Goal: Task Accomplishment & Management: Manage account settings

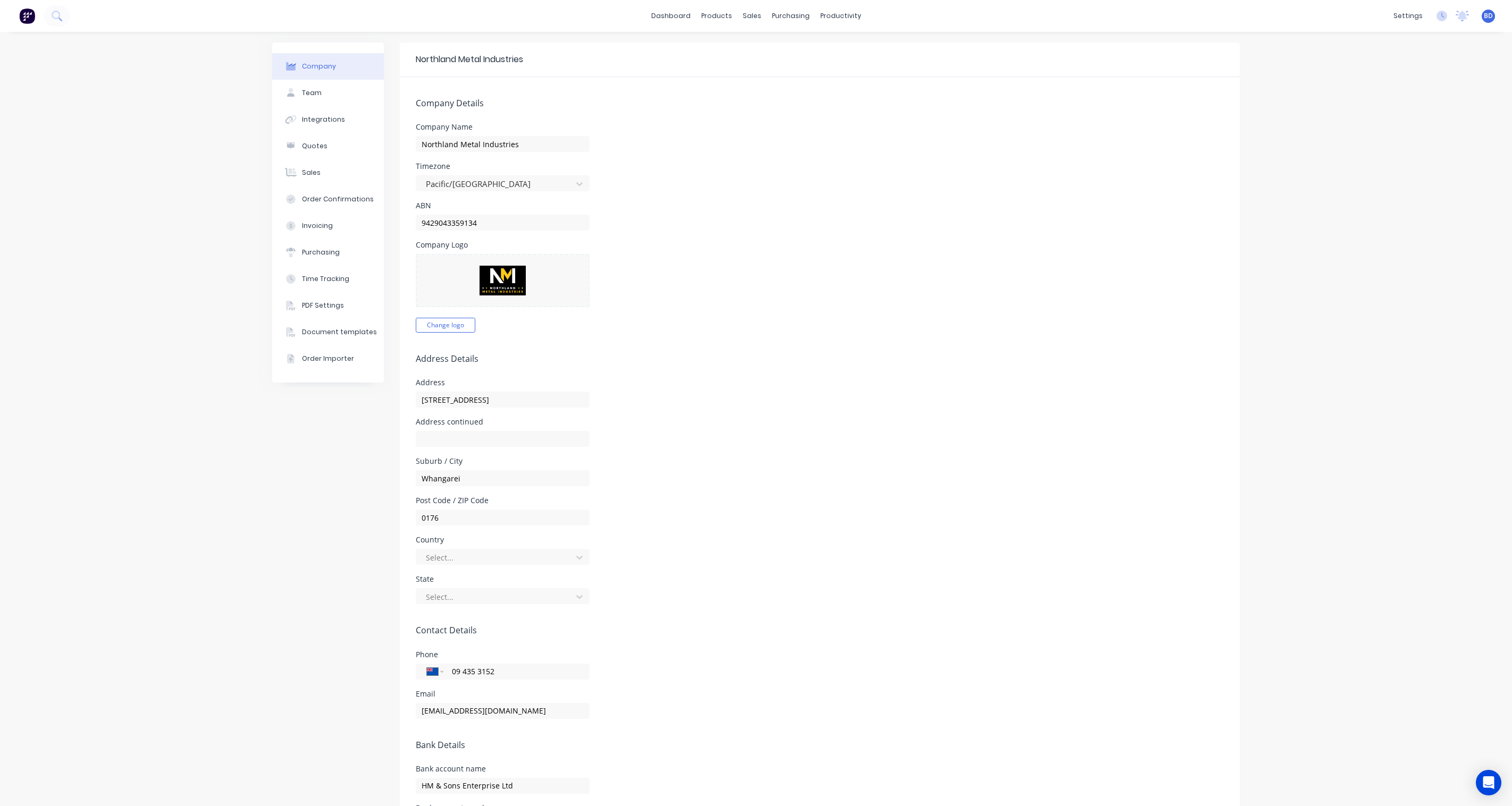
select select "NZ"
click at [752, 44] on link "Sales Orders" at bounding box center [803, 50] width 141 height 21
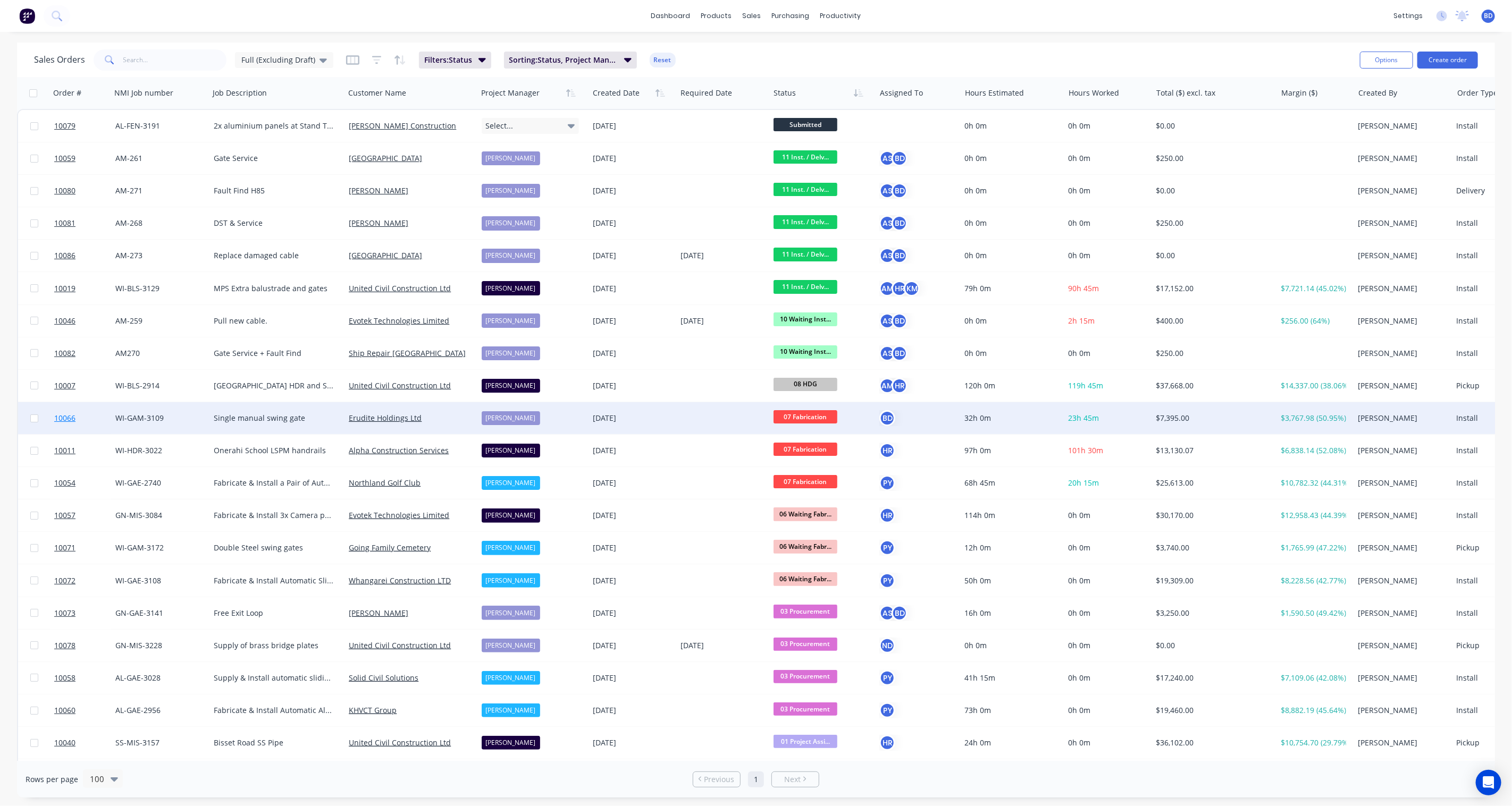
click at [64, 415] on span "10066" at bounding box center [65, 418] width 21 height 11
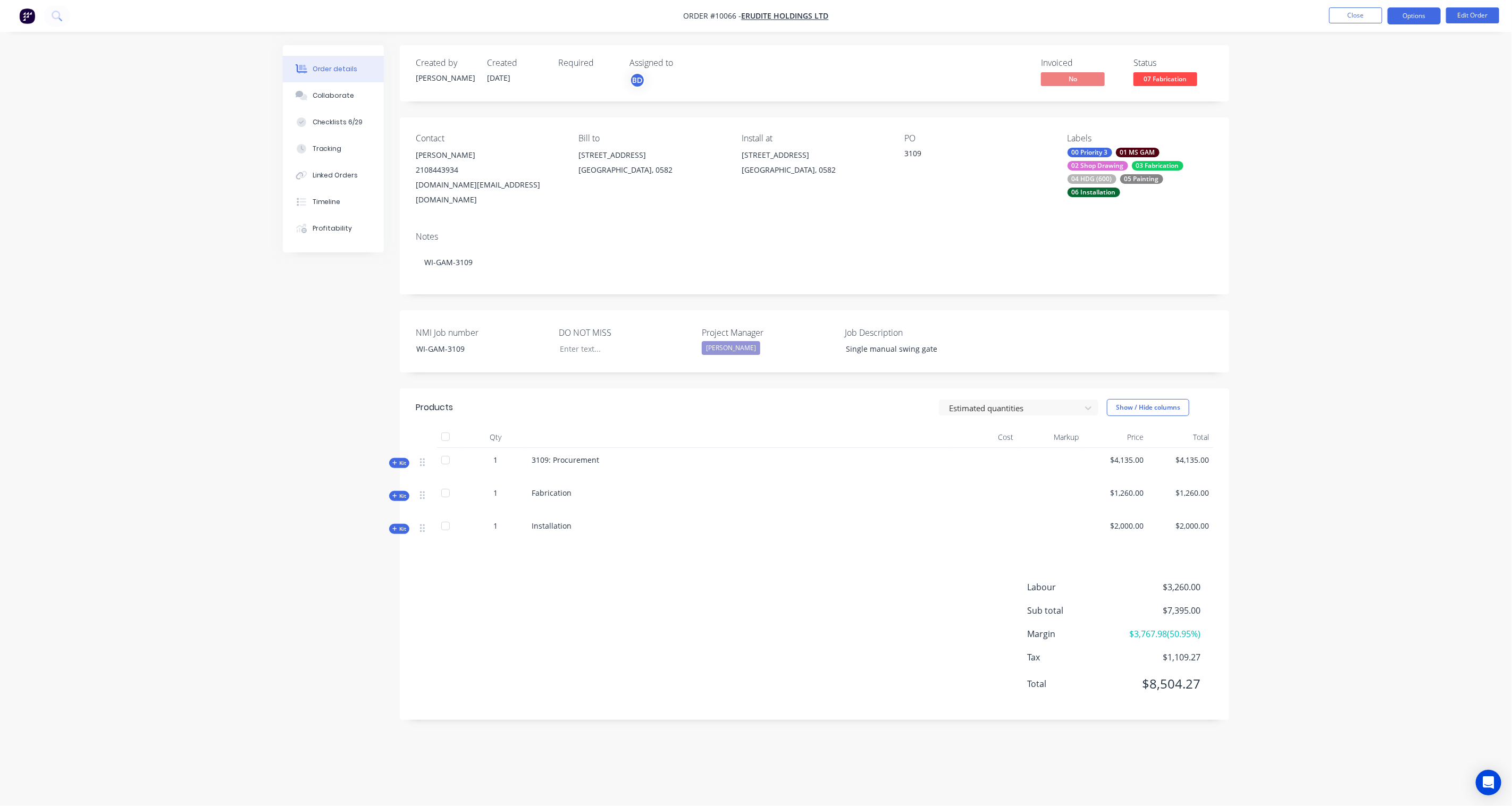
click at [1423, 11] on button "Options" at bounding box center [1414, 16] width 53 height 17
click at [1373, 192] on div "Purchase Products" at bounding box center [1382, 192] width 98 height 16
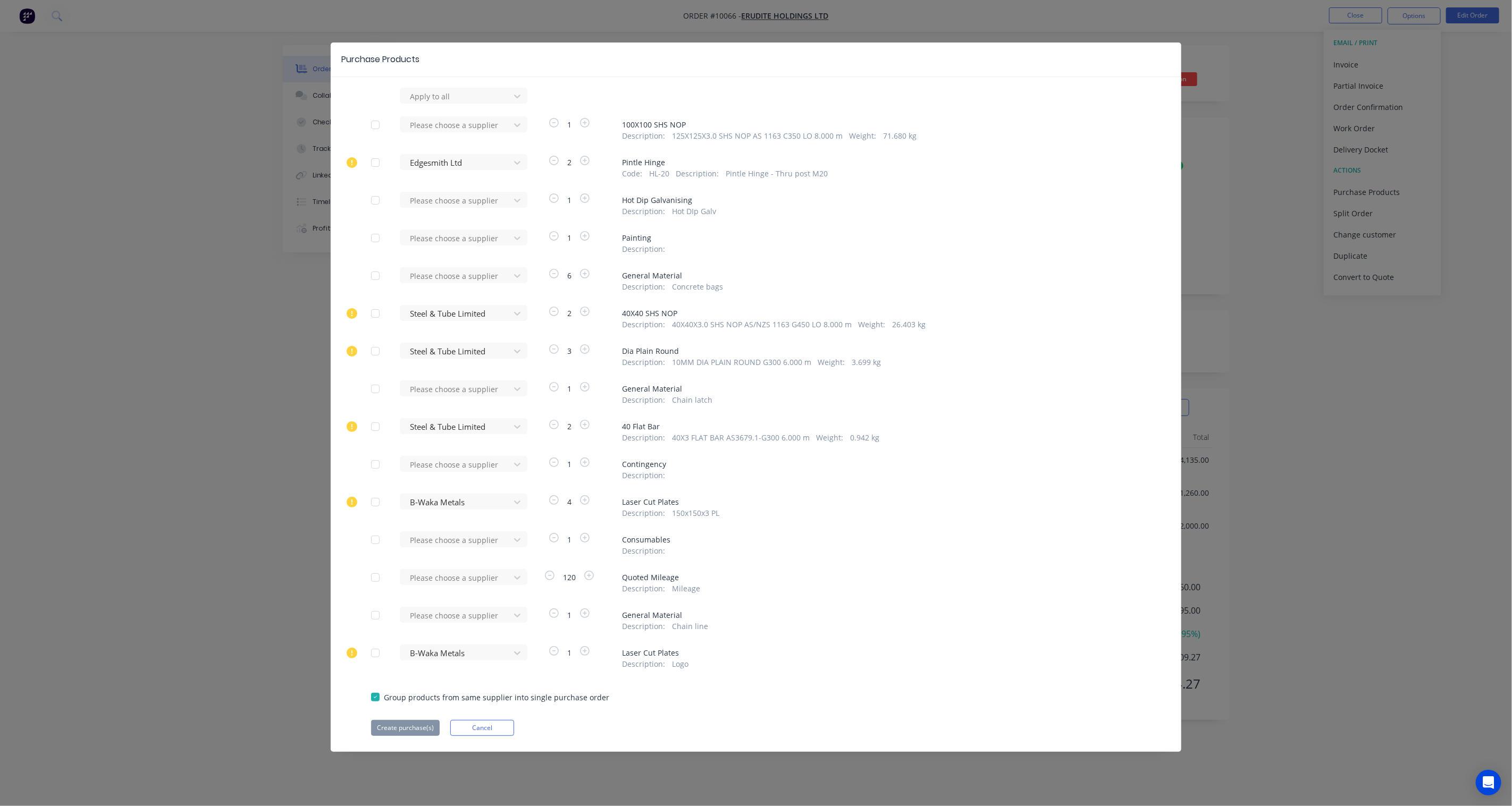
click at [376, 200] on div at bounding box center [375, 201] width 21 height 21
click at [470, 201] on div at bounding box center [457, 200] width 96 height 13
type input "avon"
click at [460, 235] on div "Avon Industries Limited" at bounding box center [463, 240] width 127 height 20
click at [420, 724] on button "Create purchase(s)" at bounding box center [405, 728] width 68 height 16
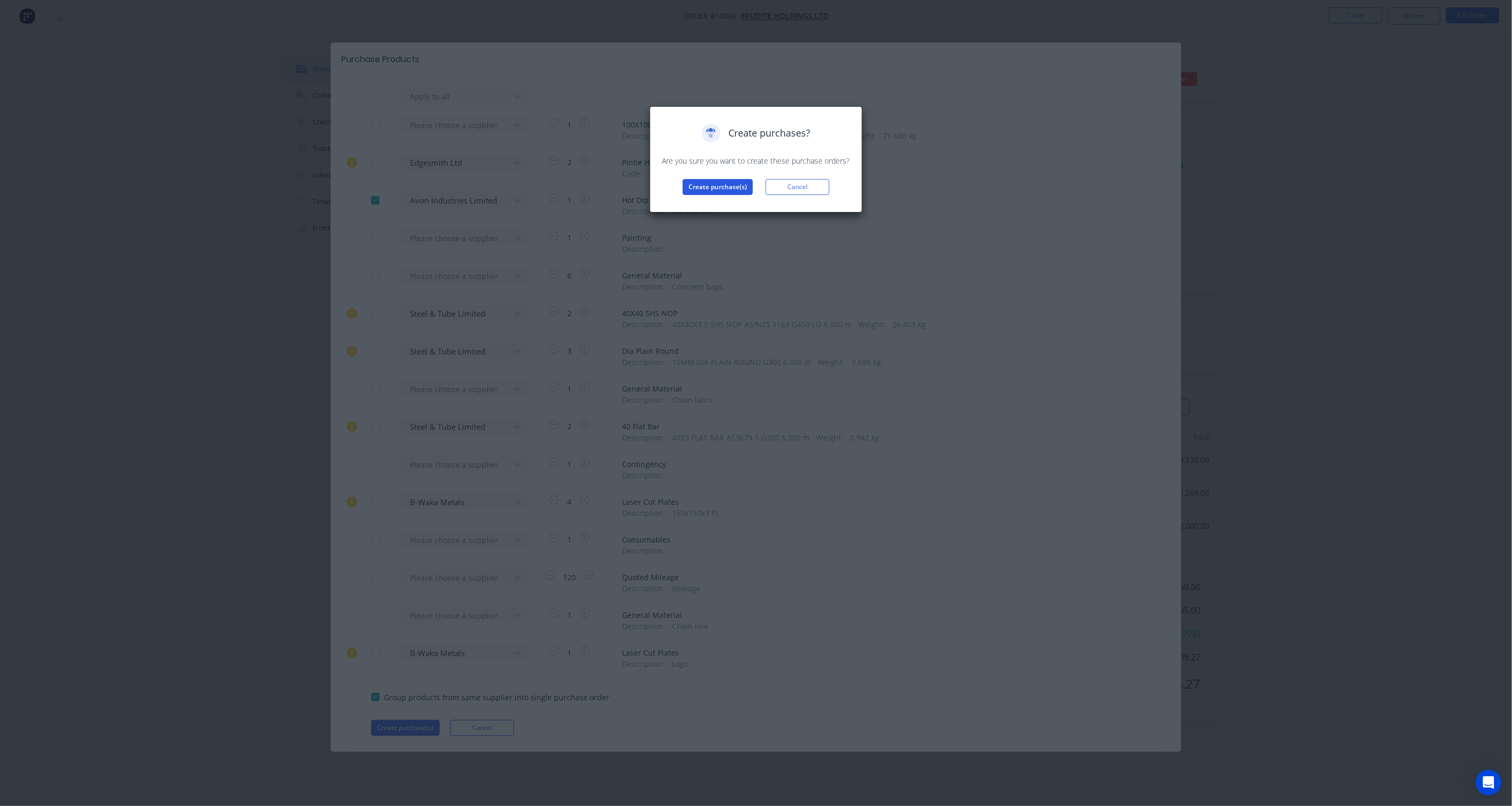
click at [700, 184] on button "Create purchase(s)" at bounding box center [717, 187] width 70 height 16
click at [708, 205] on button "View purchase(s)" at bounding box center [717, 204] width 64 height 16
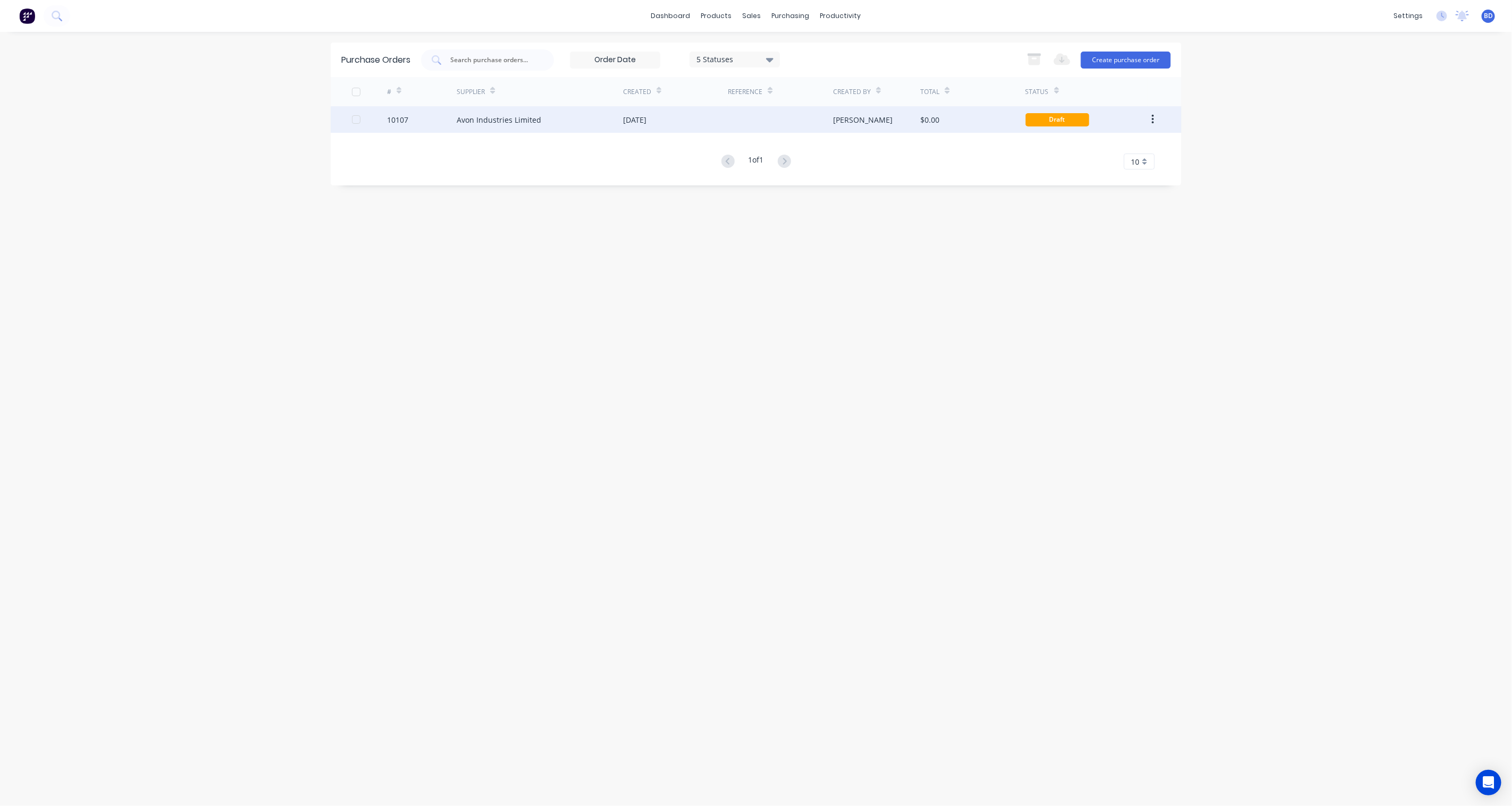
click at [478, 115] on div "Avon Industries Limited" at bounding box center [499, 120] width 84 height 11
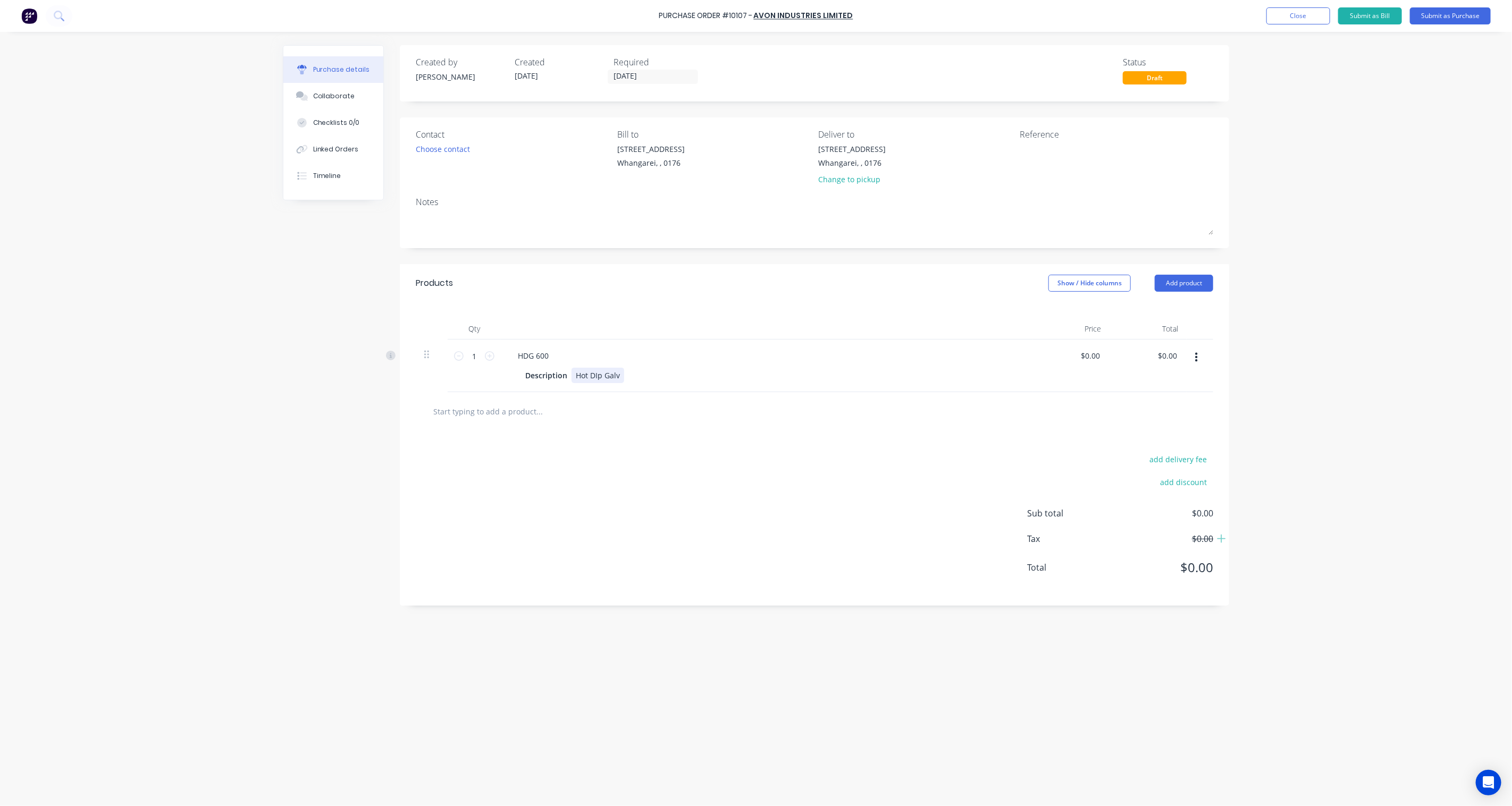
click at [622, 380] on div "Hot DIp Galv" at bounding box center [598, 375] width 53 height 16
click at [576, 410] on div "Hot DIp Galv Gate - 1 Post - 2 brackets - 24" at bounding box center [598, 392] width 54 height 49
click at [633, 479] on div "add delivery fee add discount Sub total $0.00 Tax $0.00 Total $0.00" at bounding box center [814, 552] width 829 height 175
click at [598, 375] on div "Hot DIp Galv Gate - 1 Post - 2 Brackets - 24" at bounding box center [598, 392] width 54 height 49
click at [680, 486] on div "add delivery fee add discount Sub total $0.00 Tax $0.00 Total $0.00" at bounding box center [814, 552] width 829 height 175
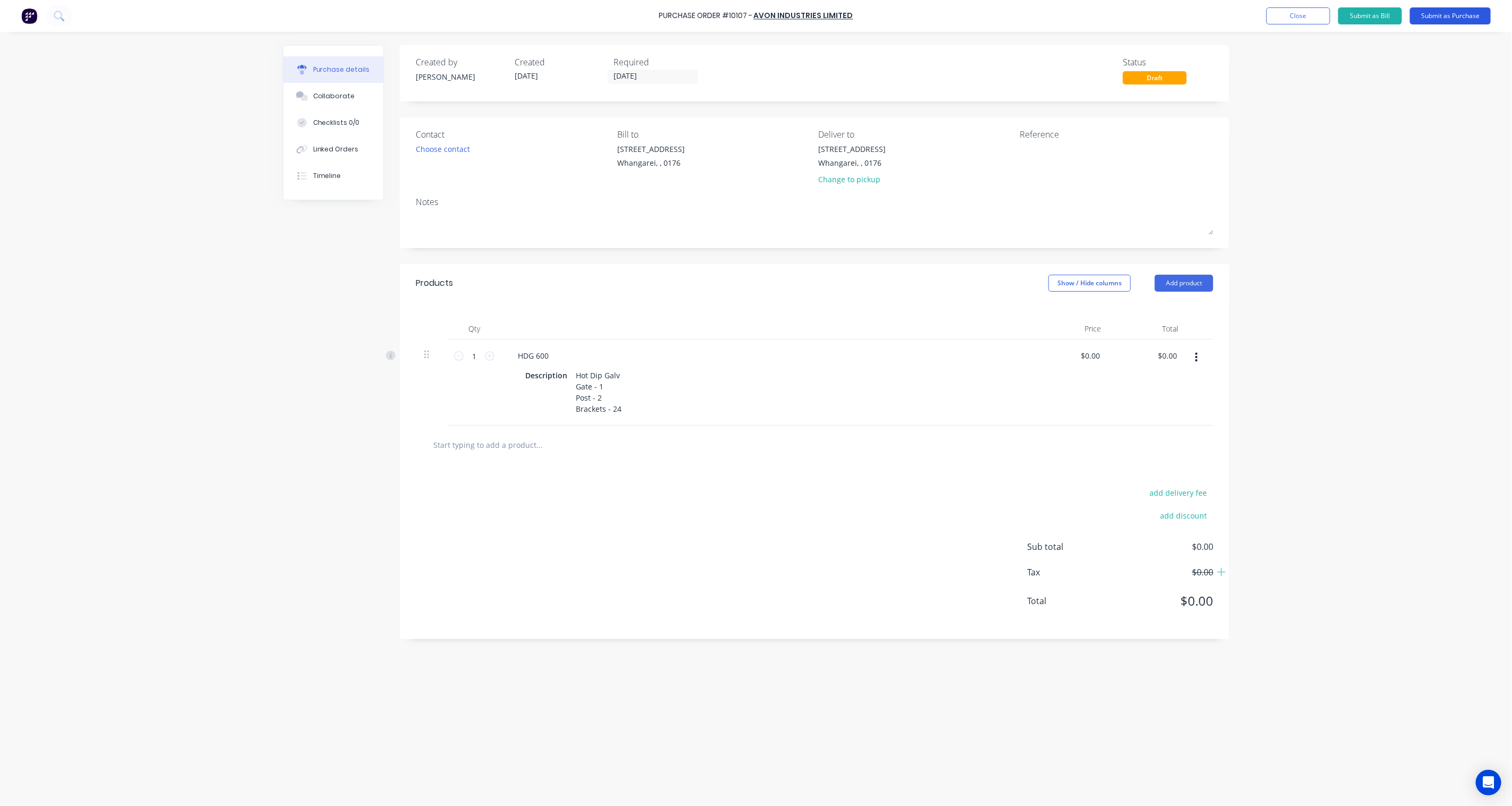
click at [1470, 17] on button "Submit as Purchase" at bounding box center [1451, 16] width 81 height 17
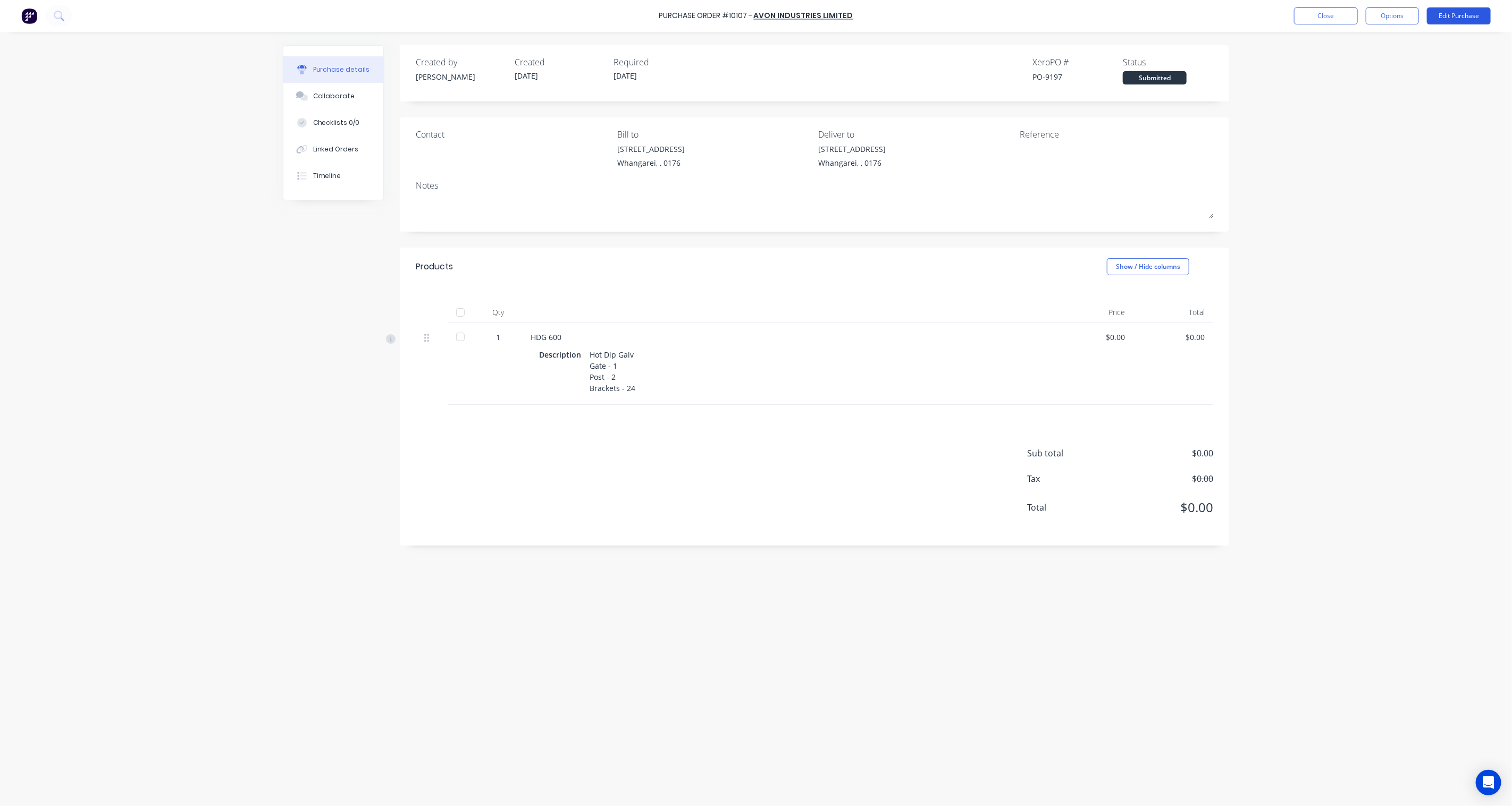
click at [1455, 17] on button "Edit Purchase" at bounding box center [1459, 16] width 64 height 17
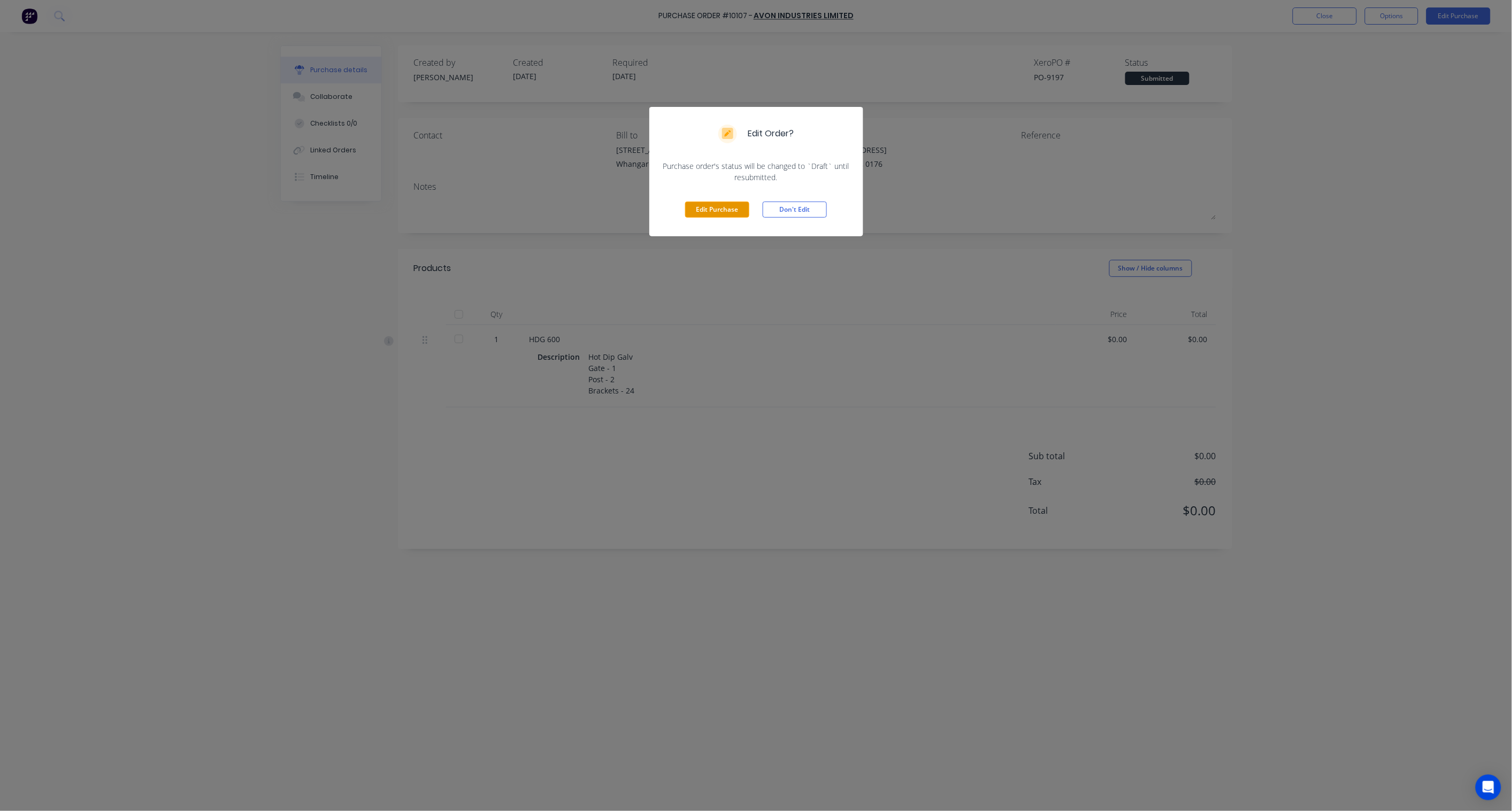
click at [730, 214] on button "Edit Purchase" at bounding box center [717, 210] width 64 height 16
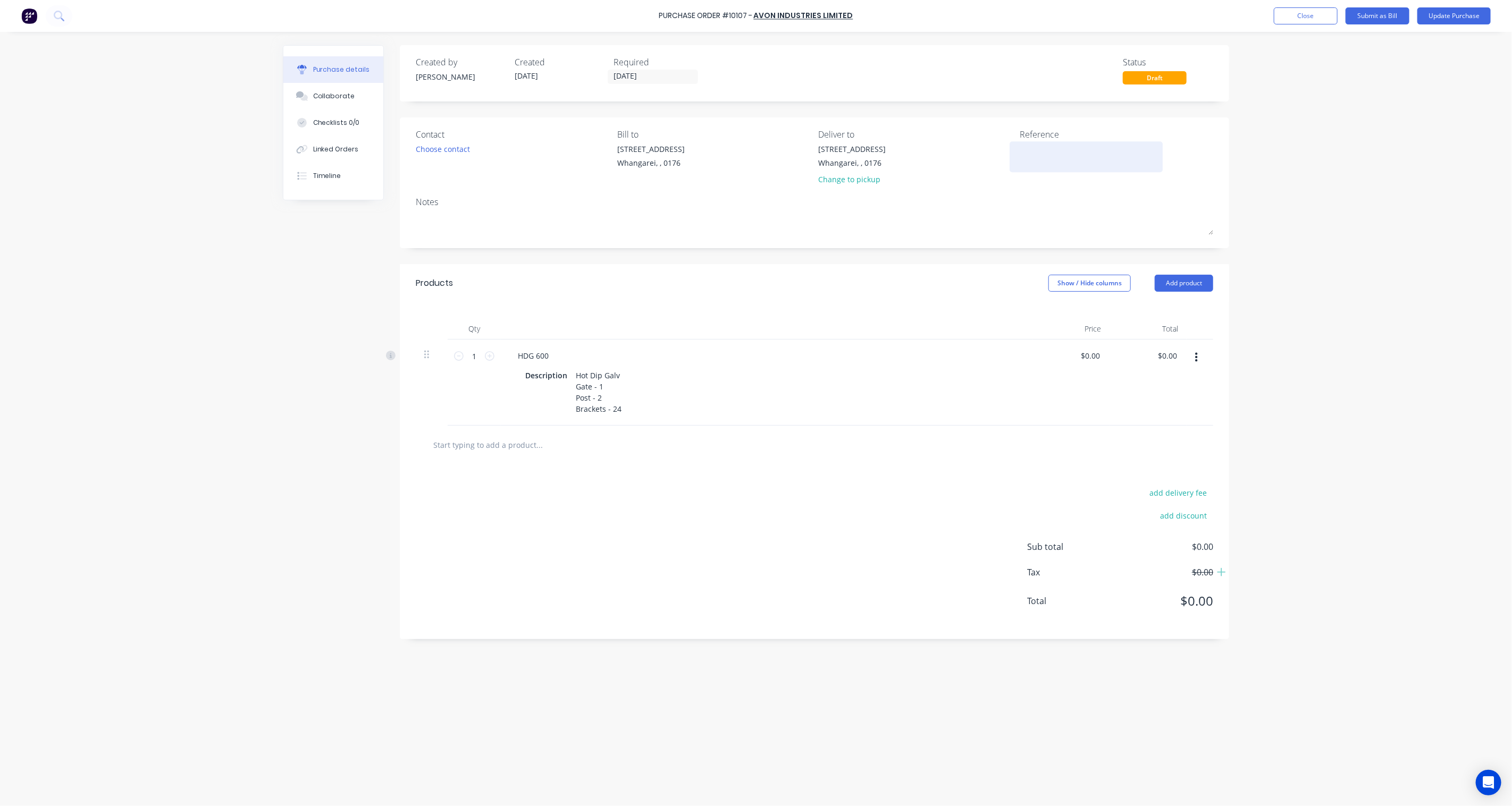
click at [1039, 160] on textarea at bounding box center [1086, 155] width 133 height 24
type textarea "x"
type textarea "3"
type textarea "x"
type textarea "31"
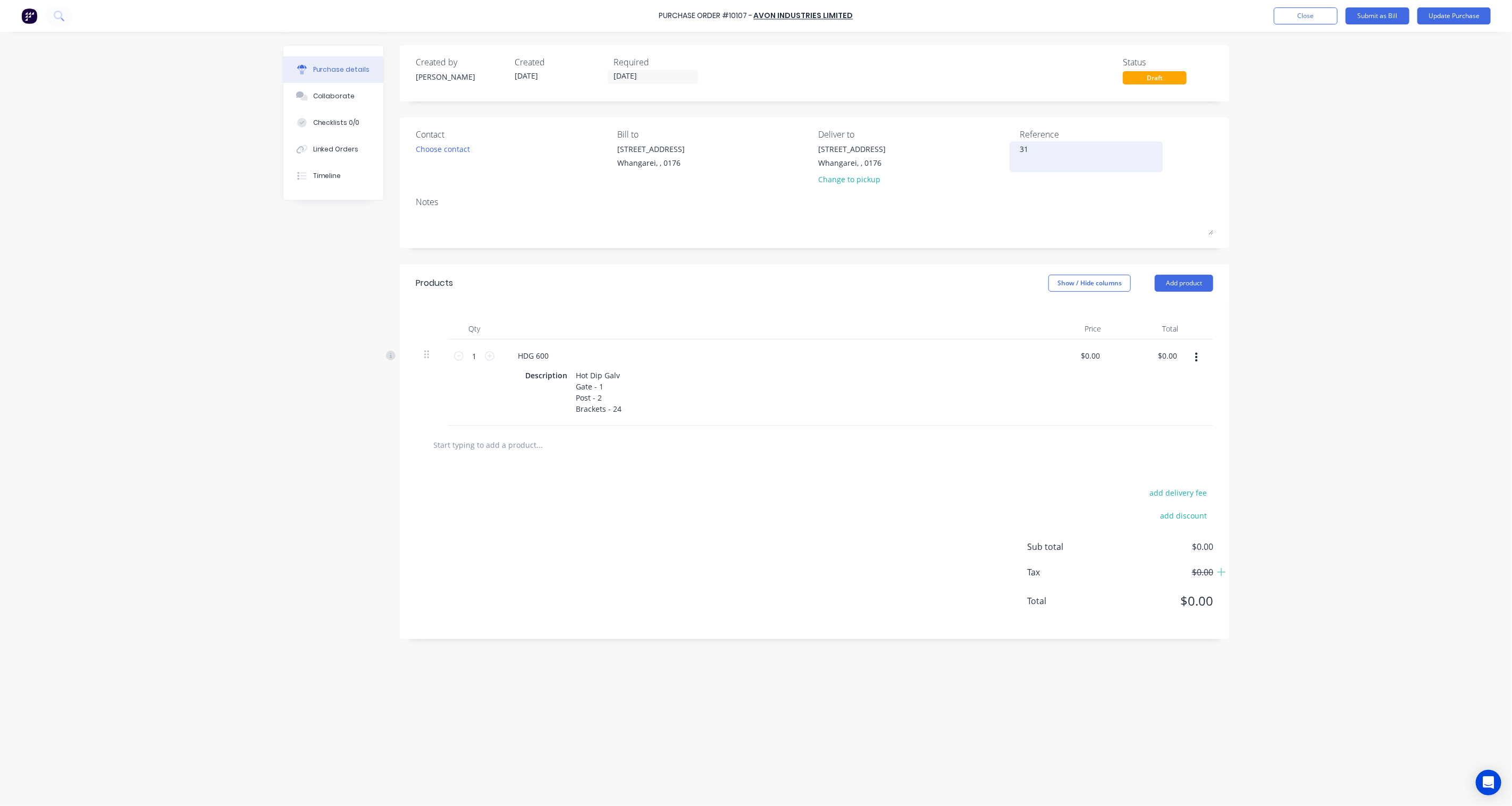
type textarea "x"
type textarea "310"
type textarea "x"
type textarea "3109"
type textarea "x"
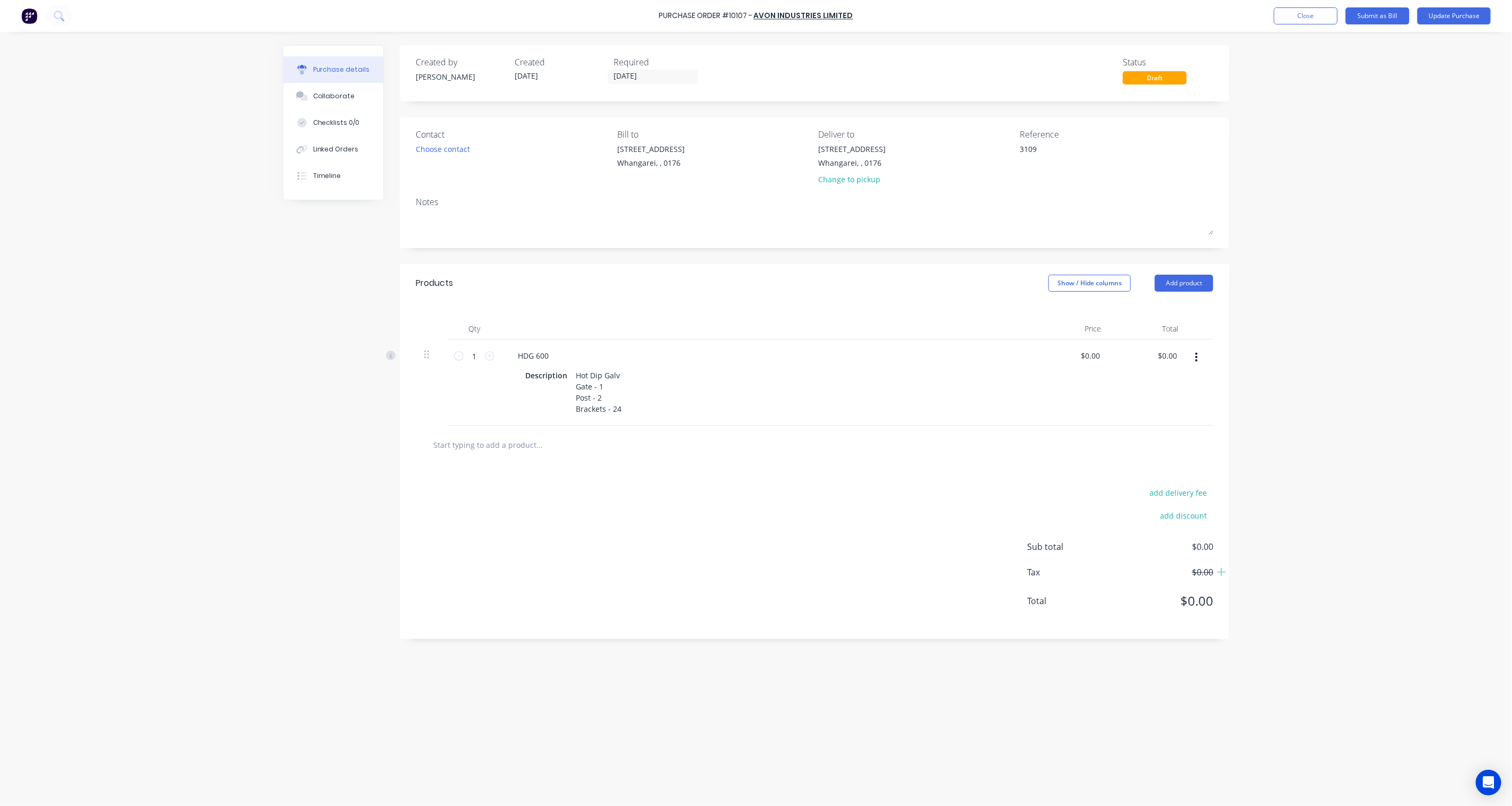
type textarea "3109"
click at [1352, 158] on div "Purchase Order #10107 - Avon Industries Limited Add product Close Submit as Bil…" at bounding box center [756, 403] width 1512 height 806
click at [1465, 13] on button "Update Purchase" at bounding box center [1454, 16] width 73 height 17
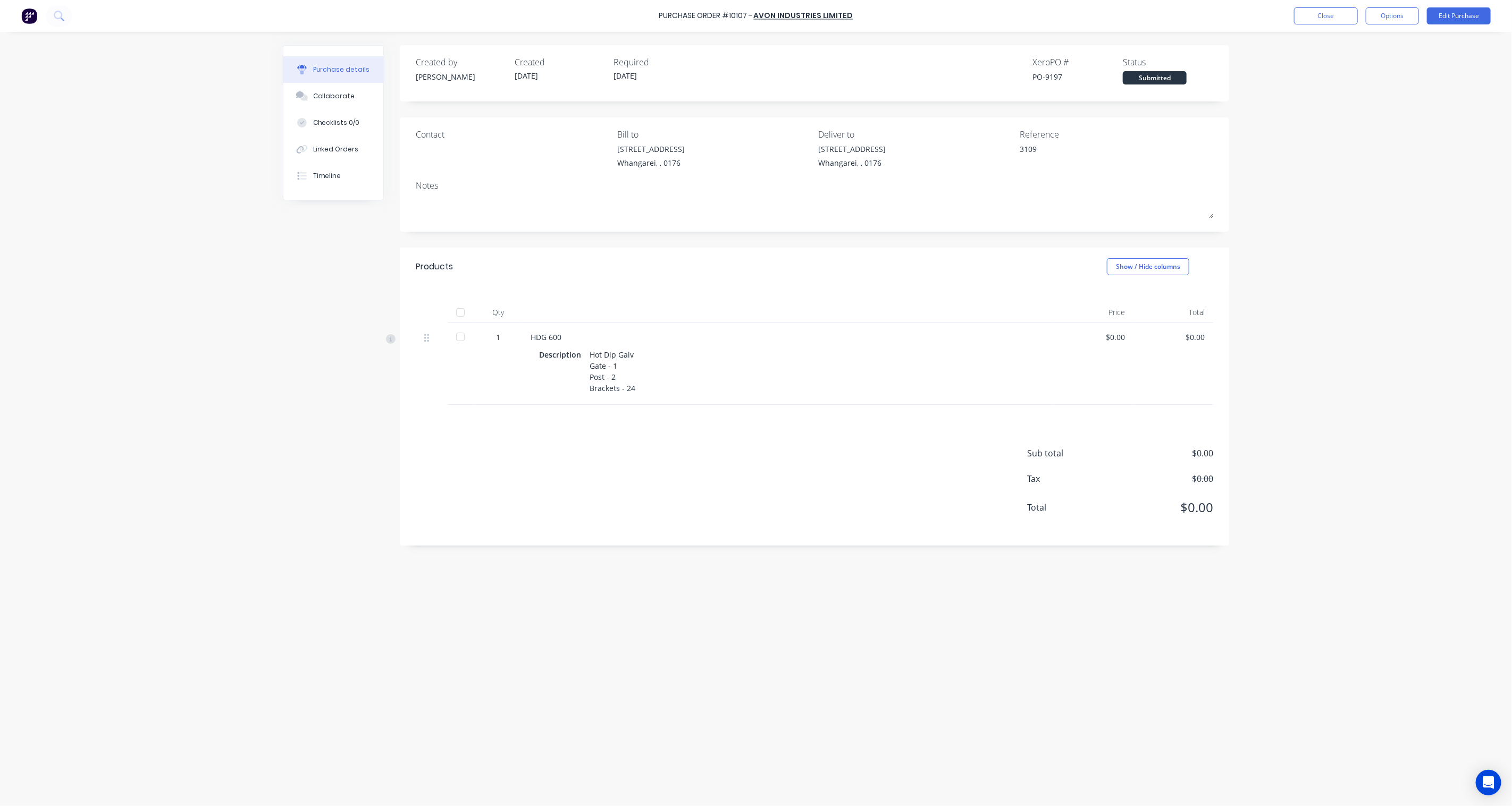
click at [423, 141] on div "Contact" at bounding box center [512, 151] width 194 height 46
click at [1387, 20] on button "Options" at bounding box center [1393, 16] width 53 height 17
click at [1379, 48] on div "Print / Email" at bounding box center [1369, 43] width 82 height 16
click at [1375, 84] on div "Without pricing" at bounding box center [1369, 86] width 82 height 16
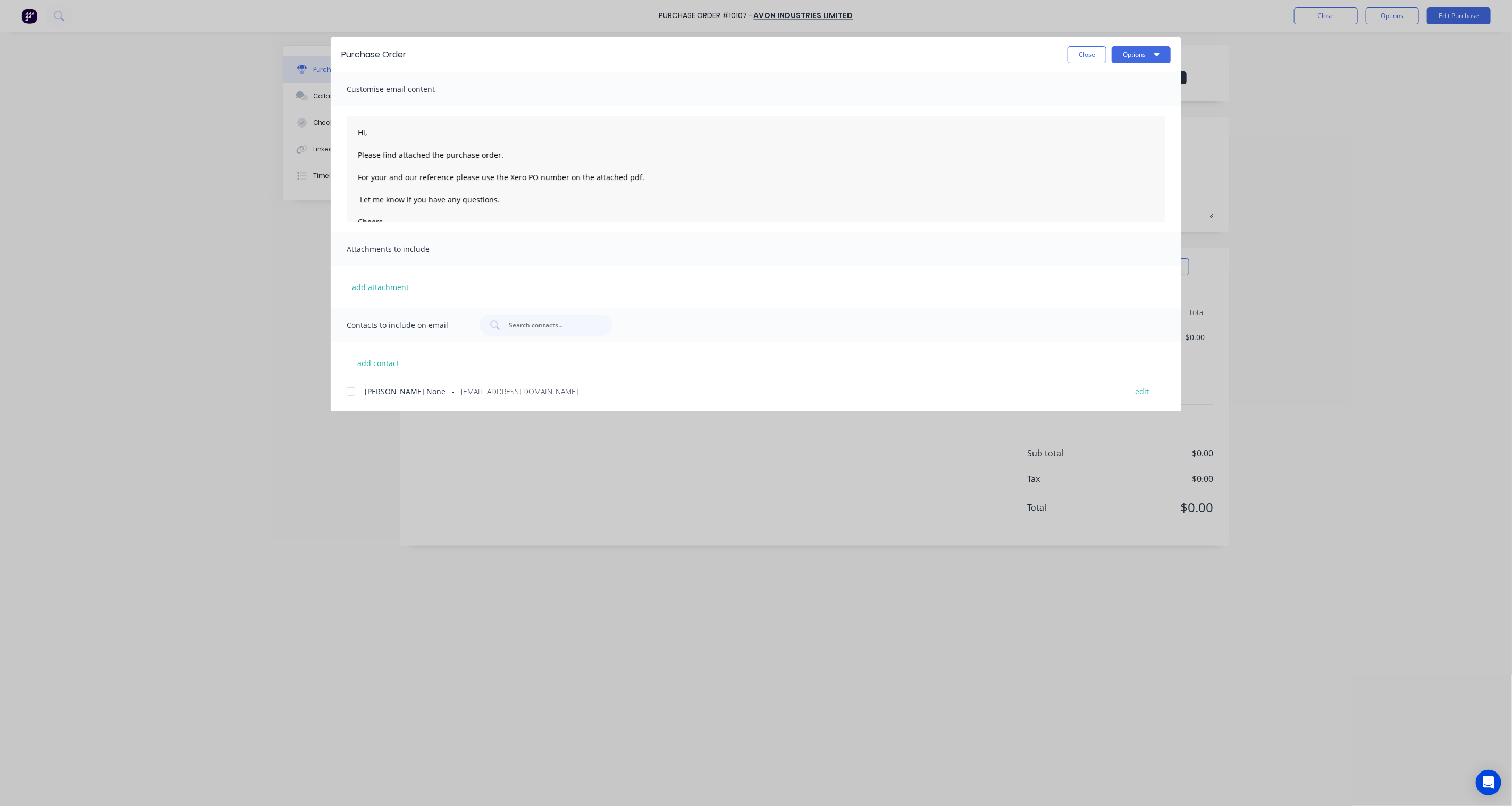
click at [352, 393] on div at bounding box center [351, 392] width 21 height 21
click at [1162, 55] on button "Options" at bounding box center [1141, 54] width 59 height 17
click at [1126, 77] on div "Preview" at bounding box center [1120, 81] width 82 height 16
click at [1082, 57] on button "Close" at bounding box center [1086, 54] width 39 height 17
type textarea "x"
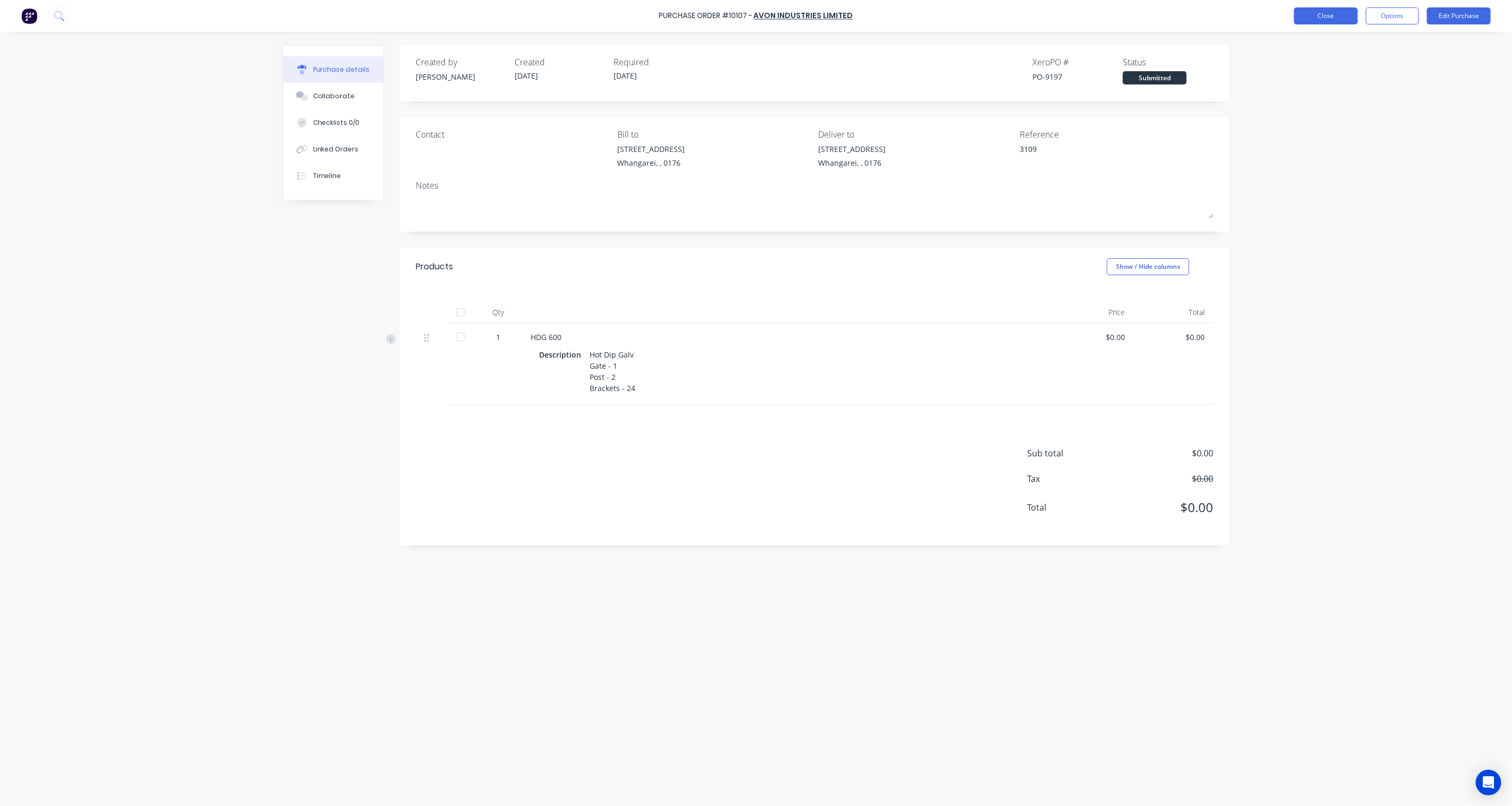
click at [1341, 16] on button "Close" at bounding box center [1326, 16] width 64 height 17
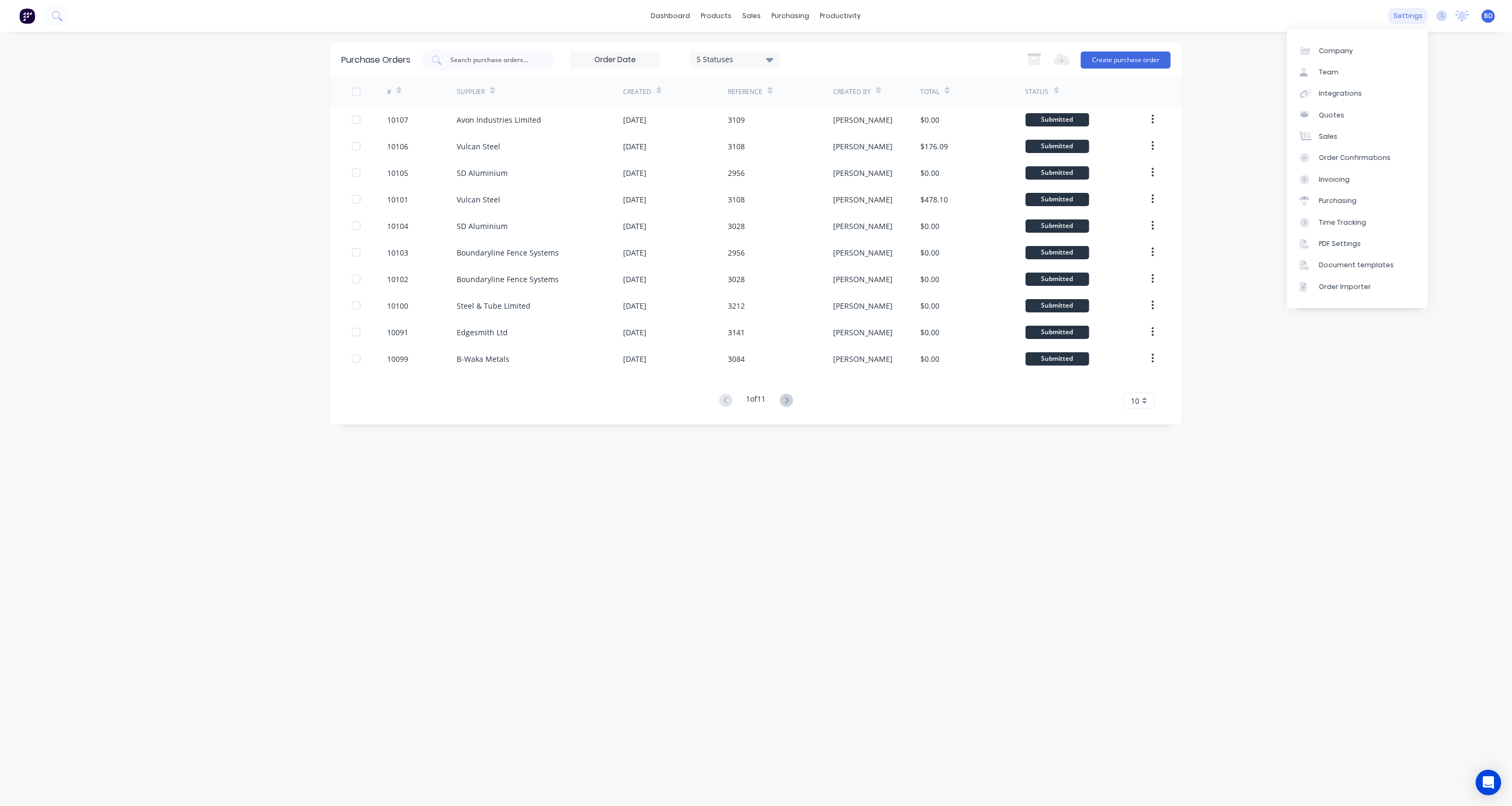
click at [1402, 17] on div "settings" at bounding box center [1408, 16] width 40 height 16
click at [1341, 263] on div "Document templates" at bounding box center [1356, 265] width 75 height 9
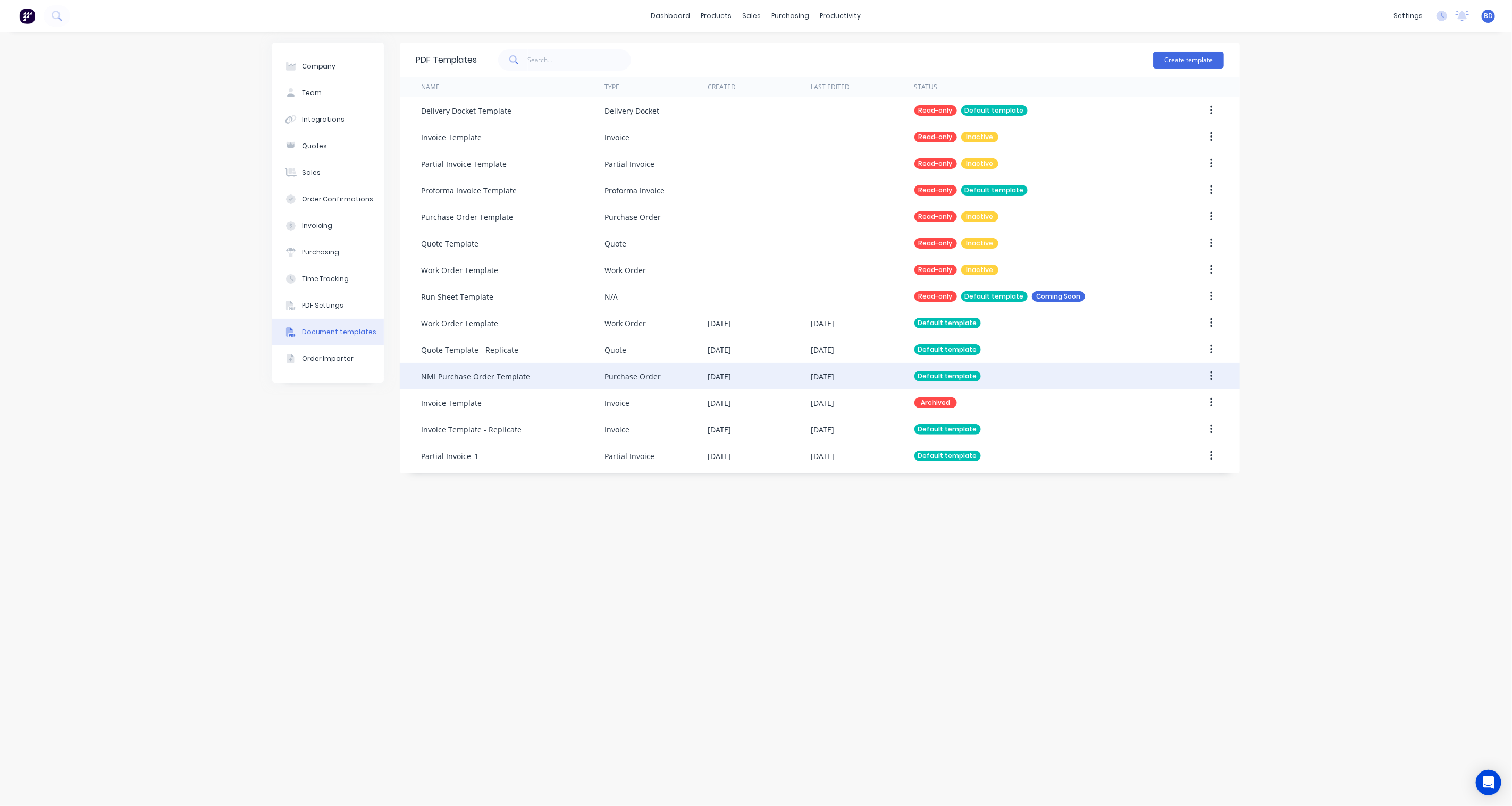
click at [1216, 373] on button "button" at bounding box center [1211, 376] width 25 height 19
click at [1161, 410] on div "Edit" at bounding box center [1173, 404] width 82 height 16
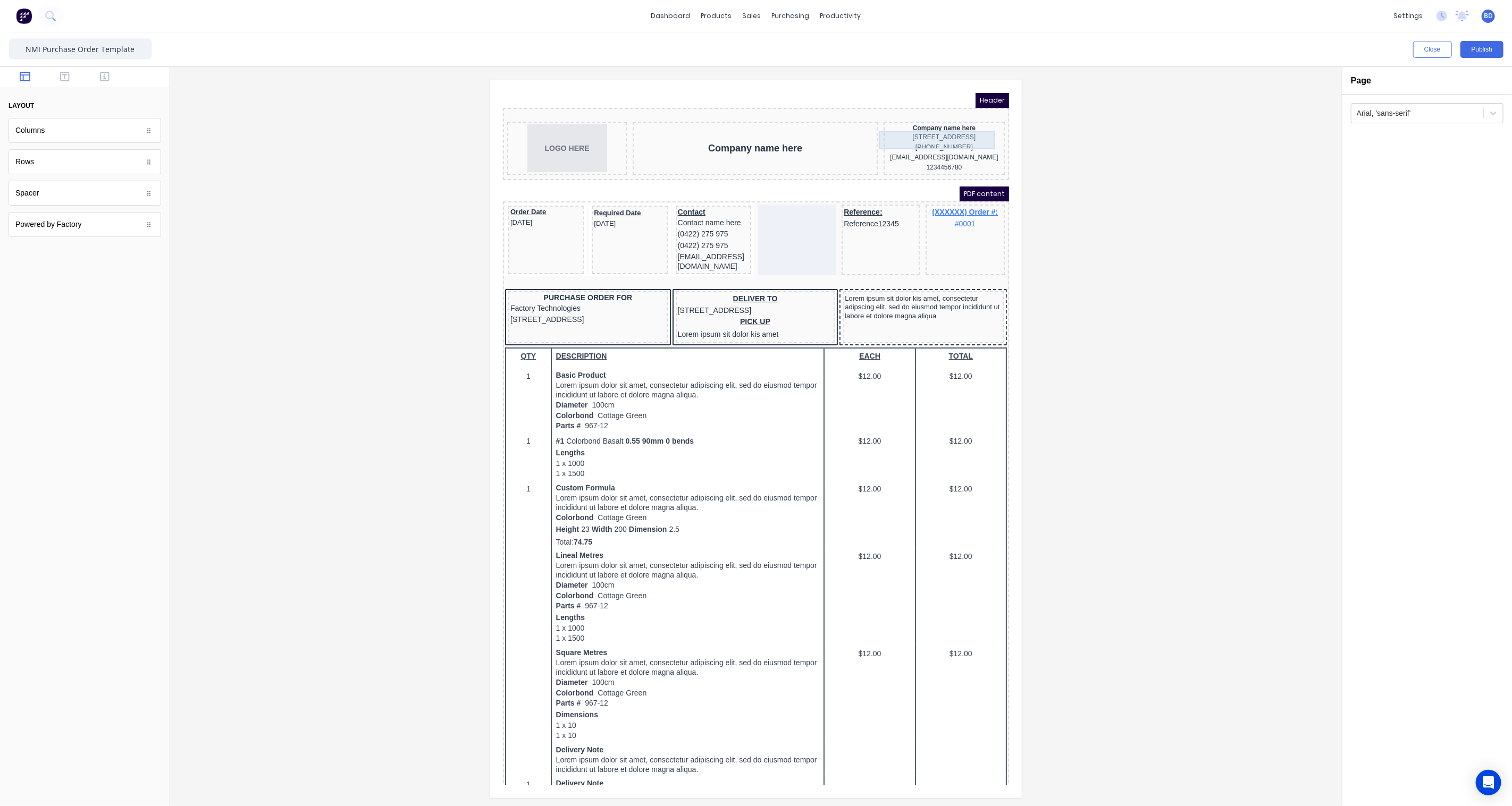
click at [941, 124] on div "[STREET_ADDRESS]" at bounding box center [931, 124] width 117 height 10
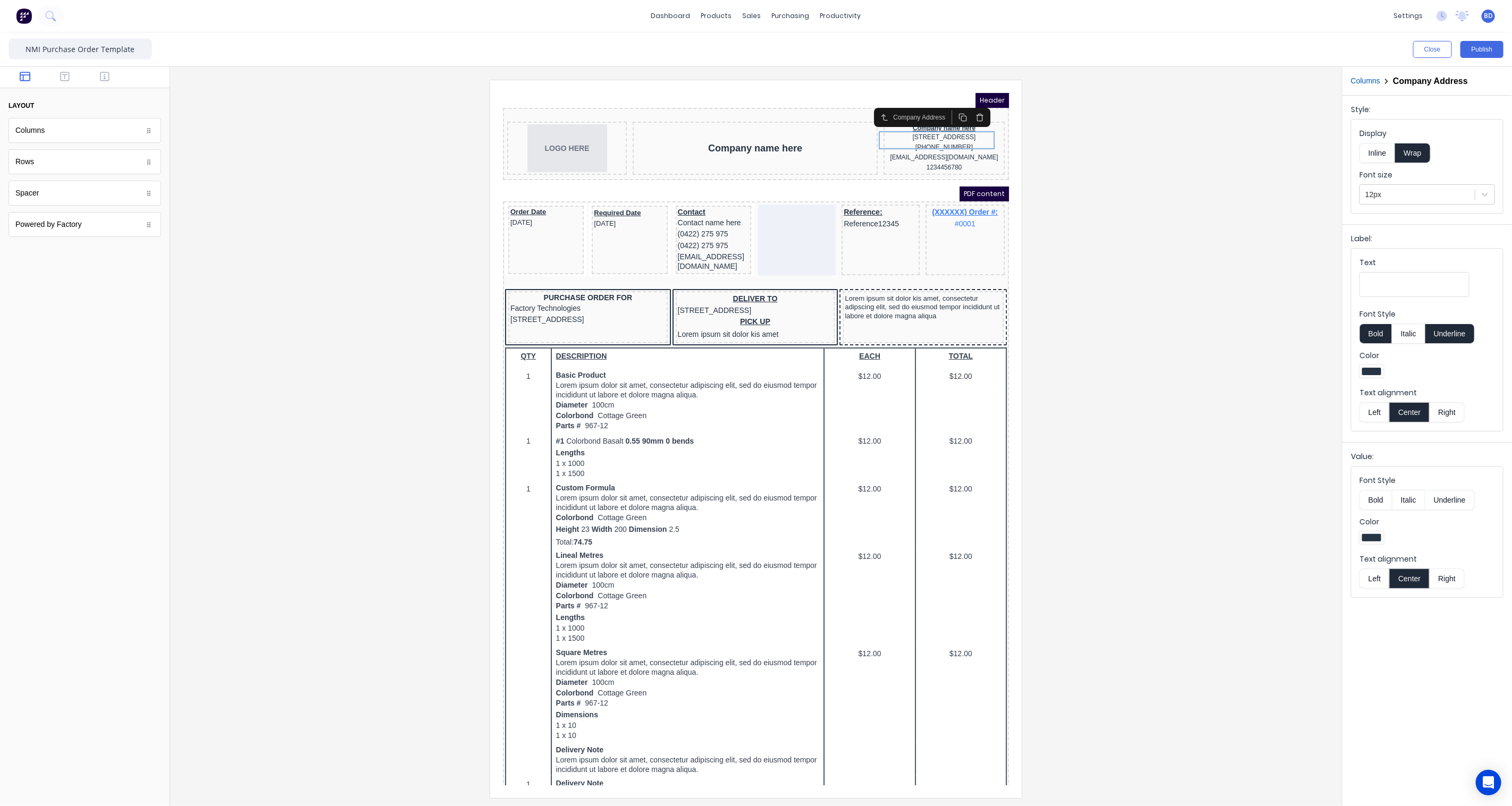
click at [1377, 412] on button "Left" at bounding box center [1374, 412] width 30 height 20
click at [931, 139] on div "[PHONE_NUMBER]" at bounding box center [931, 134] width 117 height 10
click at [1129, 204] on div at bounding box center [756, 438] width 1155 height 718
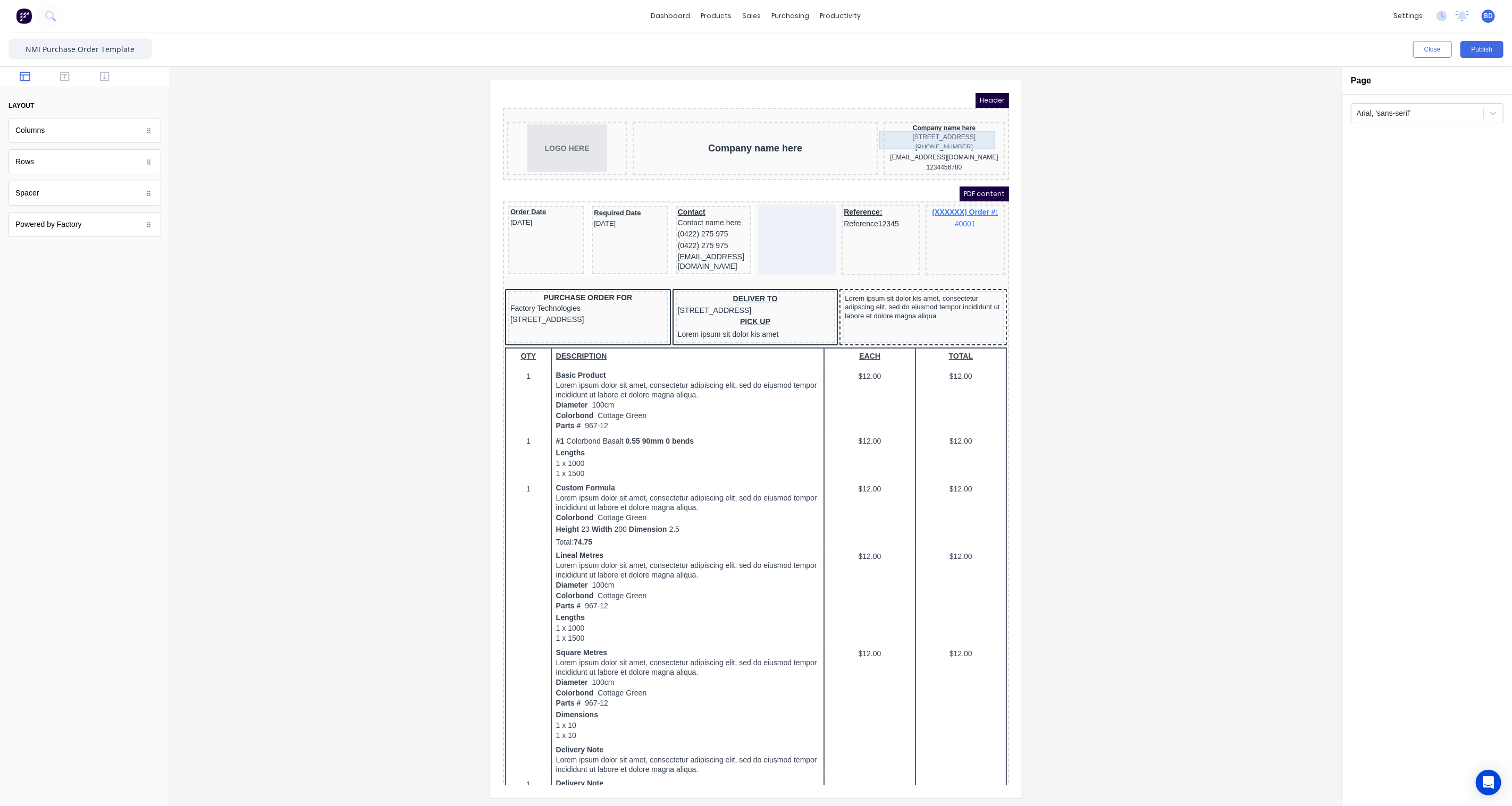
click at [945, 122] on div "[STREET_ADDRESS]" at bounding box center [931, 124] width 117 height 10
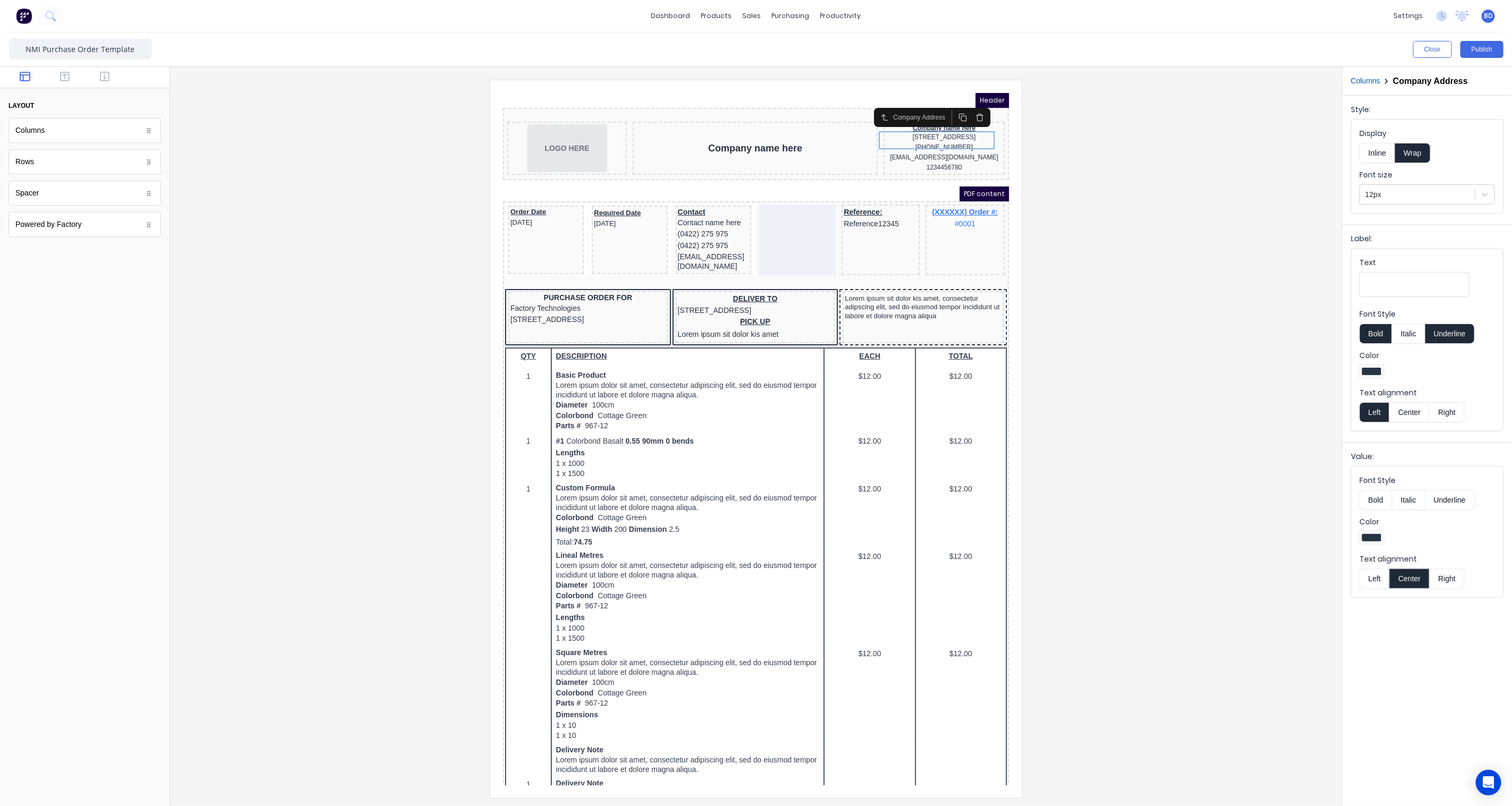
click at [1402, 417] on button "Center" at bounding box center [1409, 412] width 40 height 20
click at [1380, 581] on button "Left" at bounding box center [1374, 579] width 30 height 20
click at [1247, 396] on div at bounding box center [756, 438] width 1155 height 718
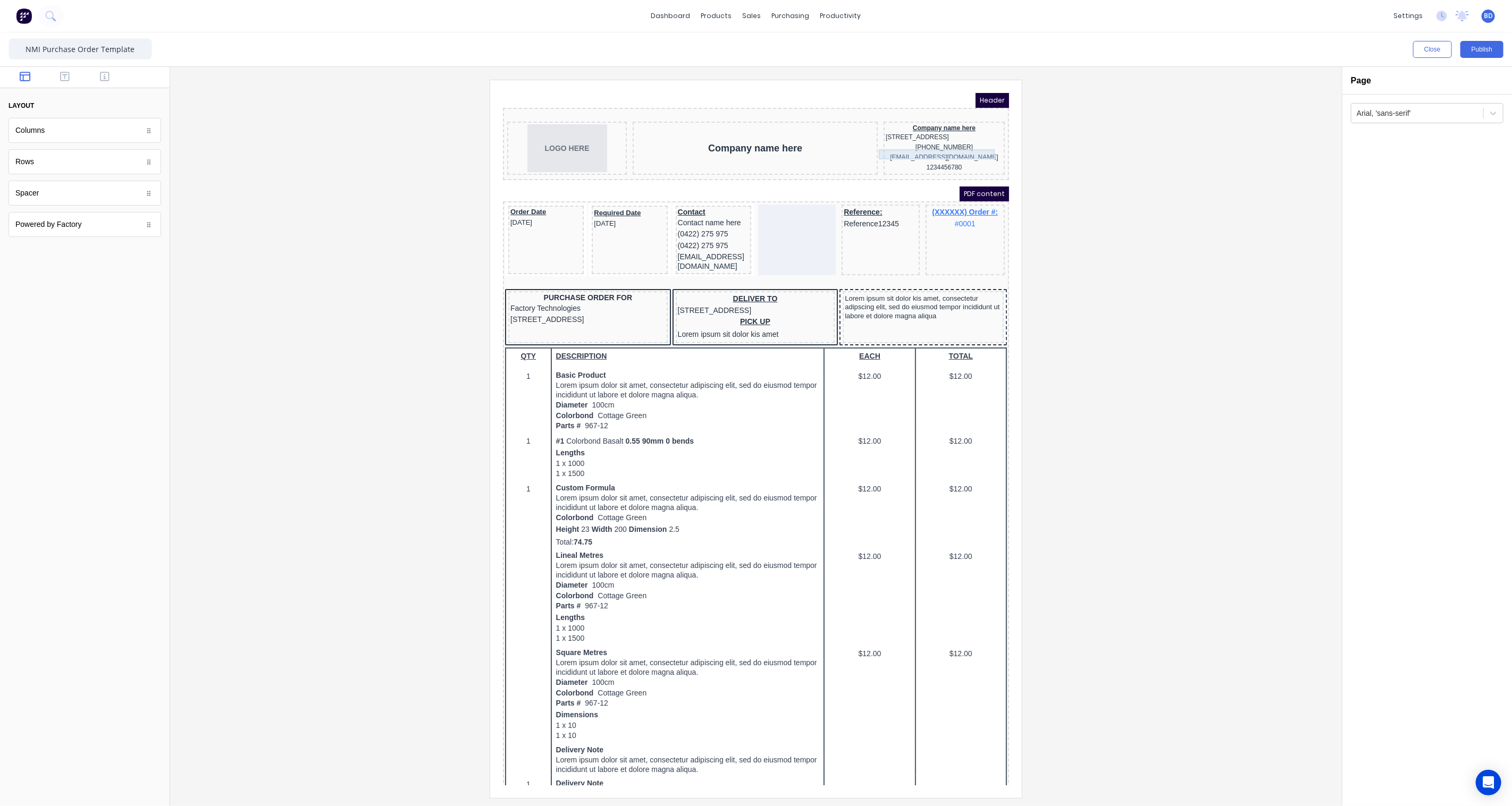
click at [937, 139] on div "[PHONE_NUMBER]" at bounding box center [931, 134] width 117 height 10
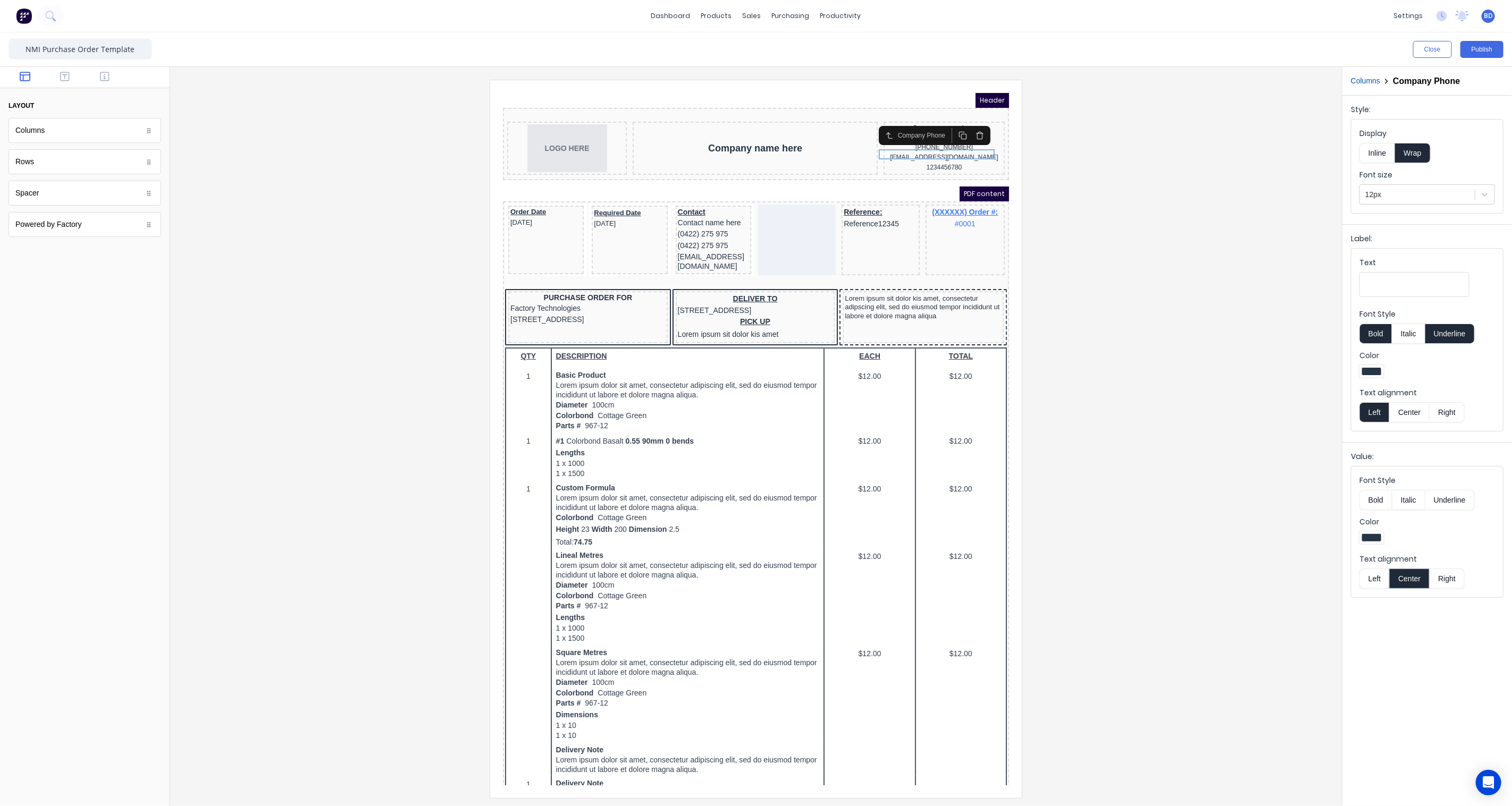
click at [1380, 577] on button "Left" at bounding box center [1374, 579] width 30 height 20
click at [930, 149] on div "[EMAIL_ADDRESS][DOMAIN_NAME]" at bounding box center [931, 144] width 117 height 10
click at [1377, 578] on button "Left" at bounding box center [1374, 579] width 30 height 20
click at [921, 158] on div "1234456780" at bounding box center [931, 154] width 117 height 10
click at [1377, 581] on button "Left" at bounding box center [1374, 579] width 30 height 20
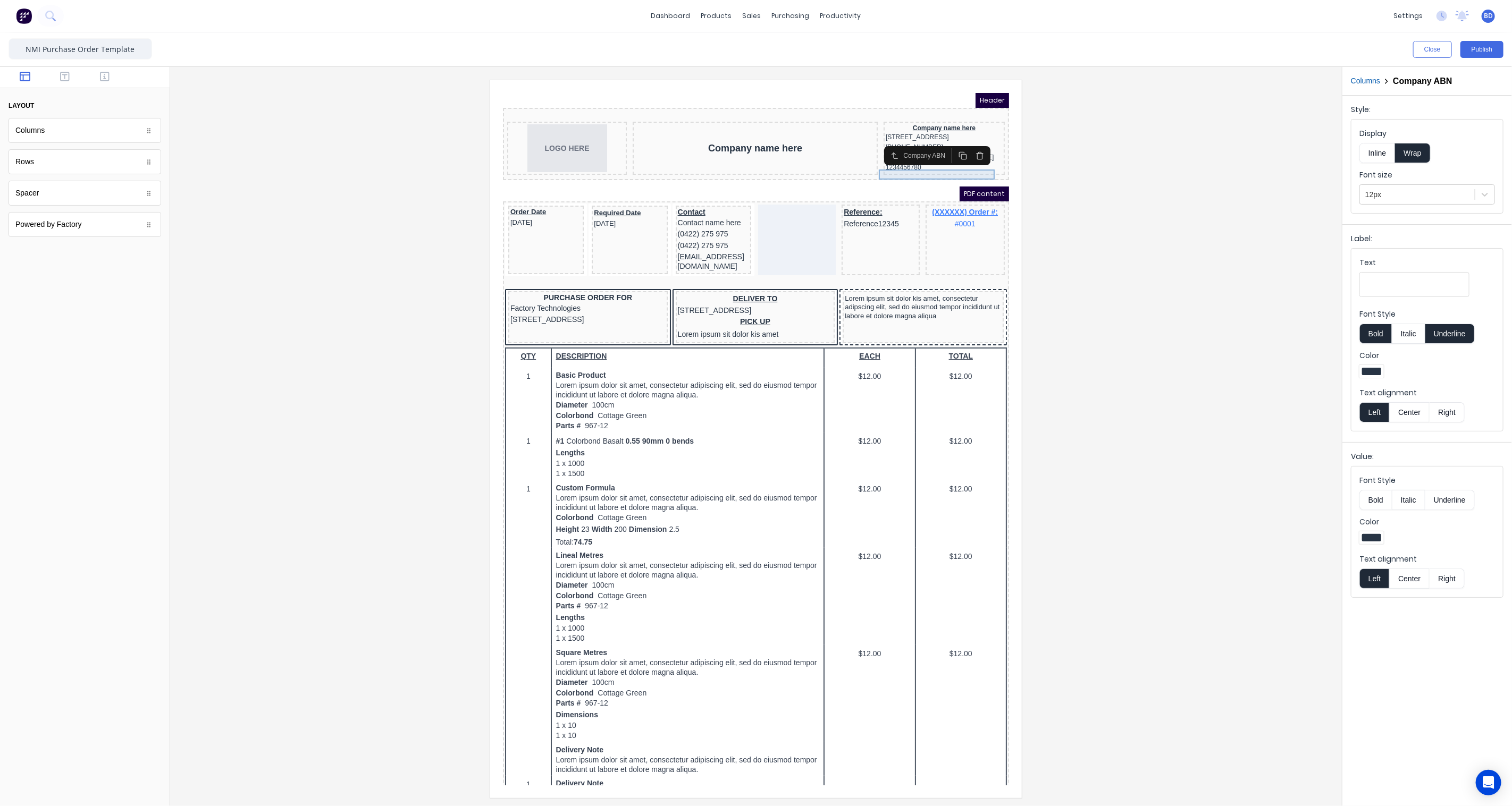
click at [872, 160] on div "1234456780" at bounding box center [931, 154] width 117 height 10
click at [878, 160] on div "1234456780" at bounding box center [931, 154] width 117 height 10
click at [1426, 80] on h2 "Company ABN" at bounding box center [1422, 81] width 59 height 10
click at [1384, 290] on input "Text" at bounding box center [1414, 284] width 110 height 25
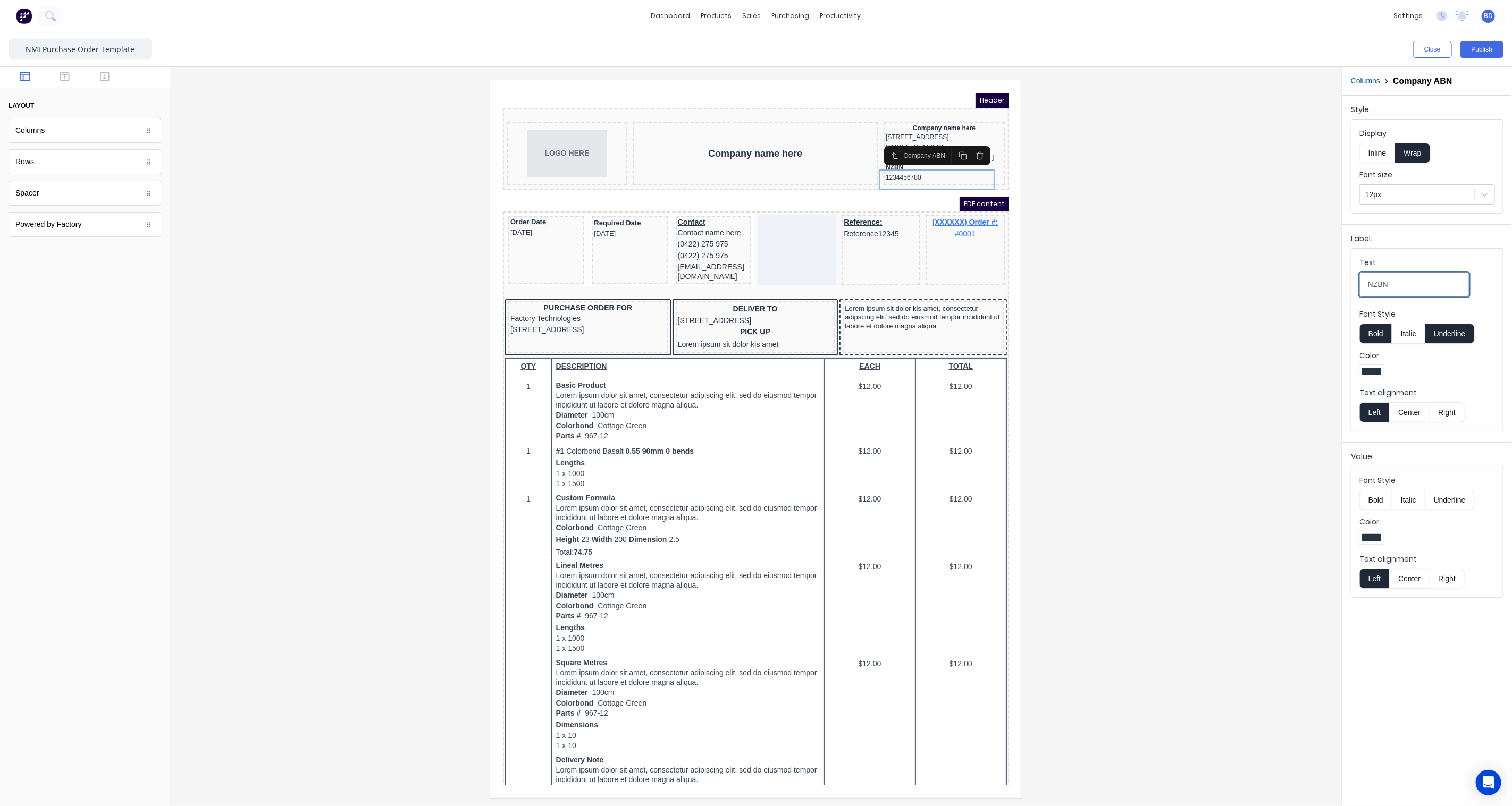
type input "NZBN"
click at [1158, 215] on div at bounding box center [756, 438] width 1155 height 718
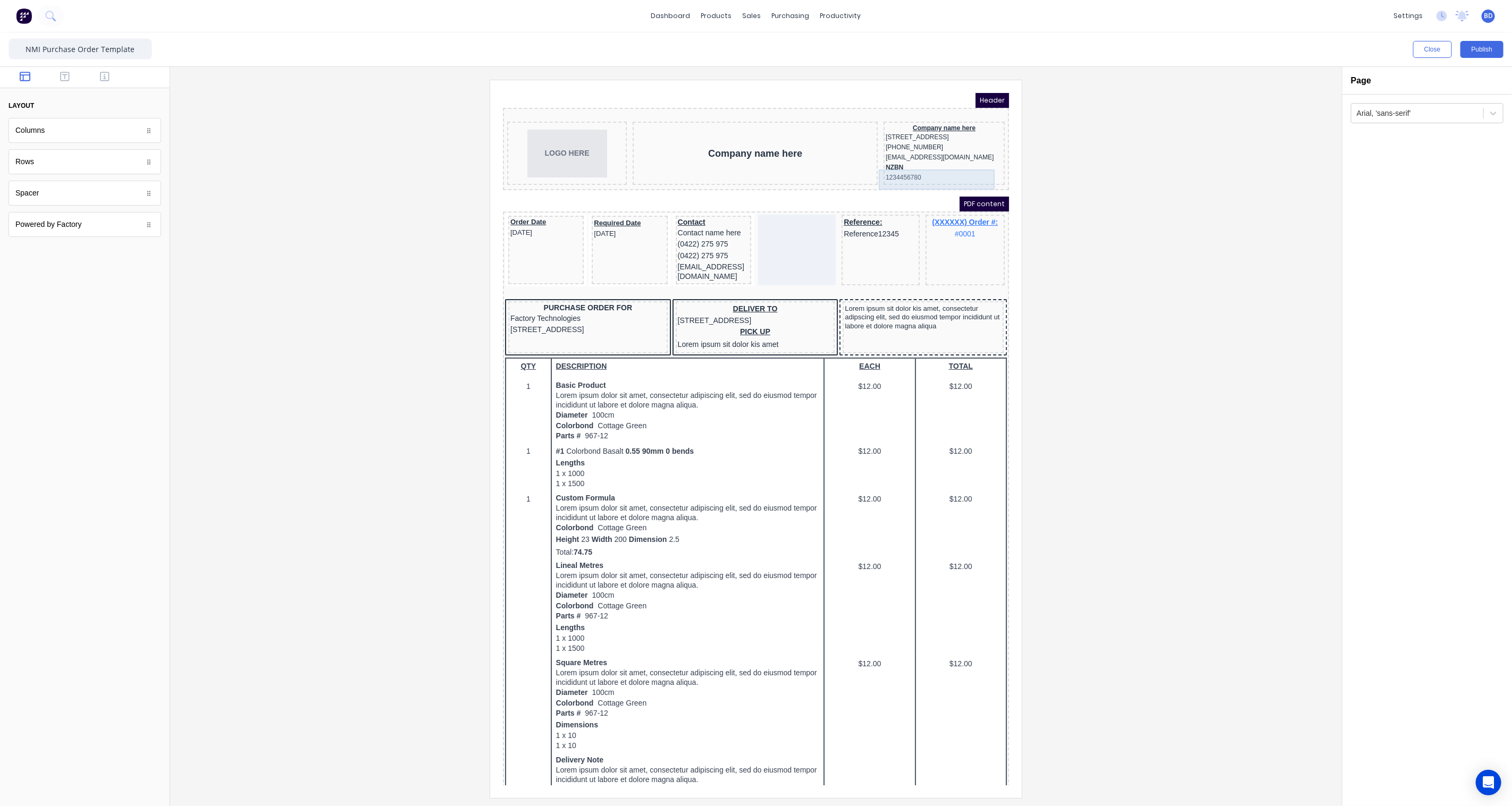
click at [873, 170] on div "NZBN 1234456780" at bounding box center [931, 159] width 117 height 20
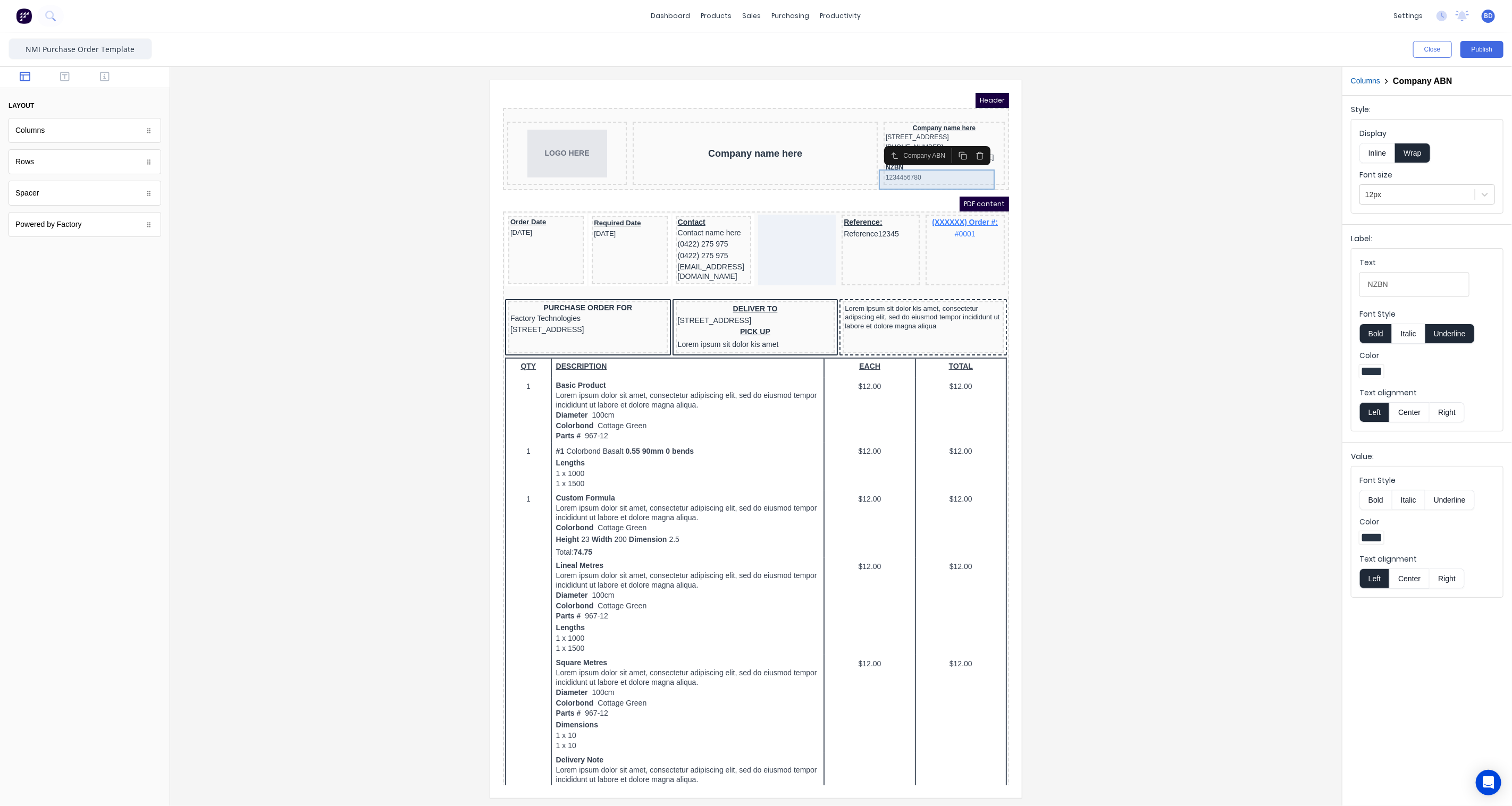
click at [875, 170] on div "NZBN 1234456780" at bounding box center [931, 159] width 117 height 20
click at [888, 166] on div "NZBN 1234456780" at bounding box center [931, 159] width 117 height 20
click at [1129, 197] on div at bounding box center [756, 438] width 1155 height 718
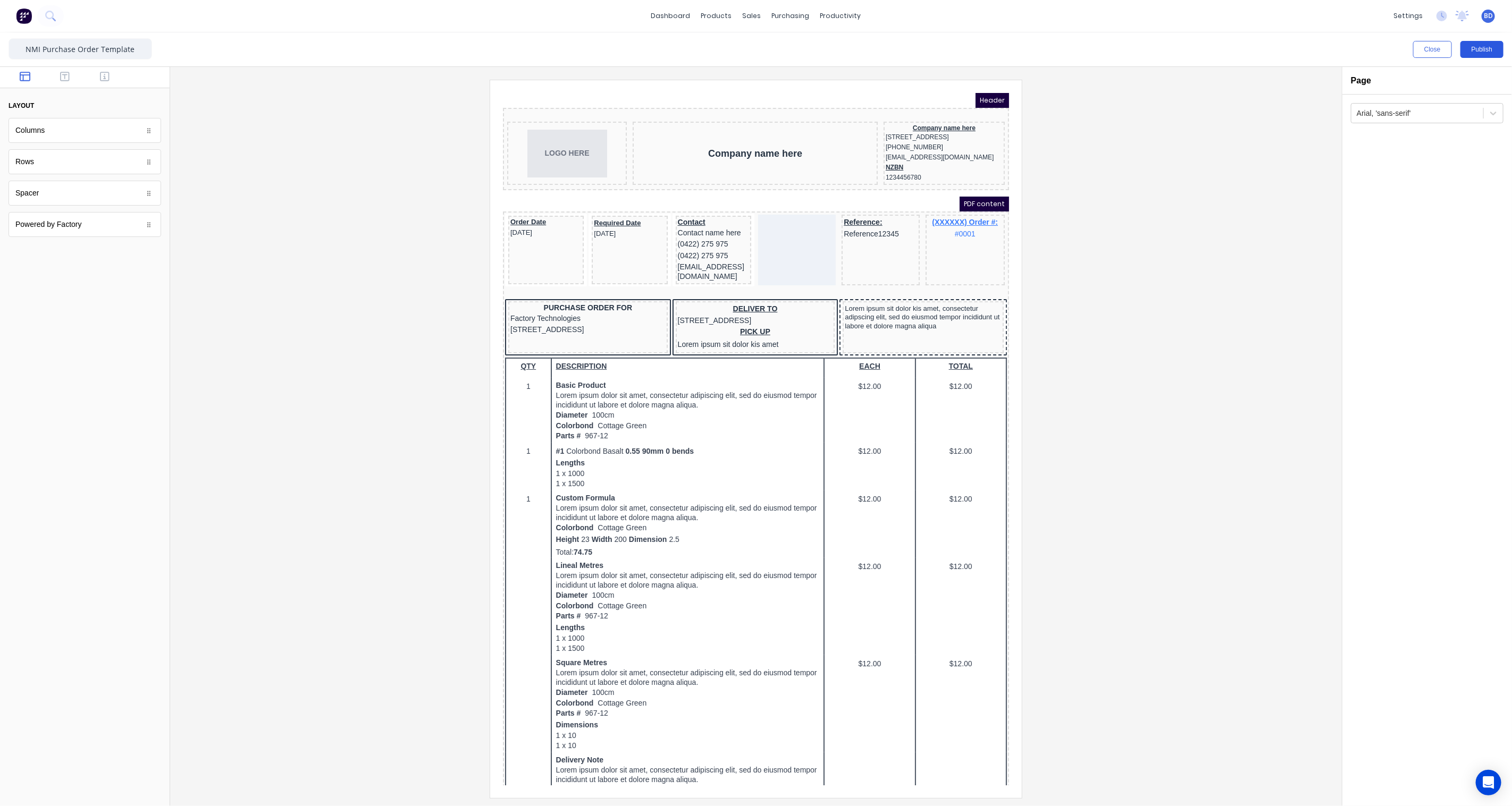
click at [1483, 48] on button "Publish" at bounding box center [1482, 49] width 43 height 17
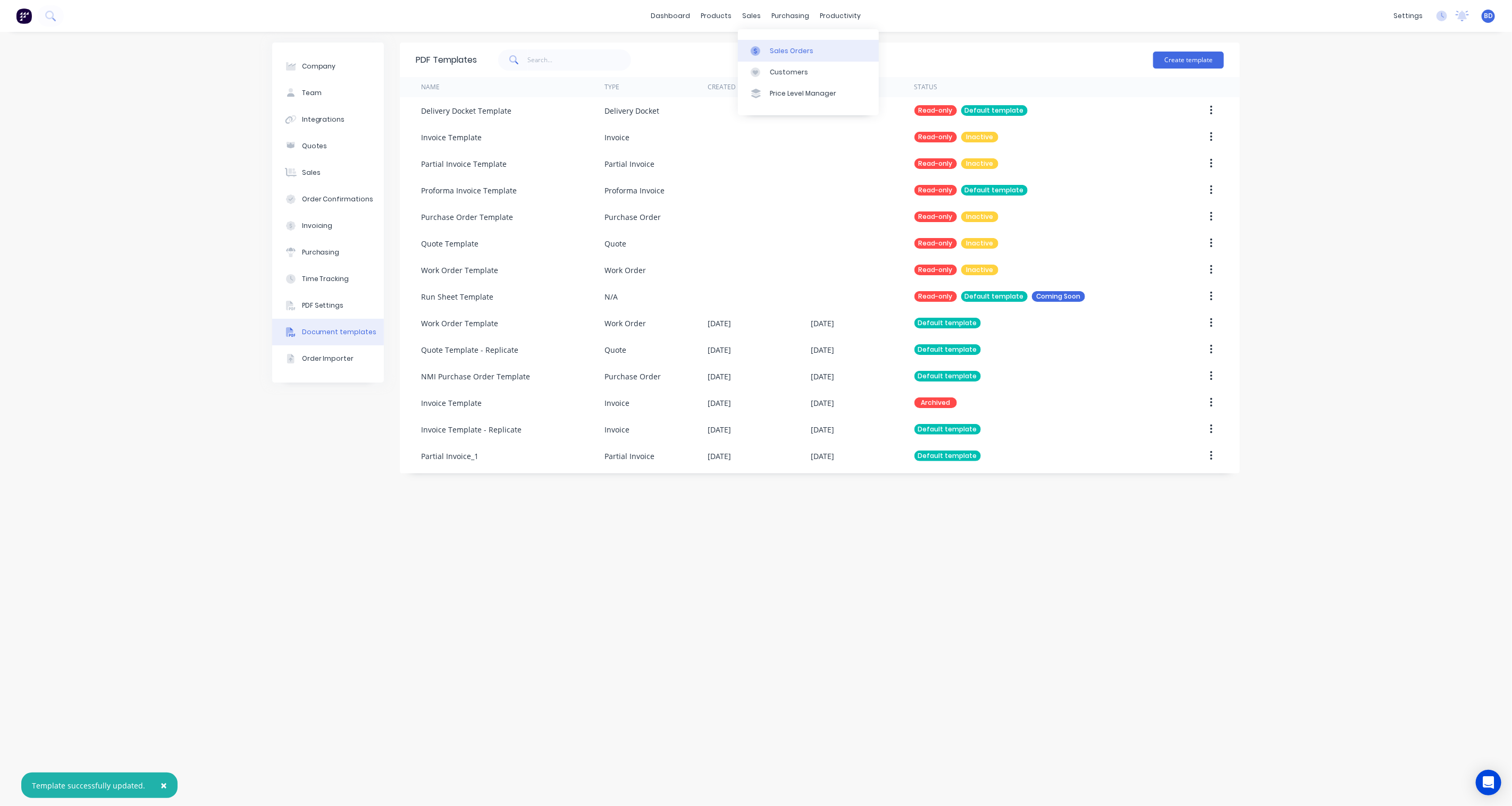
click at [773, 46] on div "Sales Orders" at bounding box center [791, 50] width 43 height 9
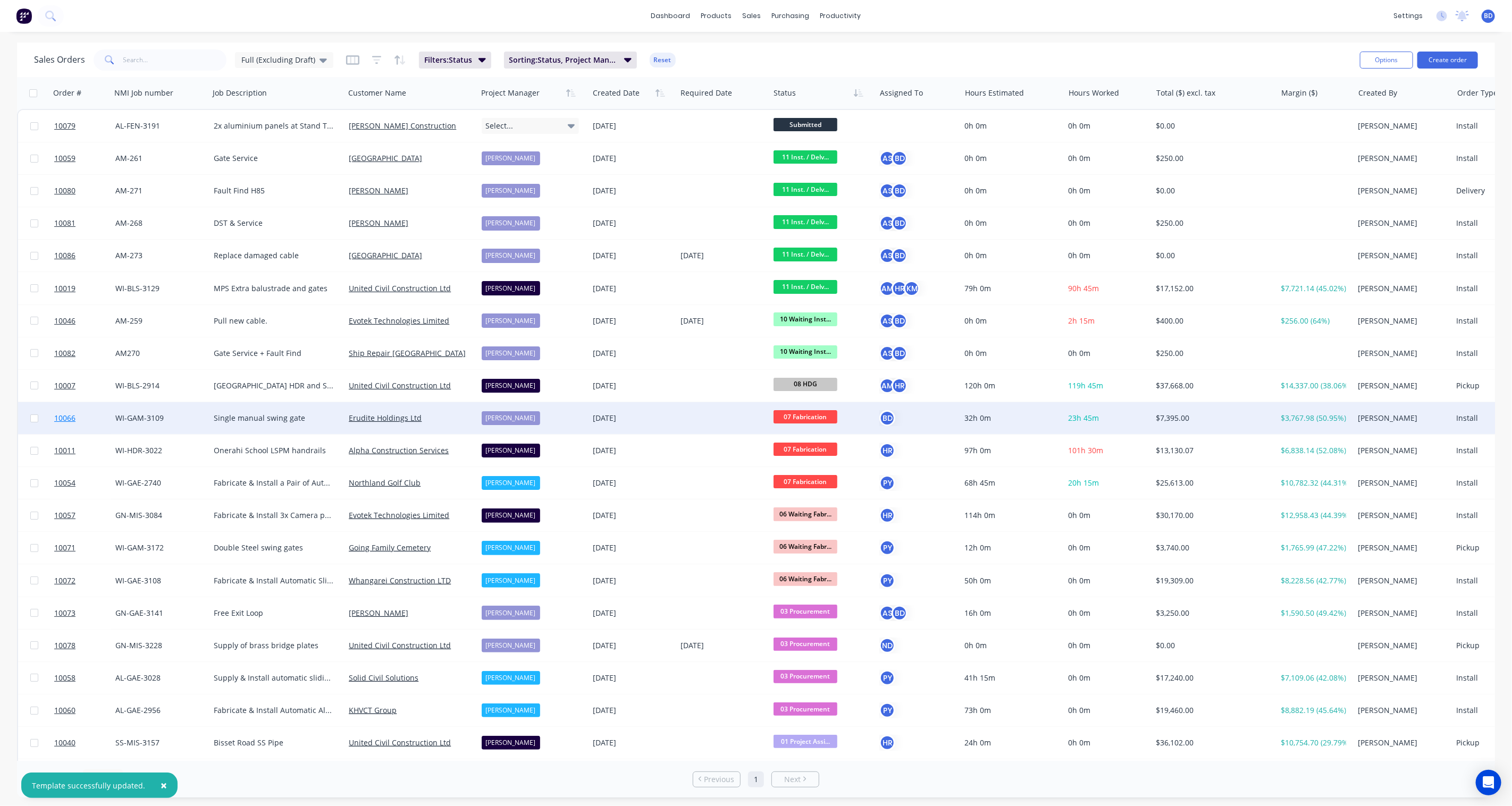
click at [76, 414] on link "10066" at bounding box center [84, 418] width 61 height 32
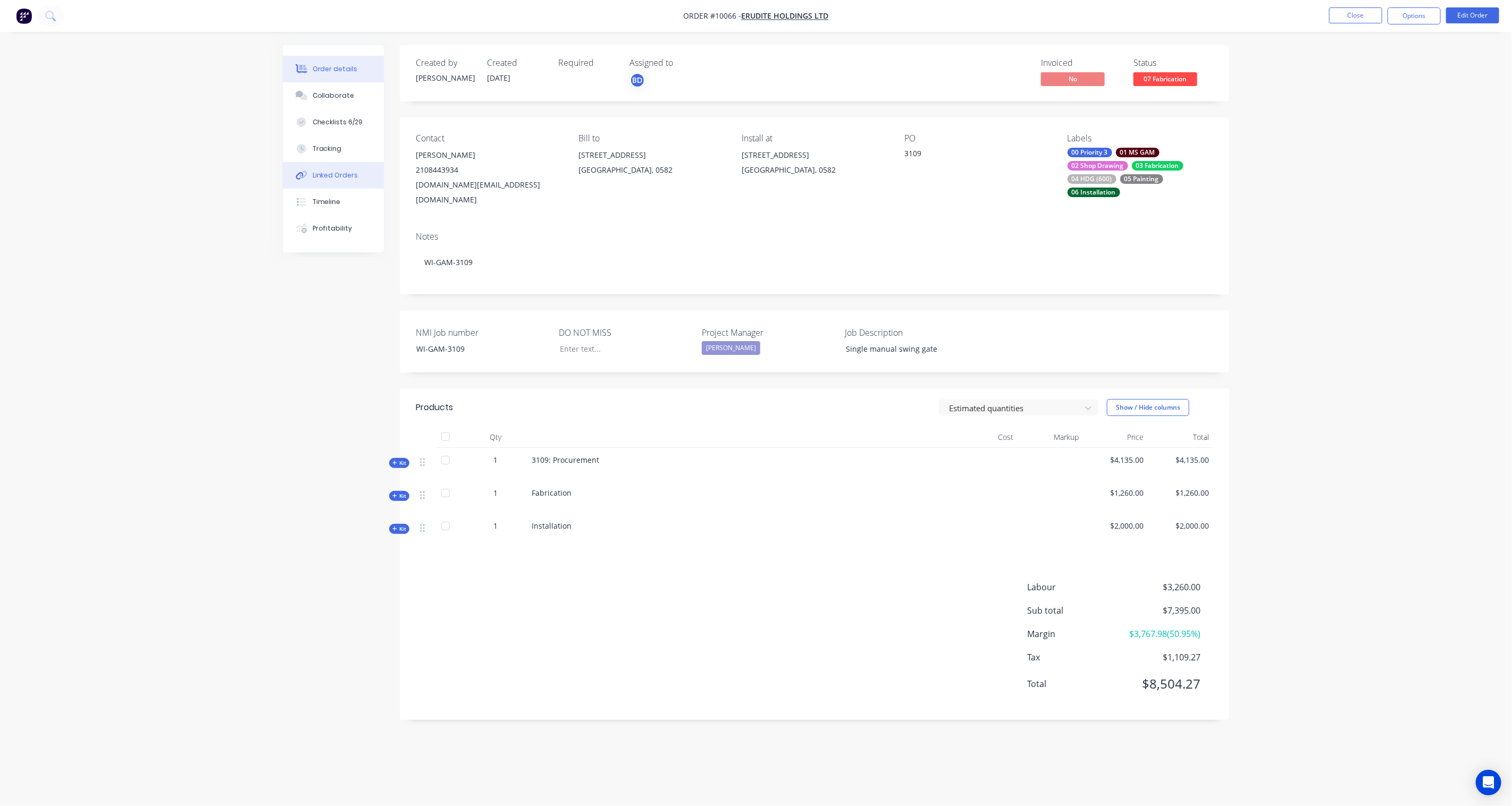
click at [326, 175] on div "Linked Orders" at bounding box center [335, 175] width 46 height 9
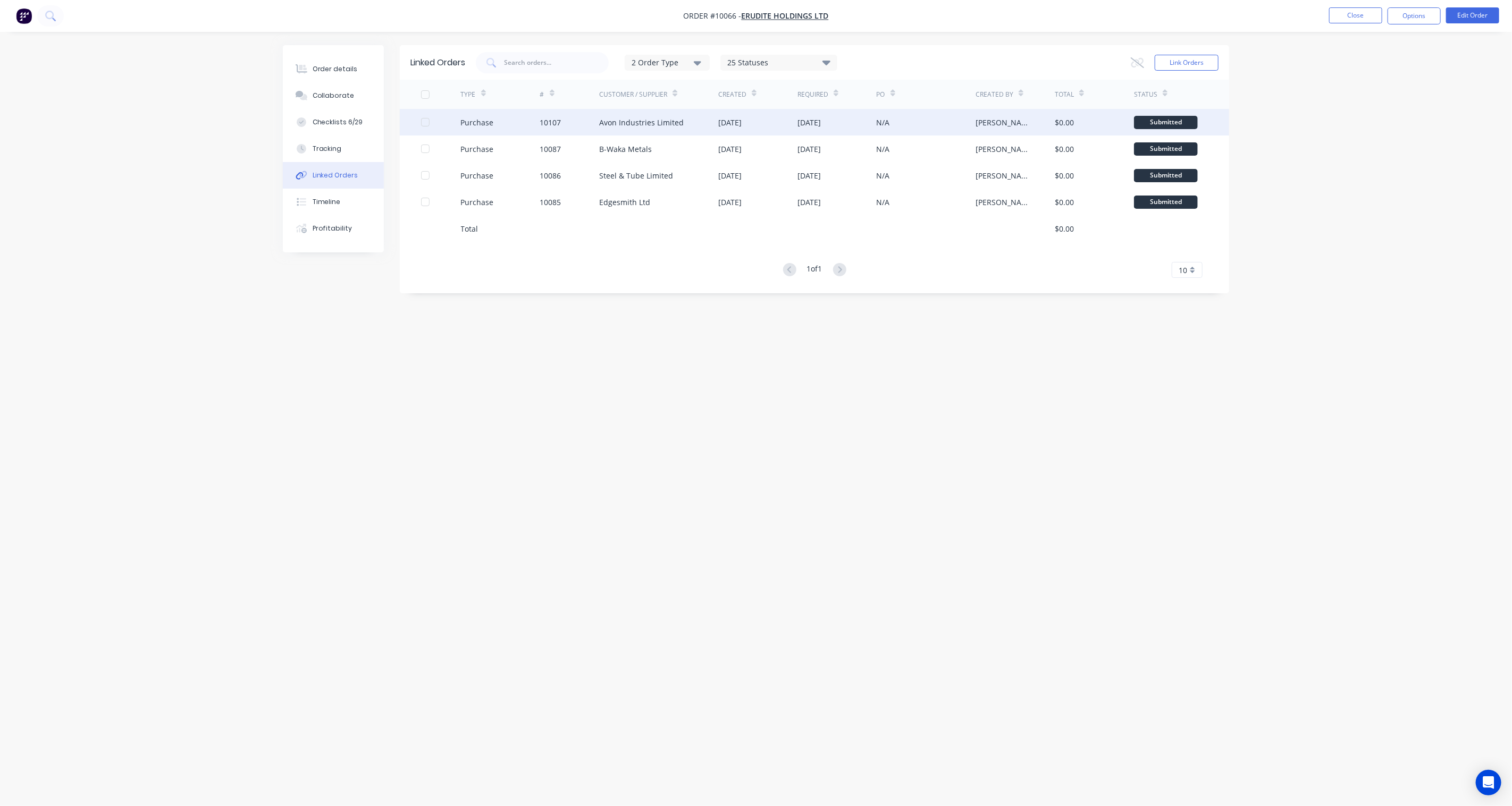
click at [667, 115] on div "Avon Industries Limited" at bounding box center [658, 122] width 119 height 27
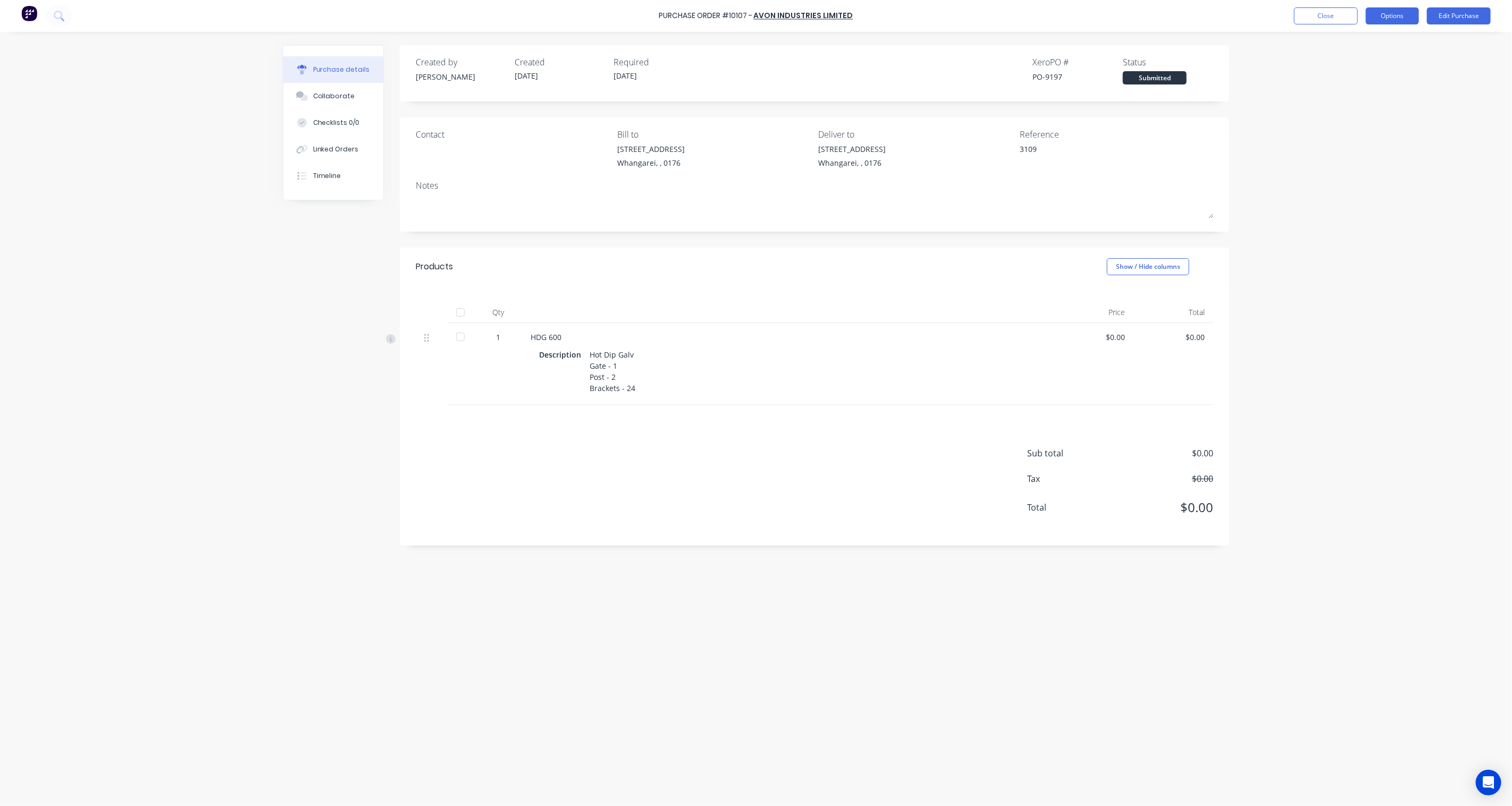
click at [1406, 19] on button "Options" at bounding box center [1393, 16] width 53 height 17
click at [1370, 42] on div "Print / Email" at bounding box center [1369, 43] width 82 height 16
click at [1364, 86] on div "Without pricing" at bounding box center [1369, 86] width 82 height 16
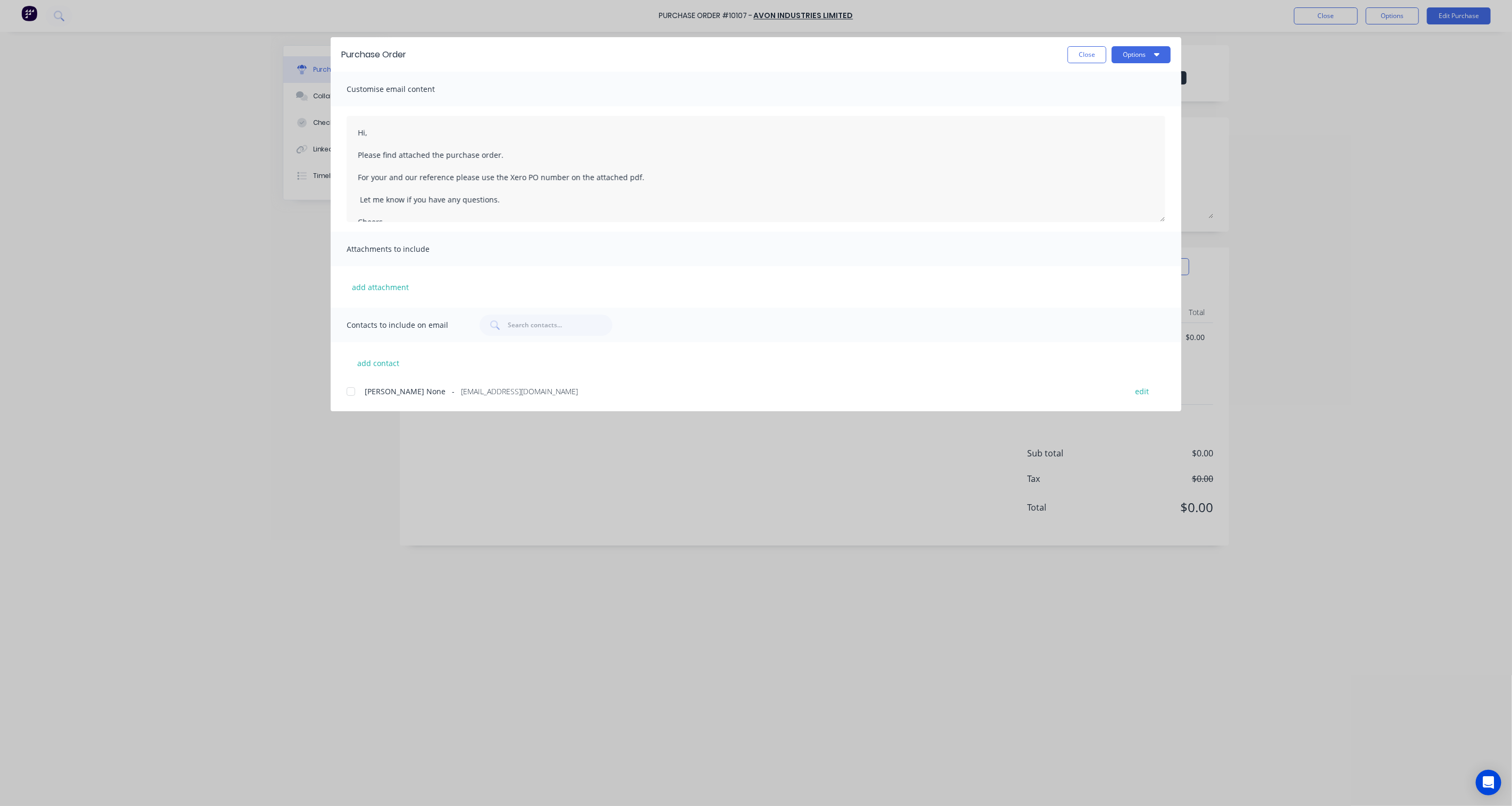
click at [347, 394] on div at bounding box center [351, 392] width 21 height 21
click at [1150, 59] on button "Options" at bounding box center [1141, 54] width 59 height 17
click at [1106, 81] on div "Preview" at bounding box center [1120, 81] width 82 height 16
click at [1083, 56] on button "Close" at bounding box center [1086, 54] width 39 height 17
type textarea "x"
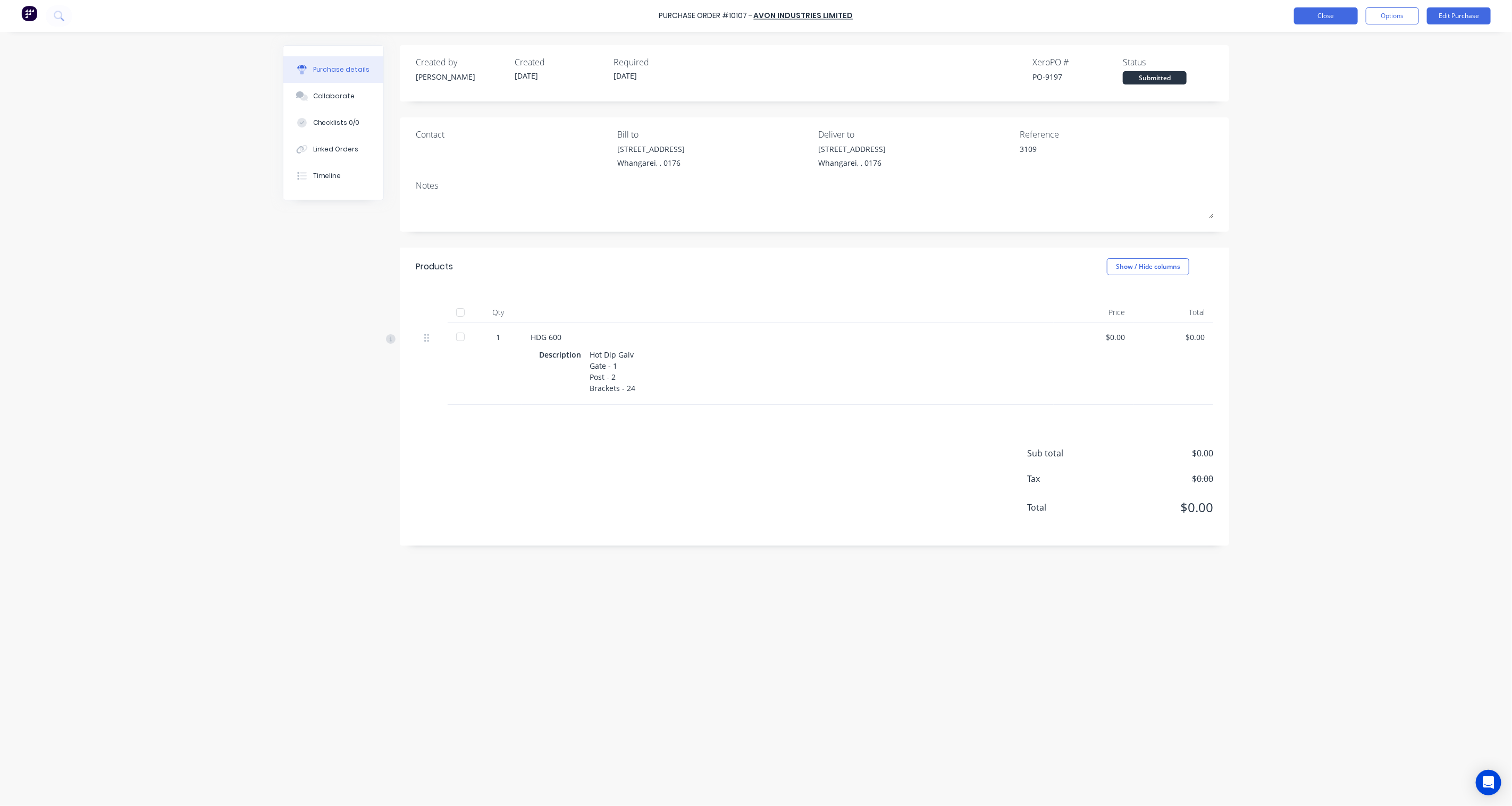
click at [1328, 14] on button "Close" at bounding box center [1326, 16] width 64 height 17
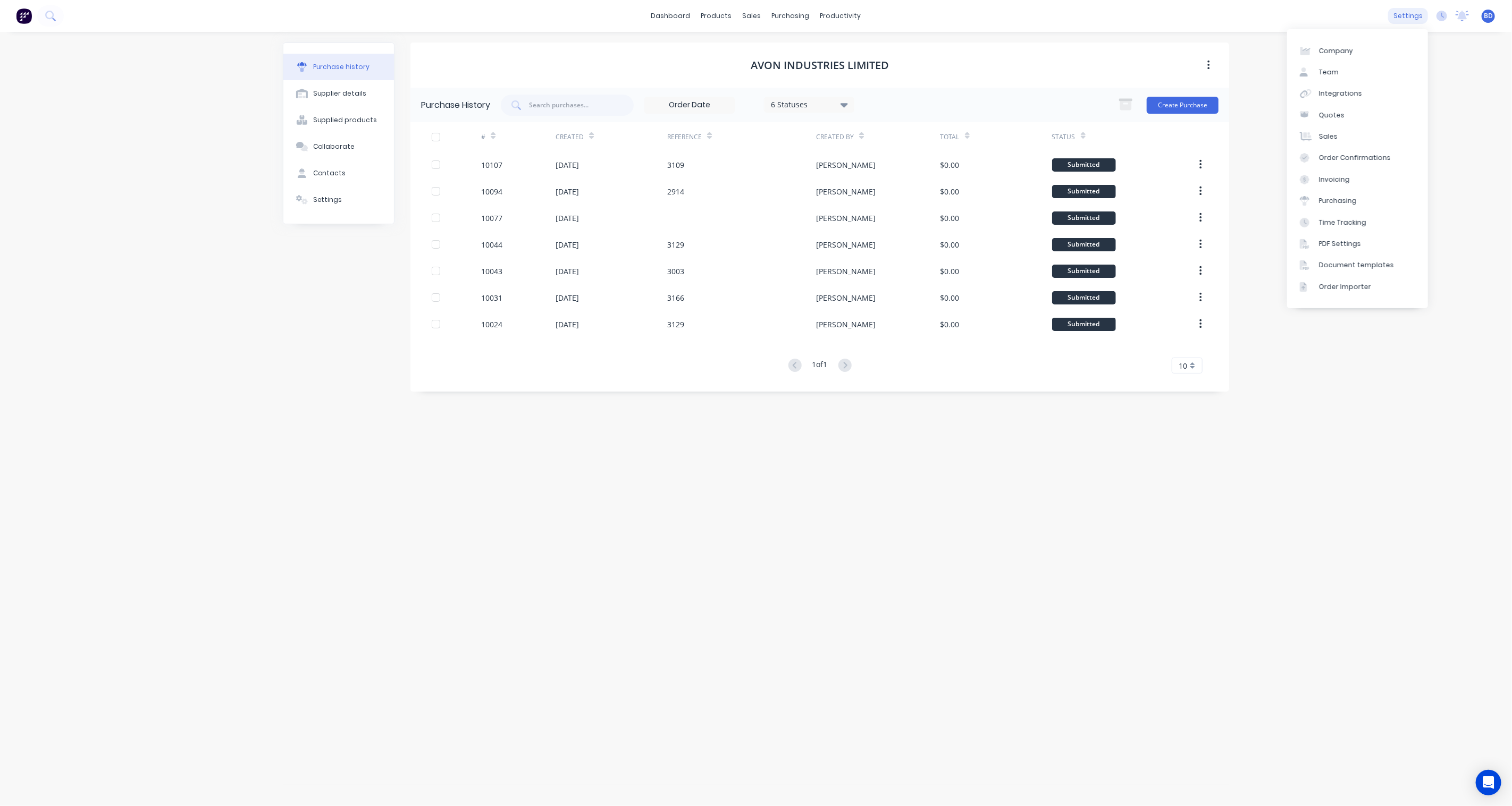
click at [1416, 15] on div "settings" at bounding box center [1408, 16] width 40 height 16
click at [1362, 259] on link "Document templates" at bounding box center [1357, 265] width 141 height 21
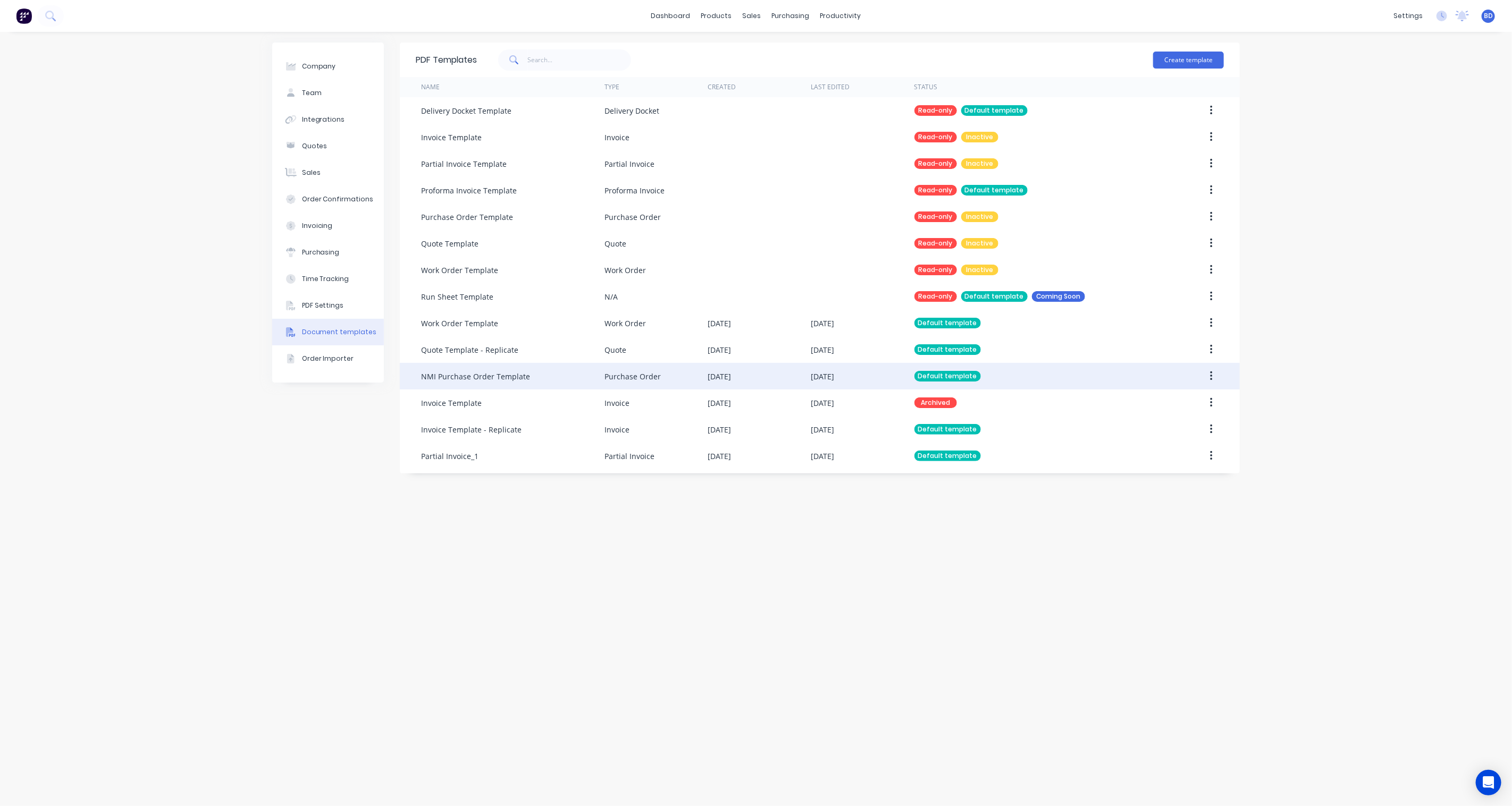
click at [1207, 372] on button "button" at bounding box center [1211, 376] width 25 height 19
click at [1155, 410] on div "Edit" at bounding box center [1173, 404] width 82 height 16
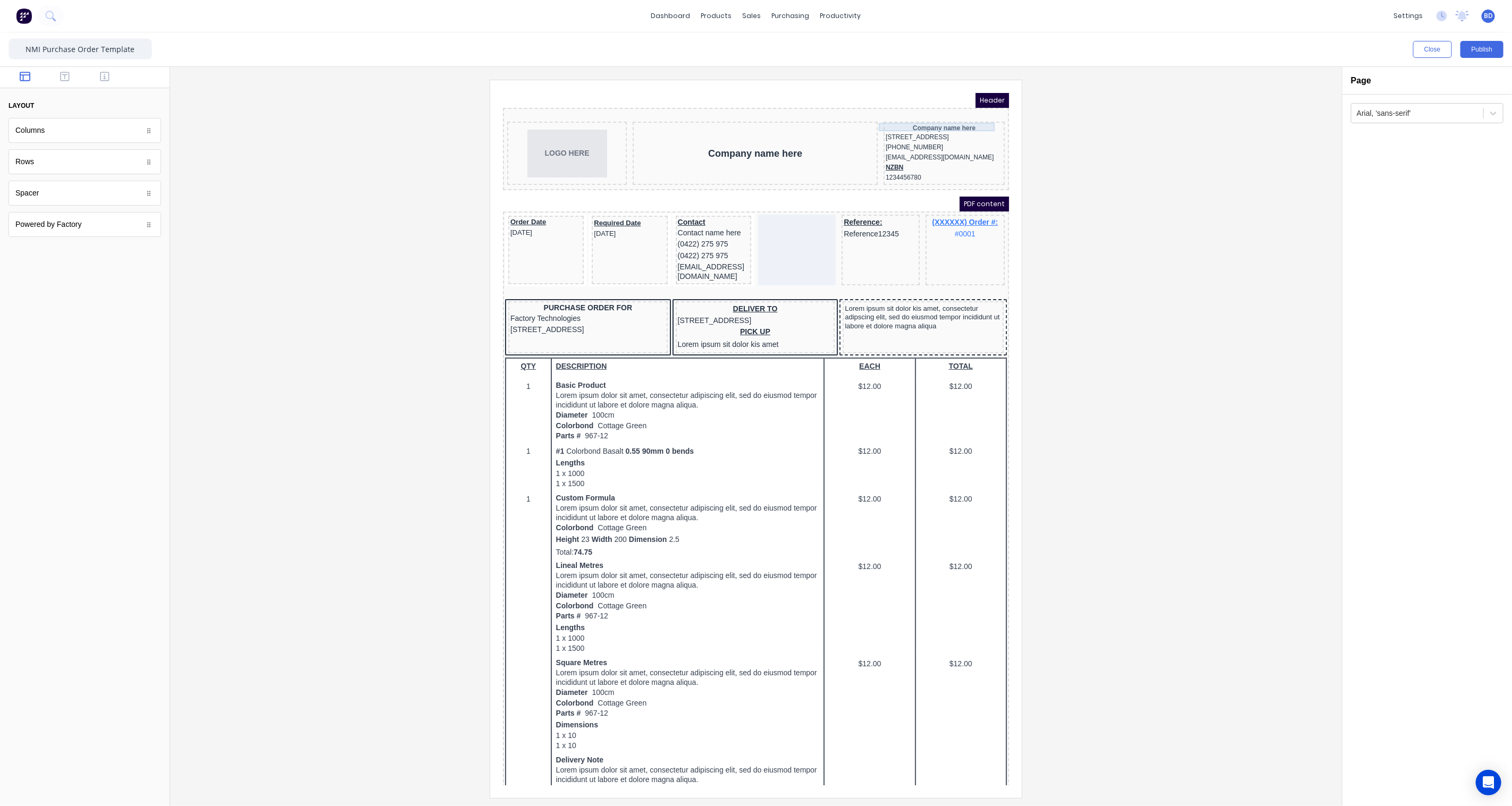
click at [914, 111] on div "Company name here" at bounding box center [931, 115] width 117 height 9
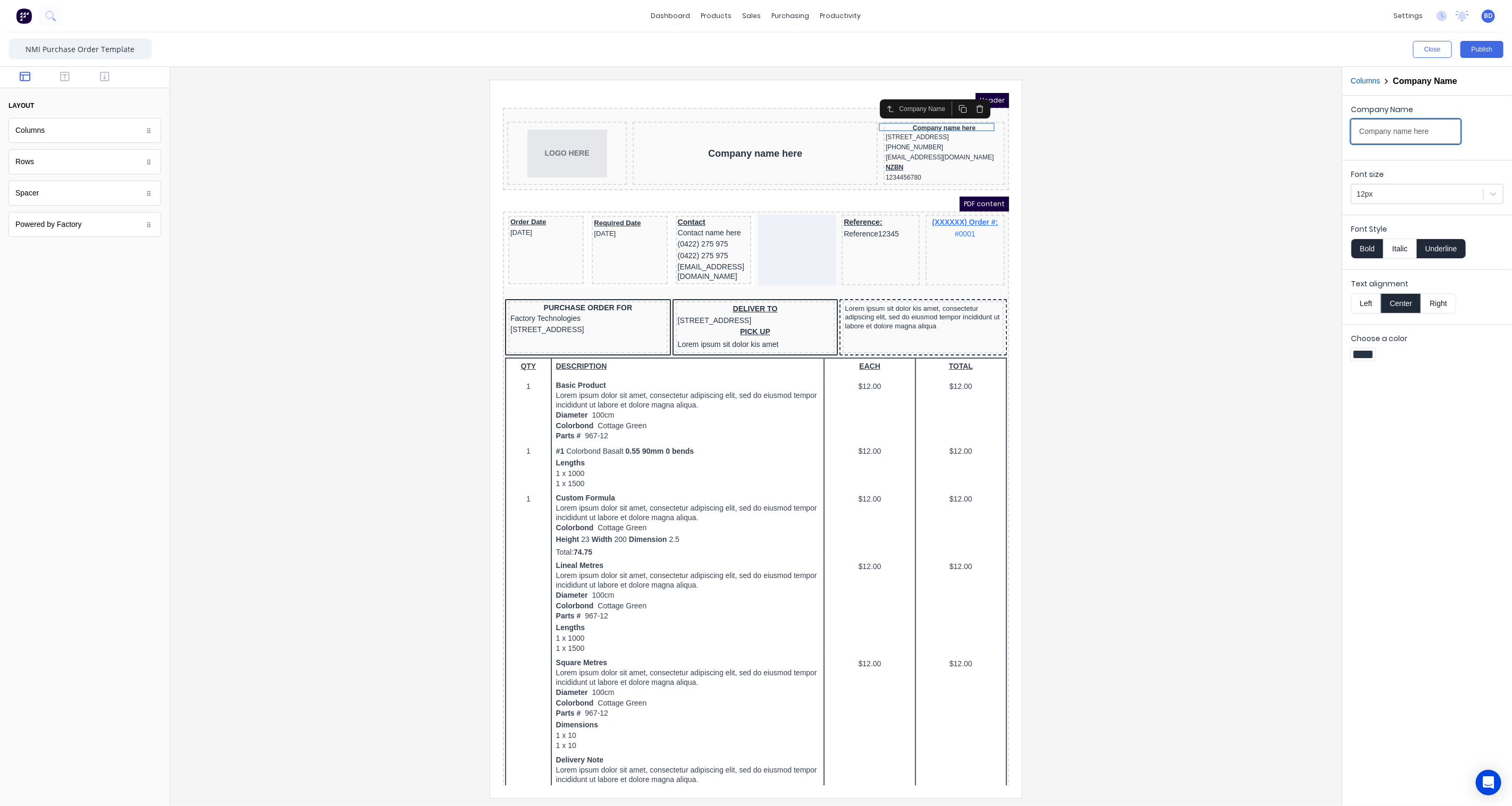
click at [1406, 138] on input "Company name here" at bounding box center [1406, 132] width 110 height 25
click at [1277, 172] on div at bounding box center [756, 438] width 1155 height 718
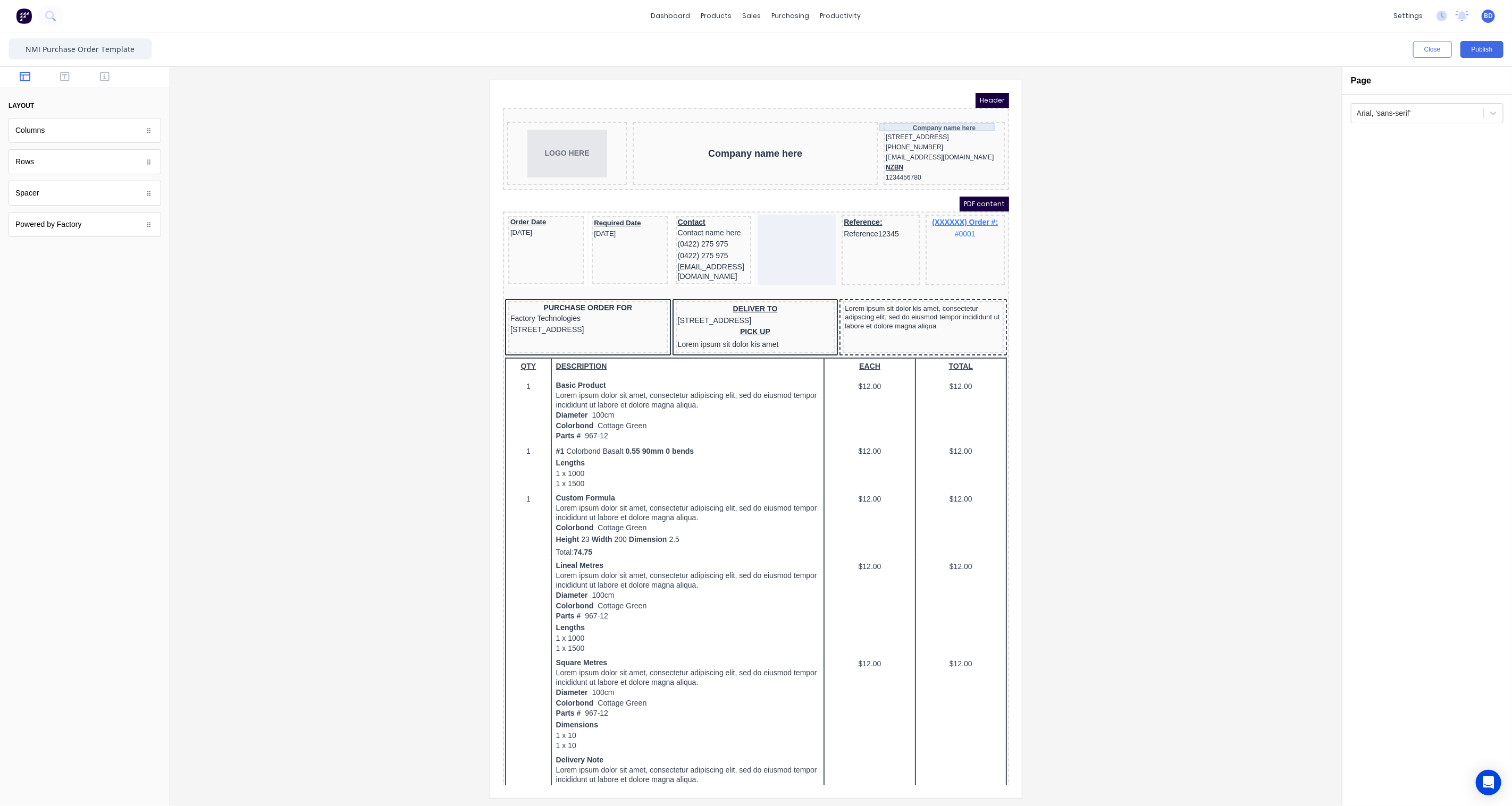
click at [936, 111] on div "Company name here" at bounding box center [931, 115] width 117 height 9
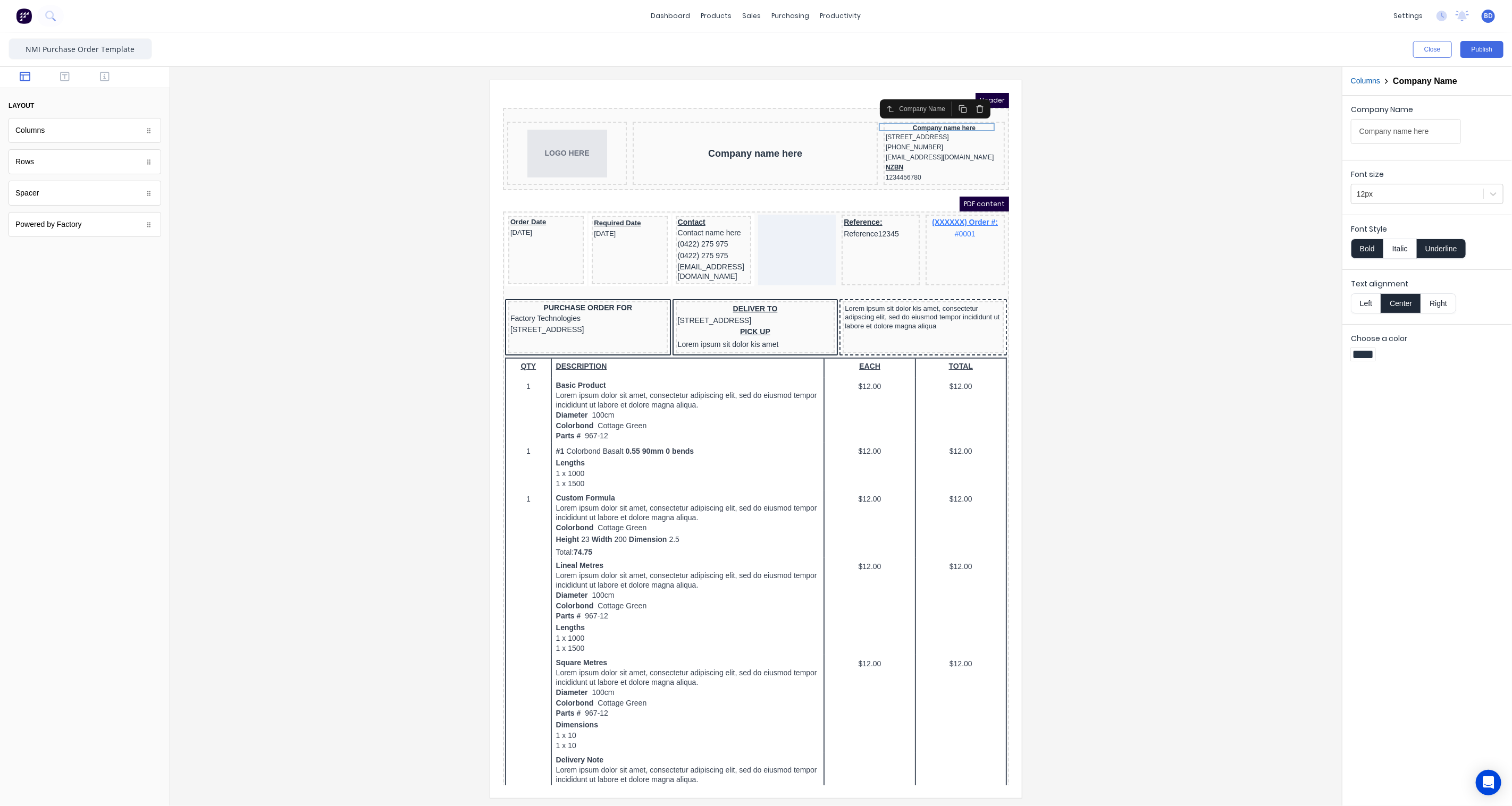
click at [967, 96] on icon "button" at bounding box center [967, 96] width 9 height 9
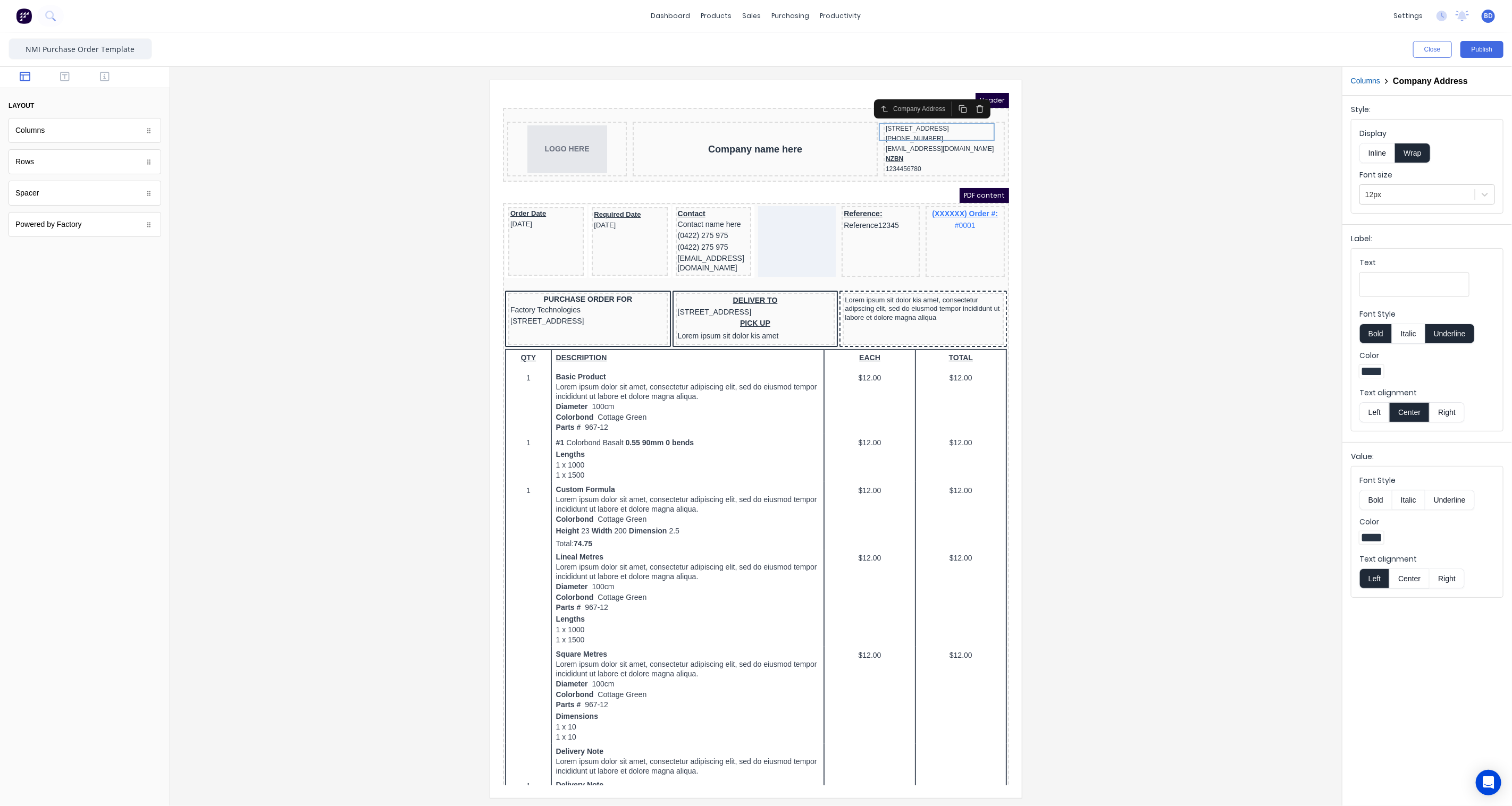
click at [1226, 211] on div at bounding box center [756, 438] width 1155 height 718
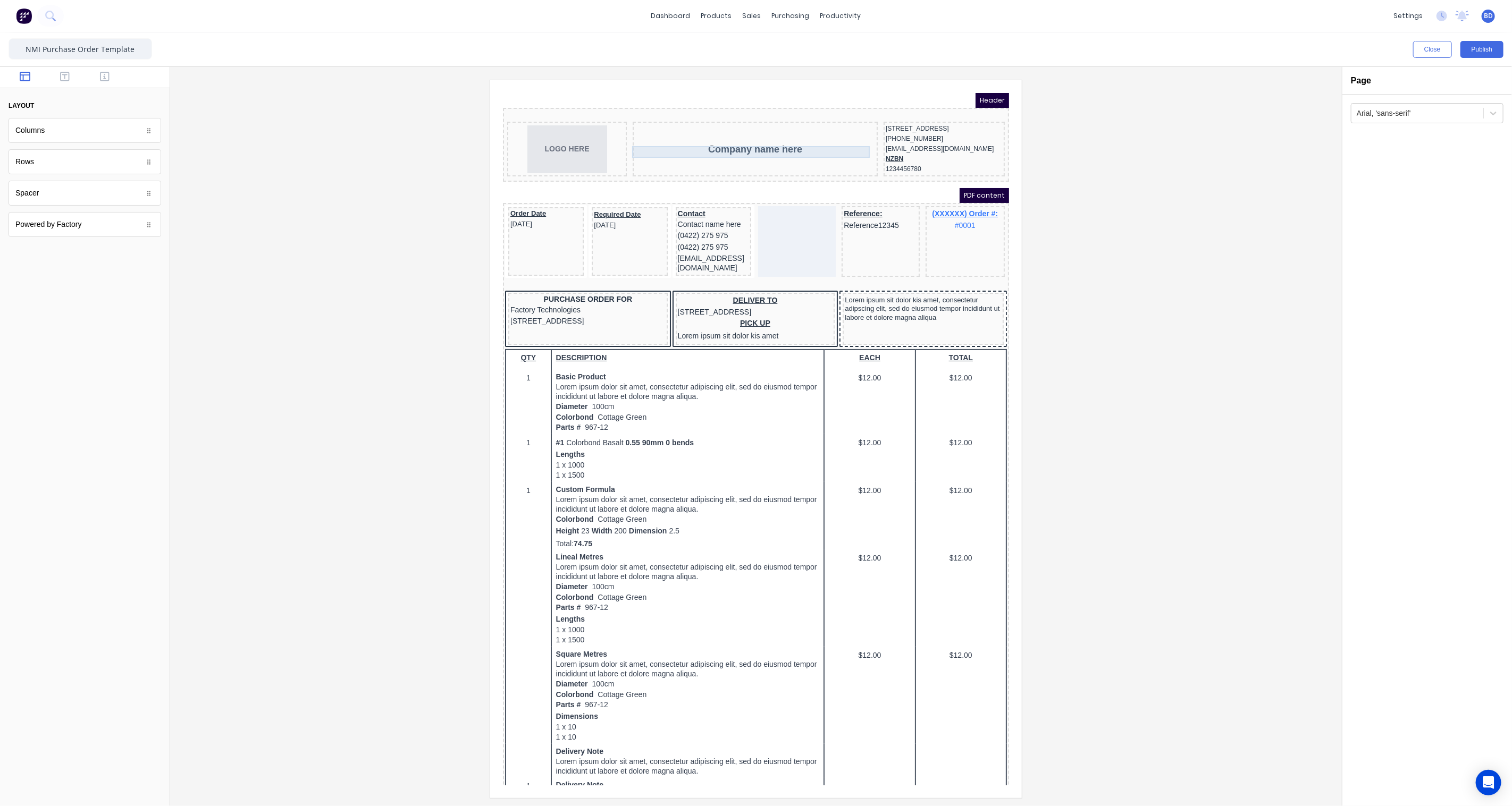
click at [713, 138] on div "Company name here" at bounding box center [742, 136] width 241 height 12
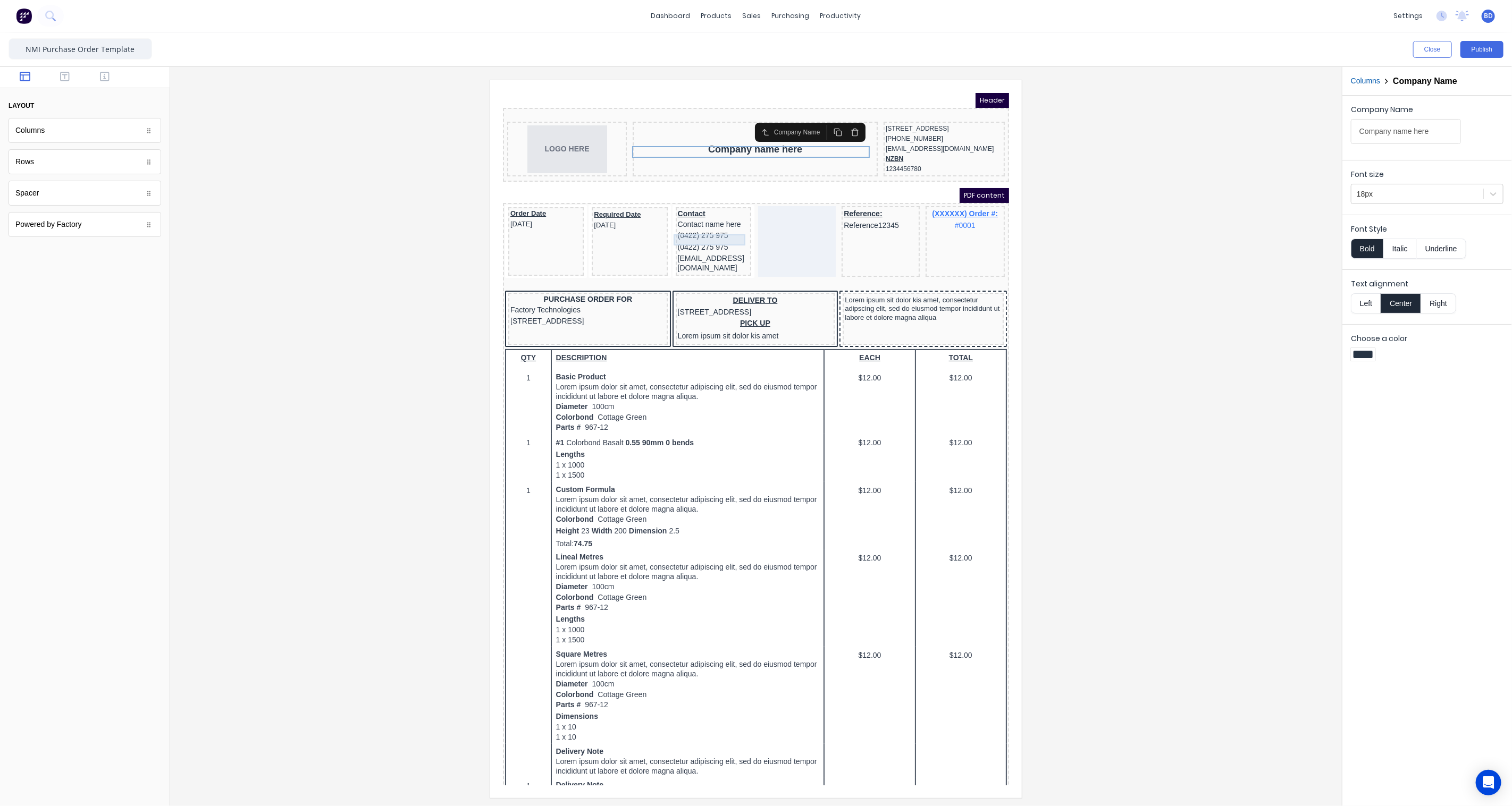
click at [687, 228] on div "(0422) 275 975" at bounding box center [700, 222] width 71 height 12
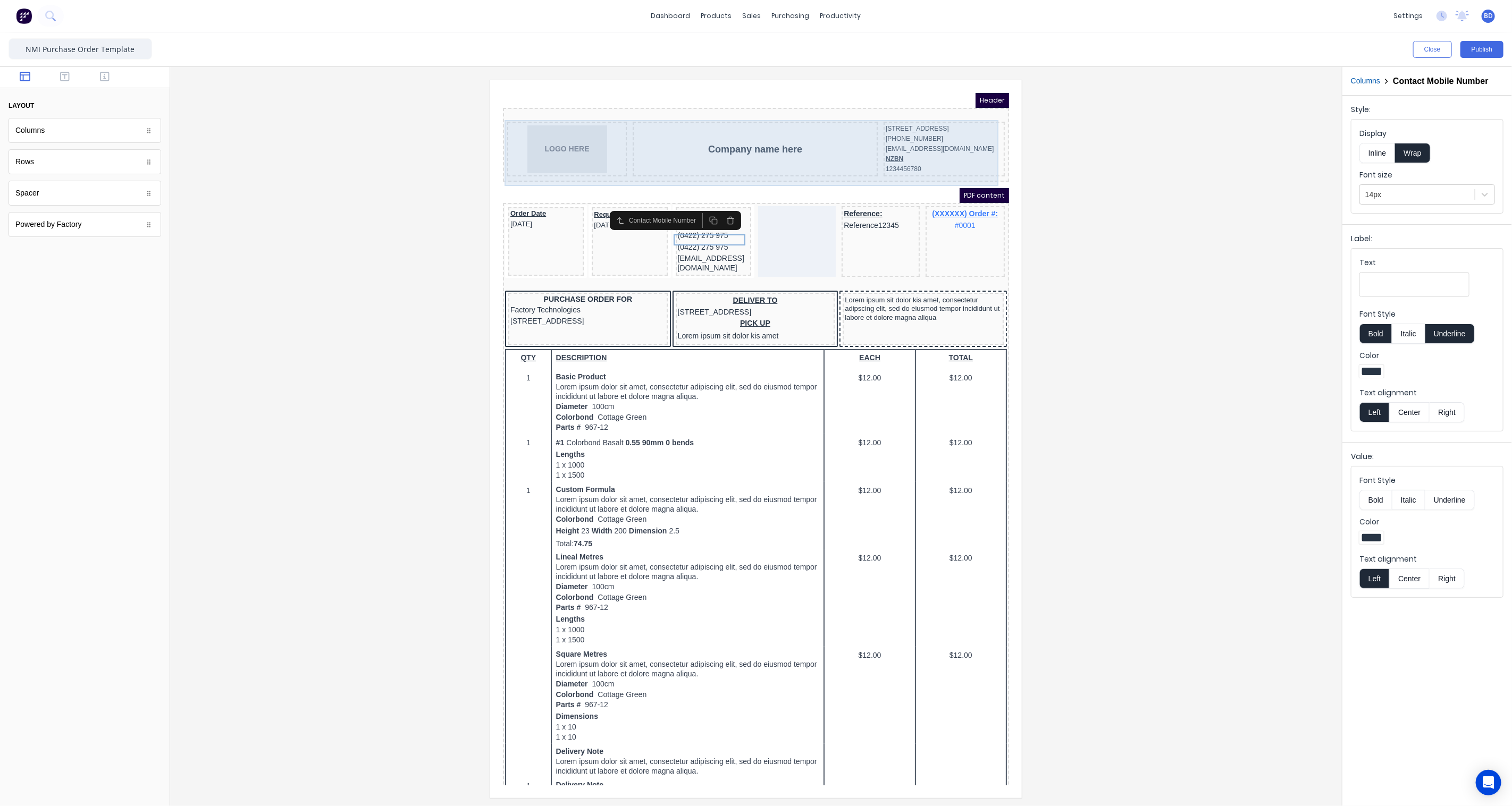
click at [739, 145] on div "Company name here" at bounding box center [742, 136] width 245 height 55
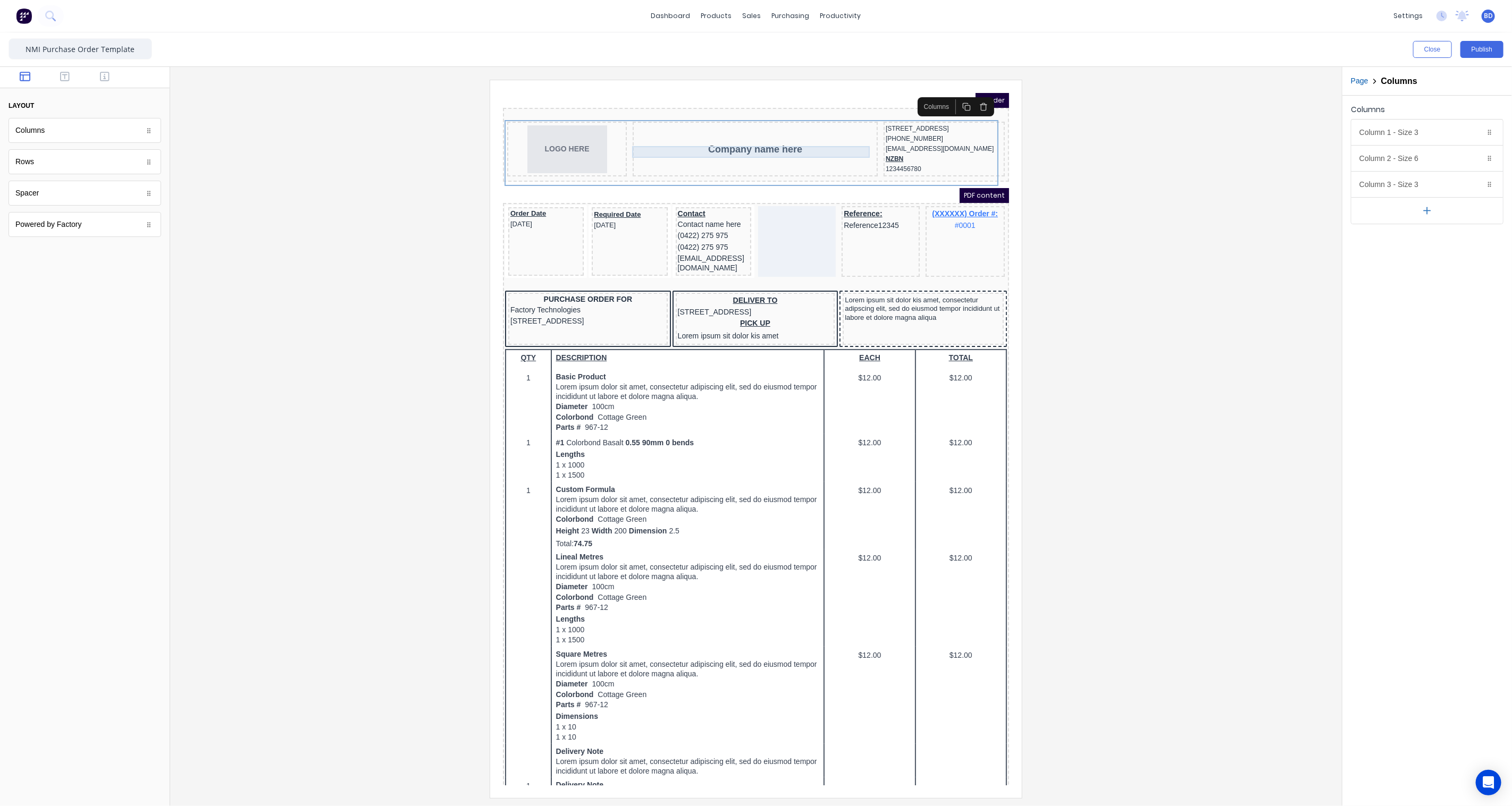
click at [739, 140] on div "Company name here" at bounding box center [742, 136] width 241 height 12
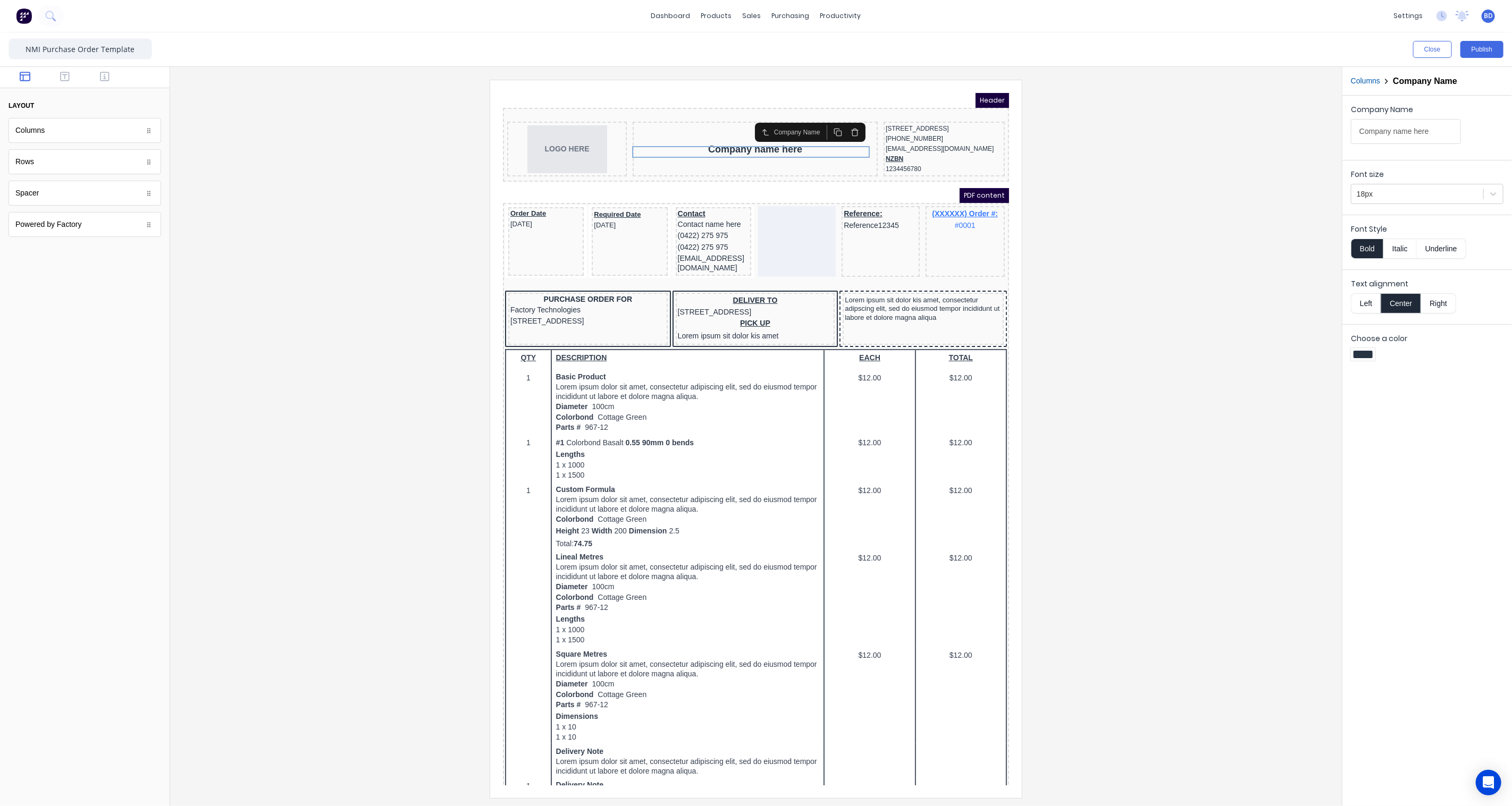
click at [62, 168] on div "Rows" at bounding box center [85, 161] width 153 height 25
click at [37, 168] on div "Rows" at bounding box center [85, 161] width 153 height 25
click at [72, 79] on button "button" at bounding box center [65, 78] width 34 height 13
click at [106, 78] on icon "button" at bounding box center [104, 76] width 9 height 11
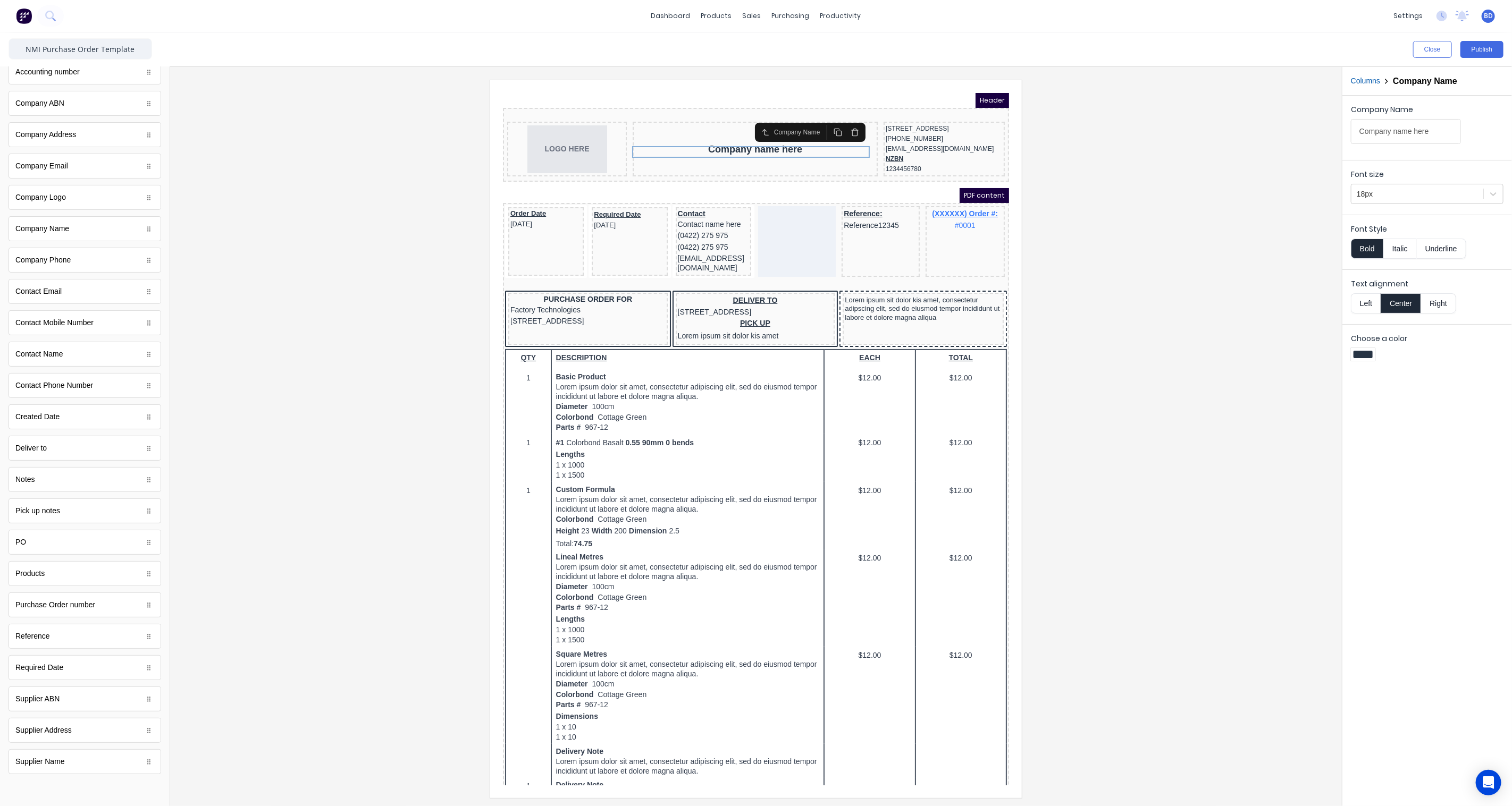
click at [364, 501] on div at bounding box center [756, 438] width 1155 height 718
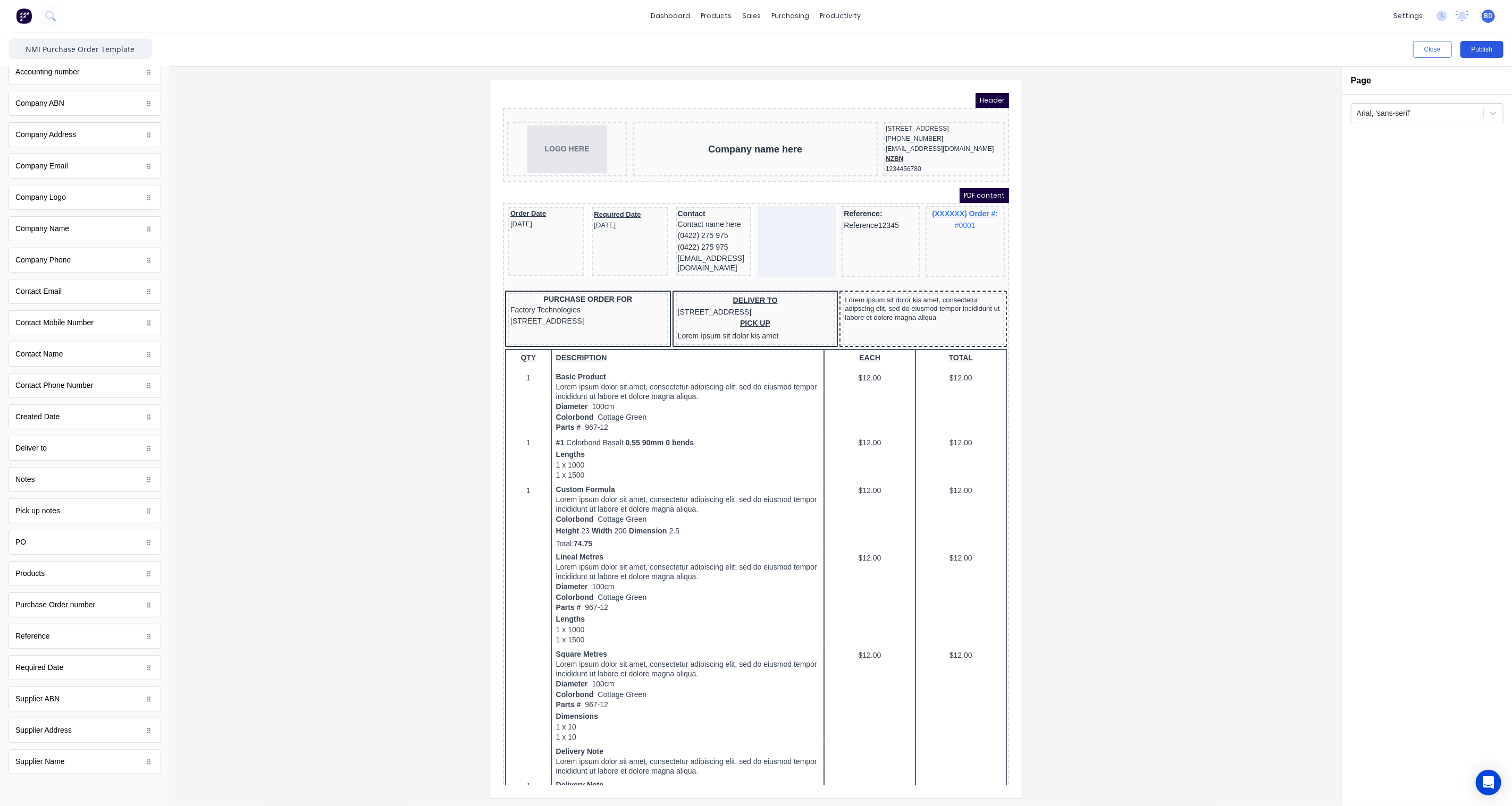
click at [1487, 48] on button "Publish" at bounding box center [1482, 49] width 43 height 17
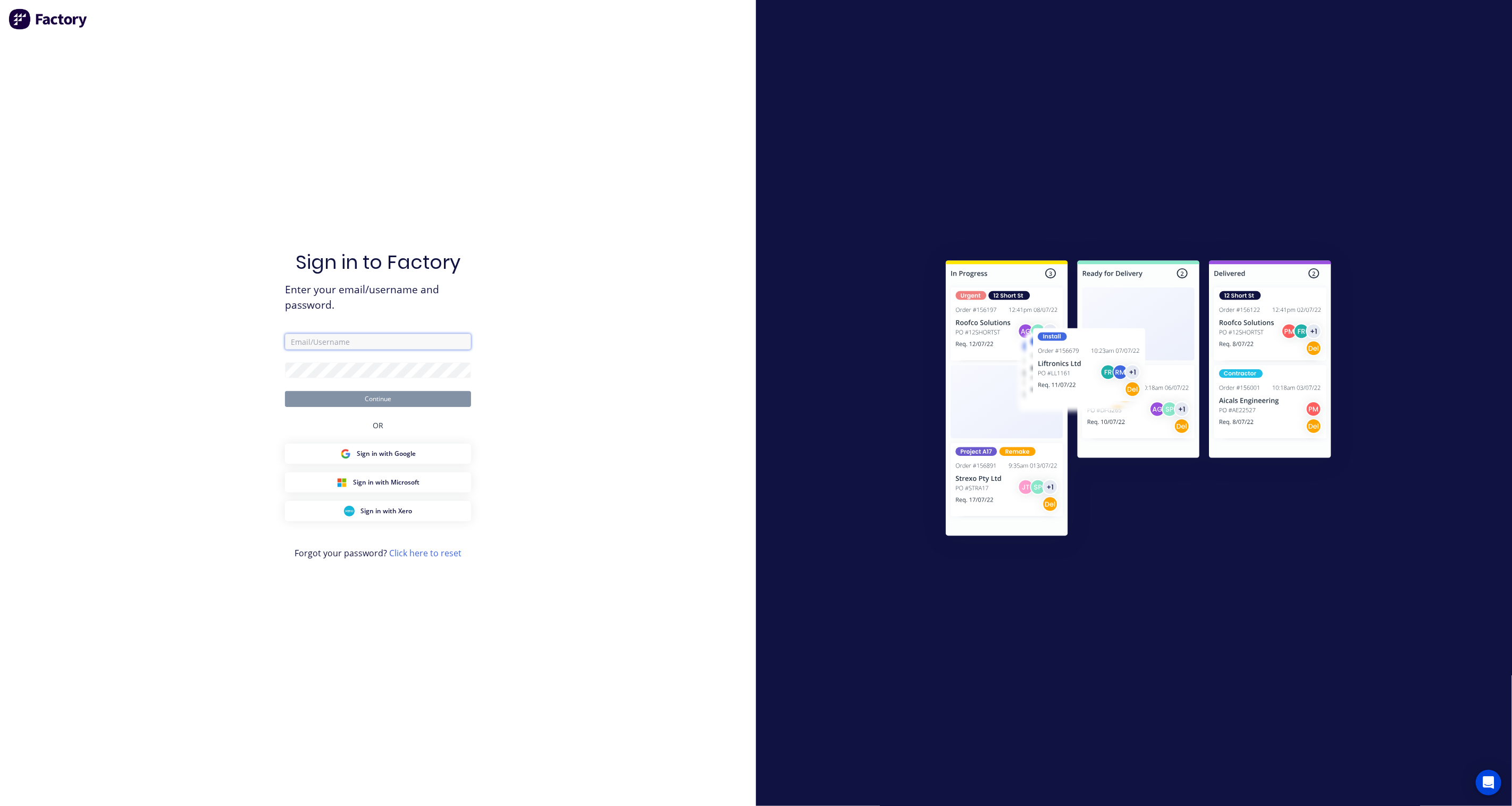
click at [355, 346] on input "text" at bounding box center [378, 342] width 186 height 16
type input "brandon.dsouza@nmi.co.nz"
click at [421, 402] on button "Continue" at bounding box center [378, 399] width 186 height 16
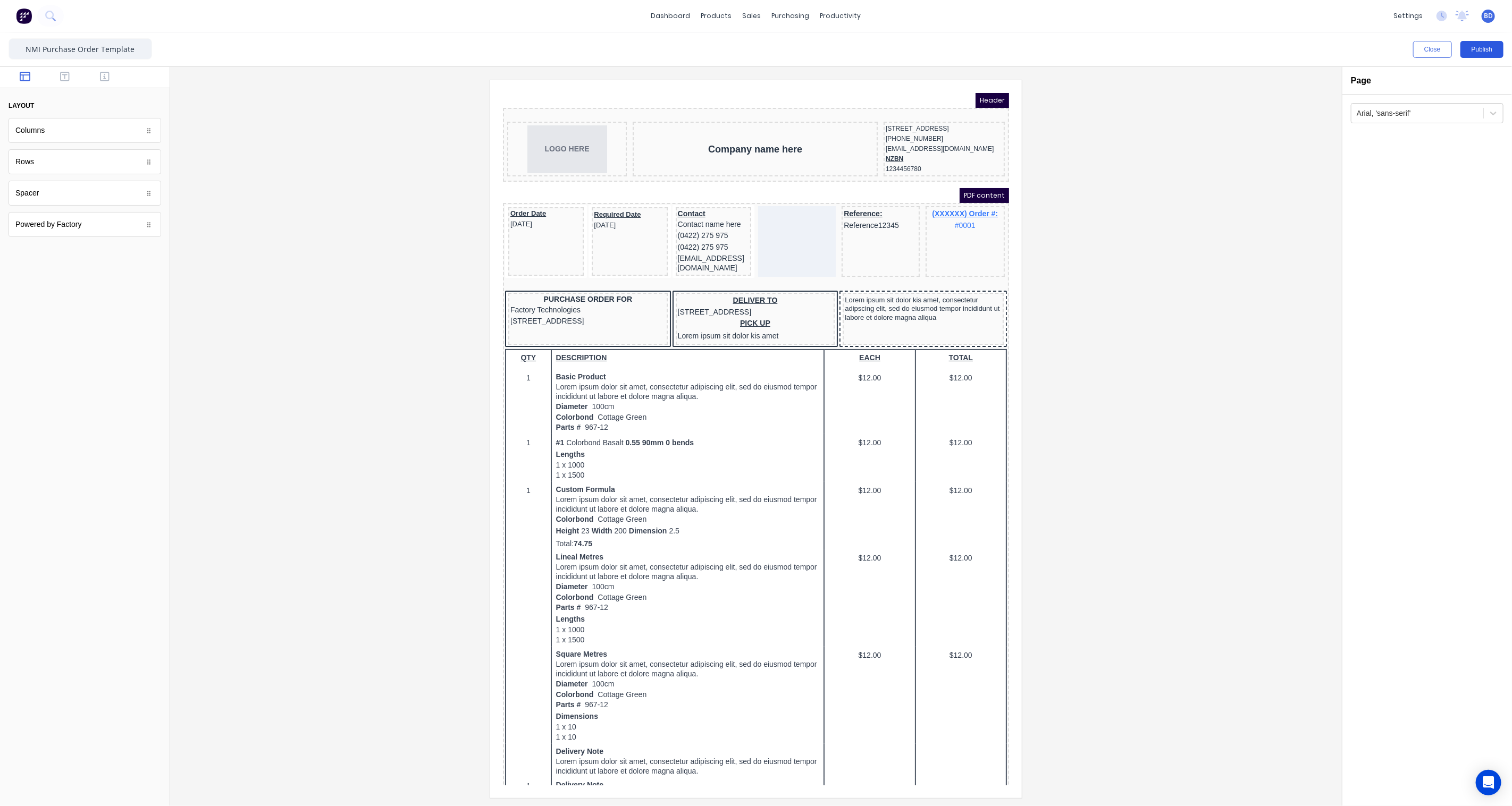
click at [1480, 46] on button "Publish" at bounding box center [1482, 49] width 43 height 17
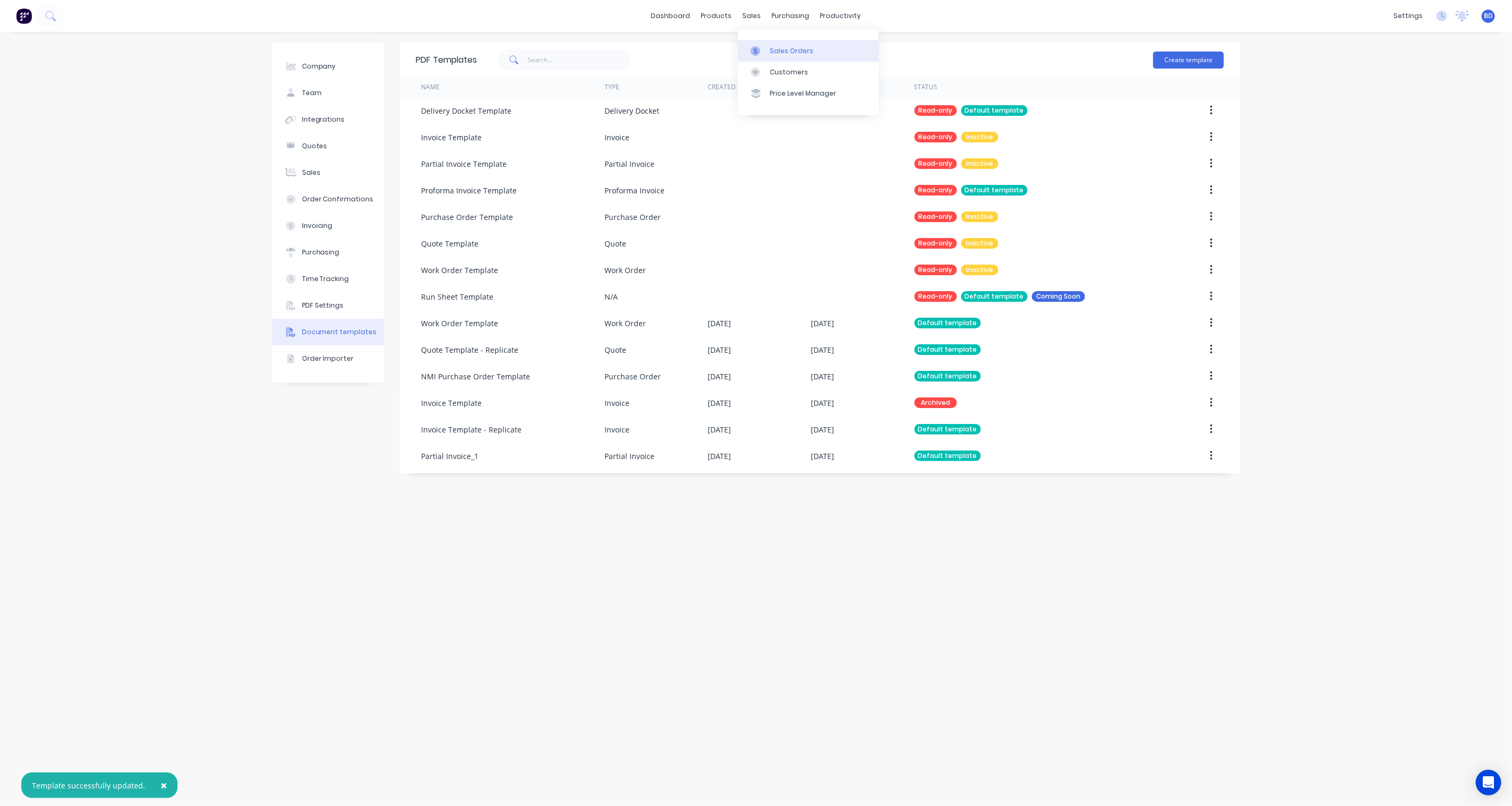
click at [775, 47] on div "Sales Orders" at bounding box center [791, 50] width 43 height 9
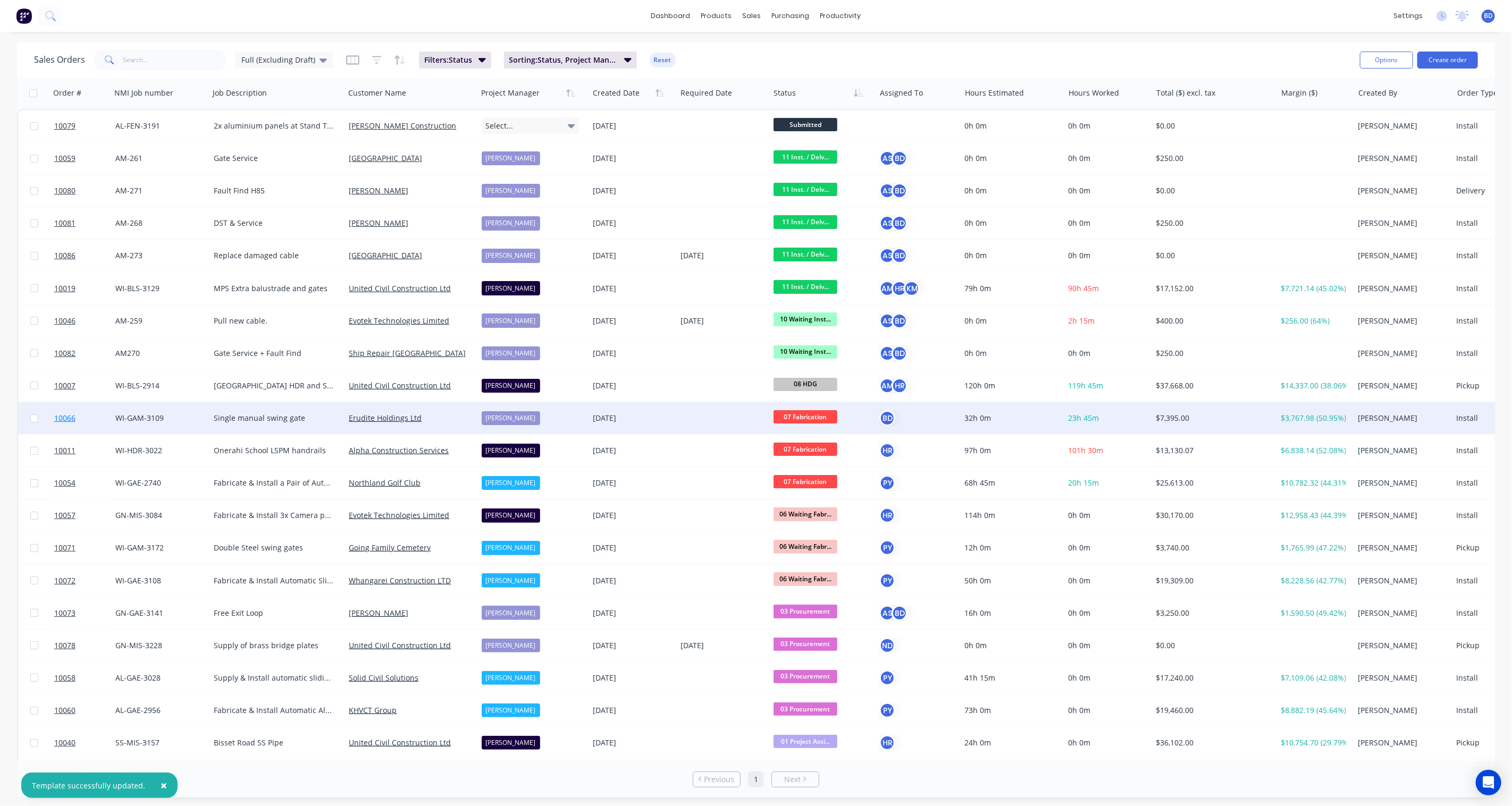
click at [73, 417] on span "10066" at bounding box center [65, 418] width 21 height 11
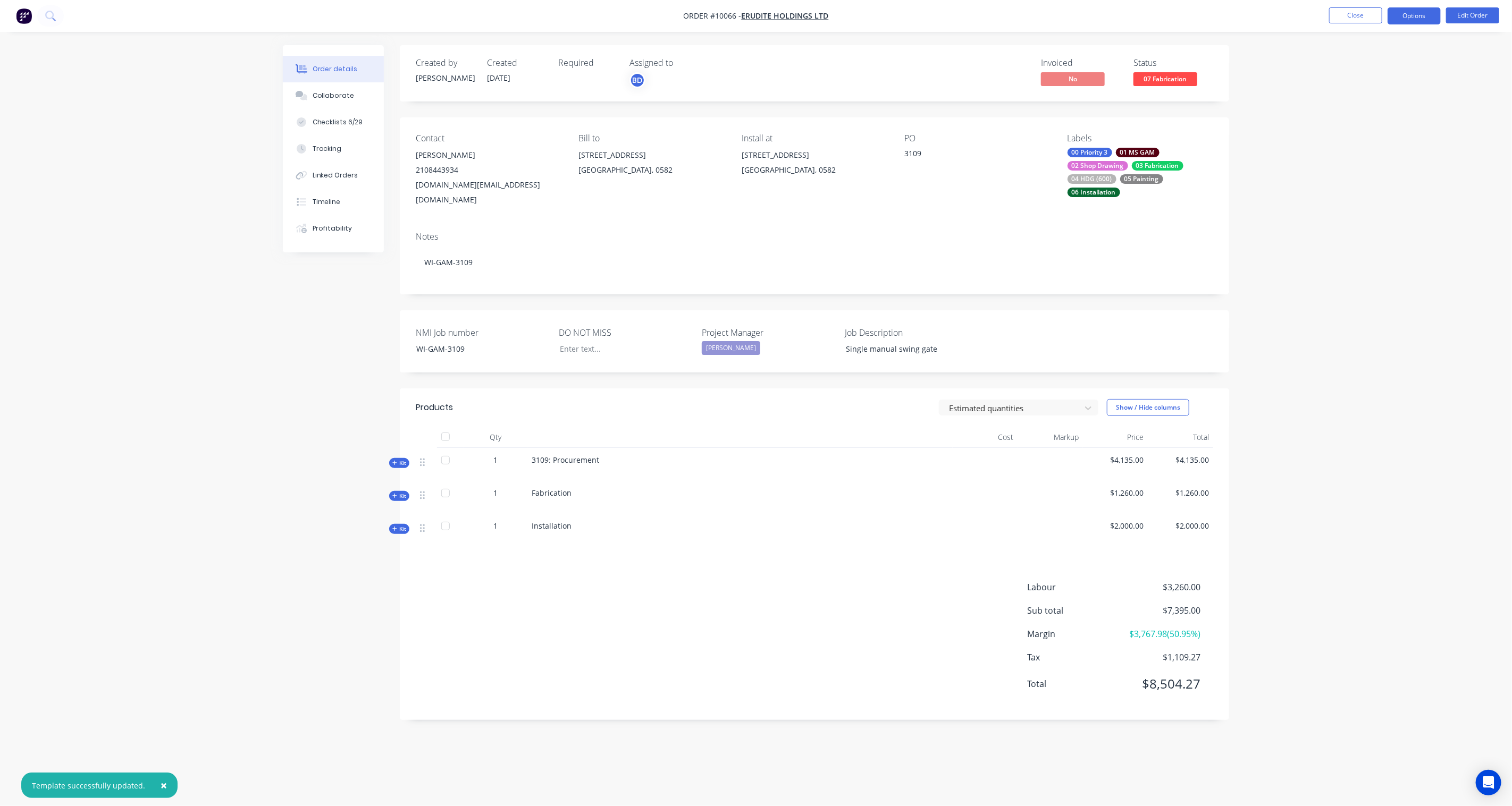
click at [1428, 17] on button "Options" at bounding box center [1414, 16] width 53 height 17
click at [1378, 194] on div "Purchase Products" at bounding box center [1382, 192] width 98 height 16
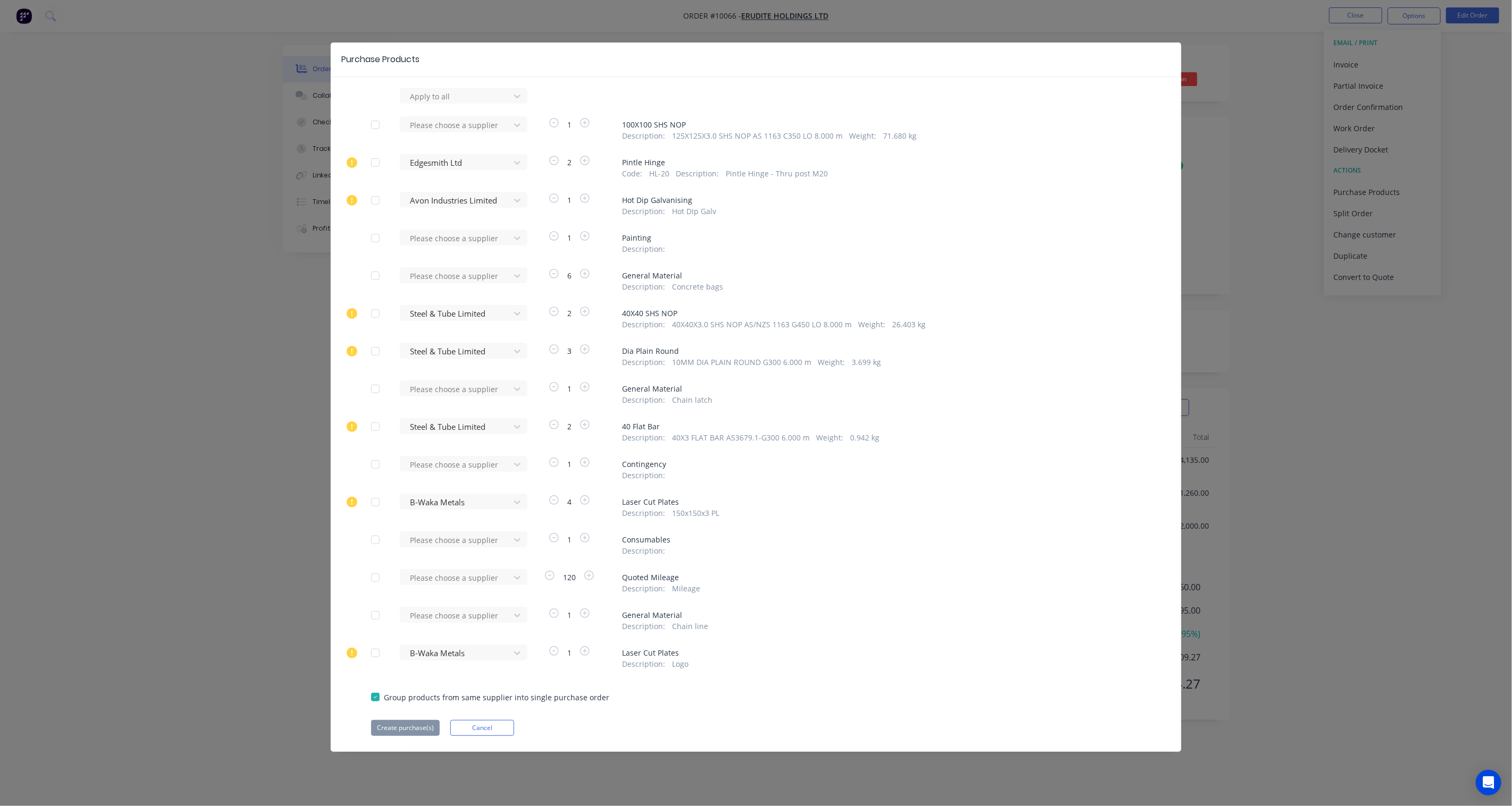
click at [1262, 205] on div "Purchase Products Apply to all Please choose a supplier 1 100X100 SHS NOP Descr…" at bounding box center [756, 403] width 1512 height 806
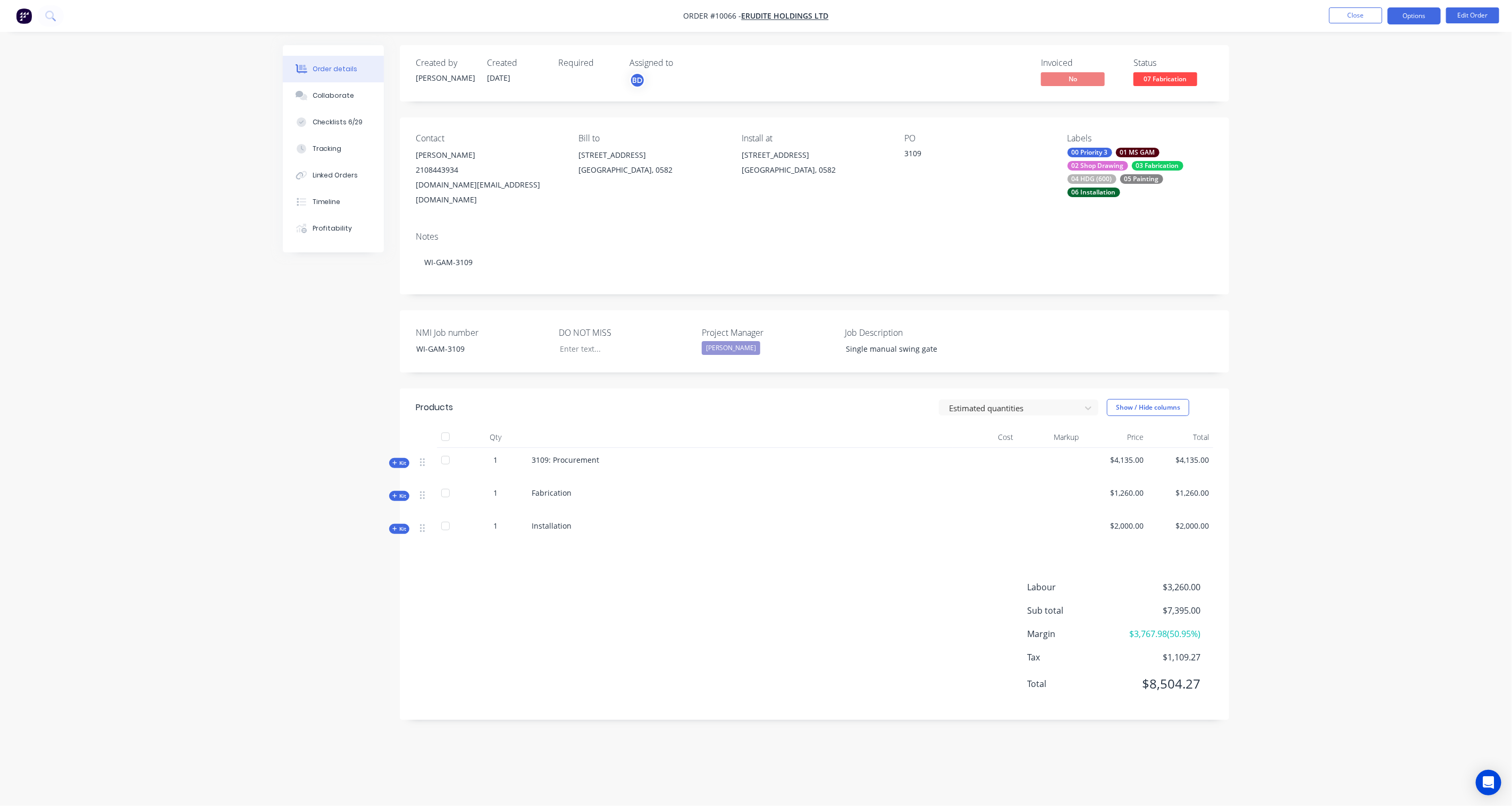
click at [1407, 13] on button "Options" at bounding box center [1414, 16] width 53 height 17
click at [322, 174] on div "Linked Orders" at bounding box center [335, 175] width 46 height 9
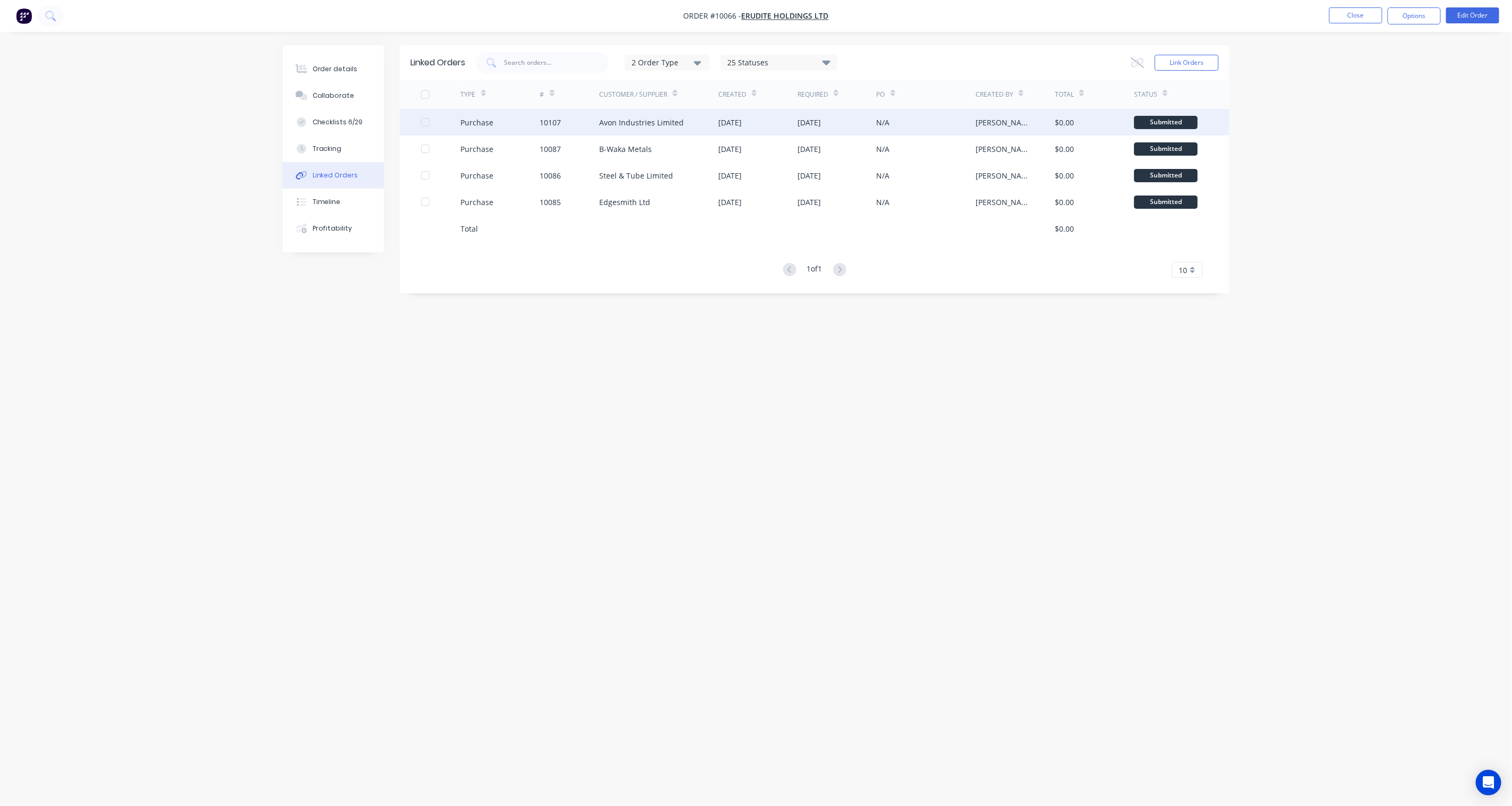
click at [604, 117] on div "Avon Industries Limited" at bounding box center [641, 122] width 84 height 11
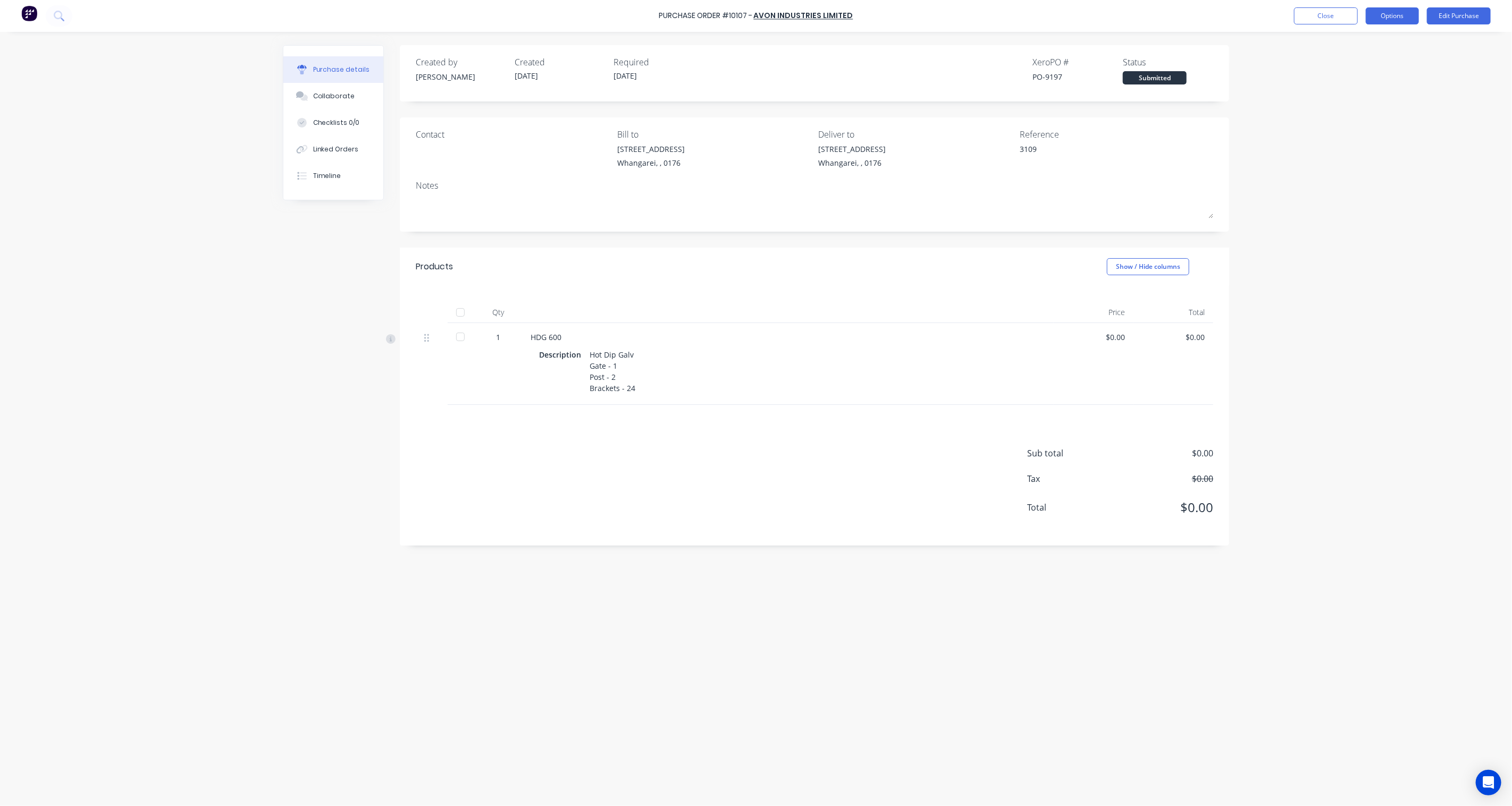
click at [1402, 14] on button "Options" at bounding box center [1393, 16] width 53 height 17
click at [1376, 44] on div "Print / Email" at bounding box center [1369, 43] width 82 height 16
click at [1354, 89] on div "Without pricing" at bounding box center [1369, 86] width 82 height 16
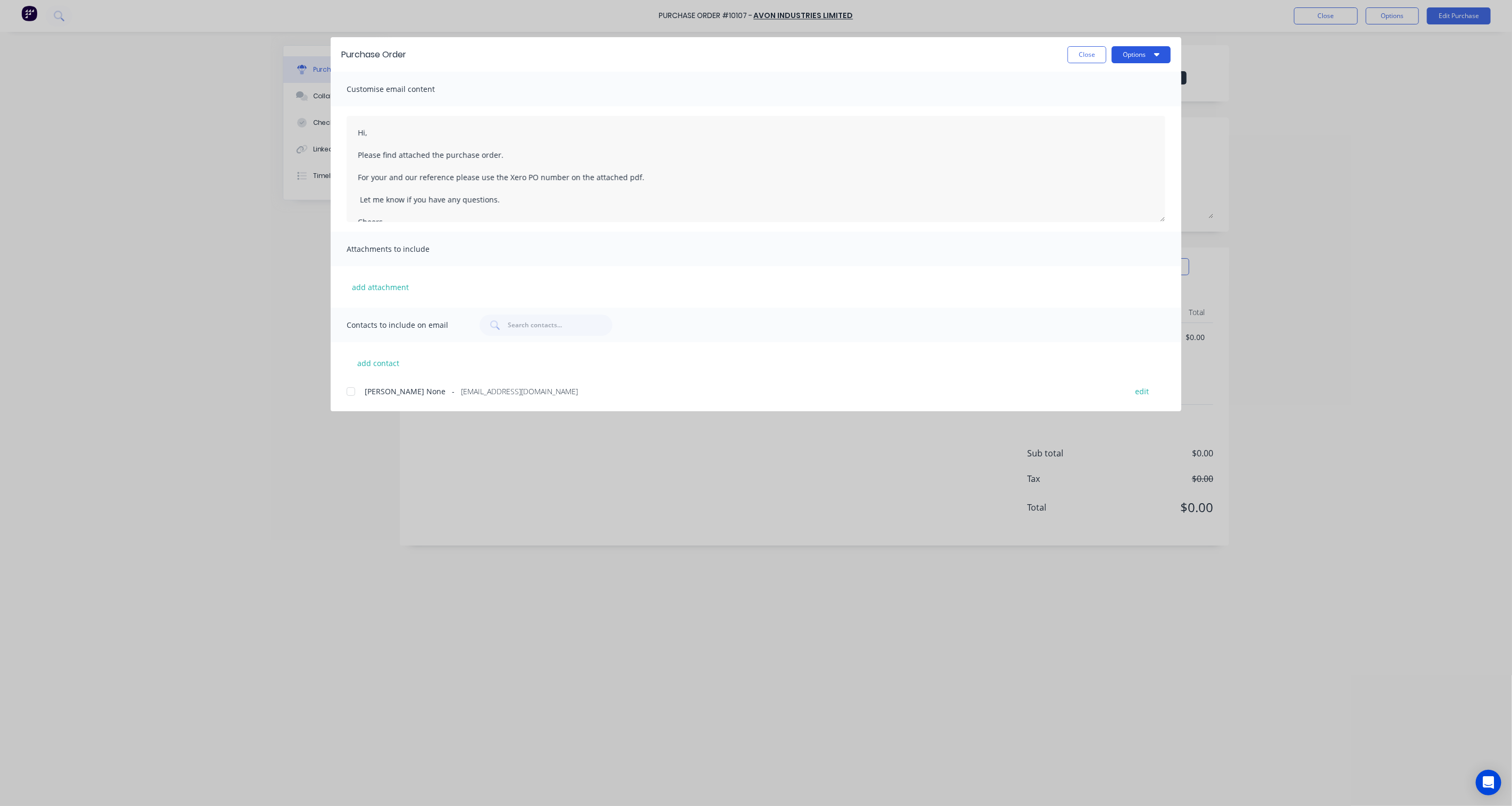
click at [1170, 56] on button "Options" at bounding box center [1141, 54] width 59 height 17
click at [1124, 79] on div "Preview" at bounding box center [1120, 81] width 82 height 16
click at [1100, 53] on button "Close" at bounding box center [1086, 54] width 39 height 17
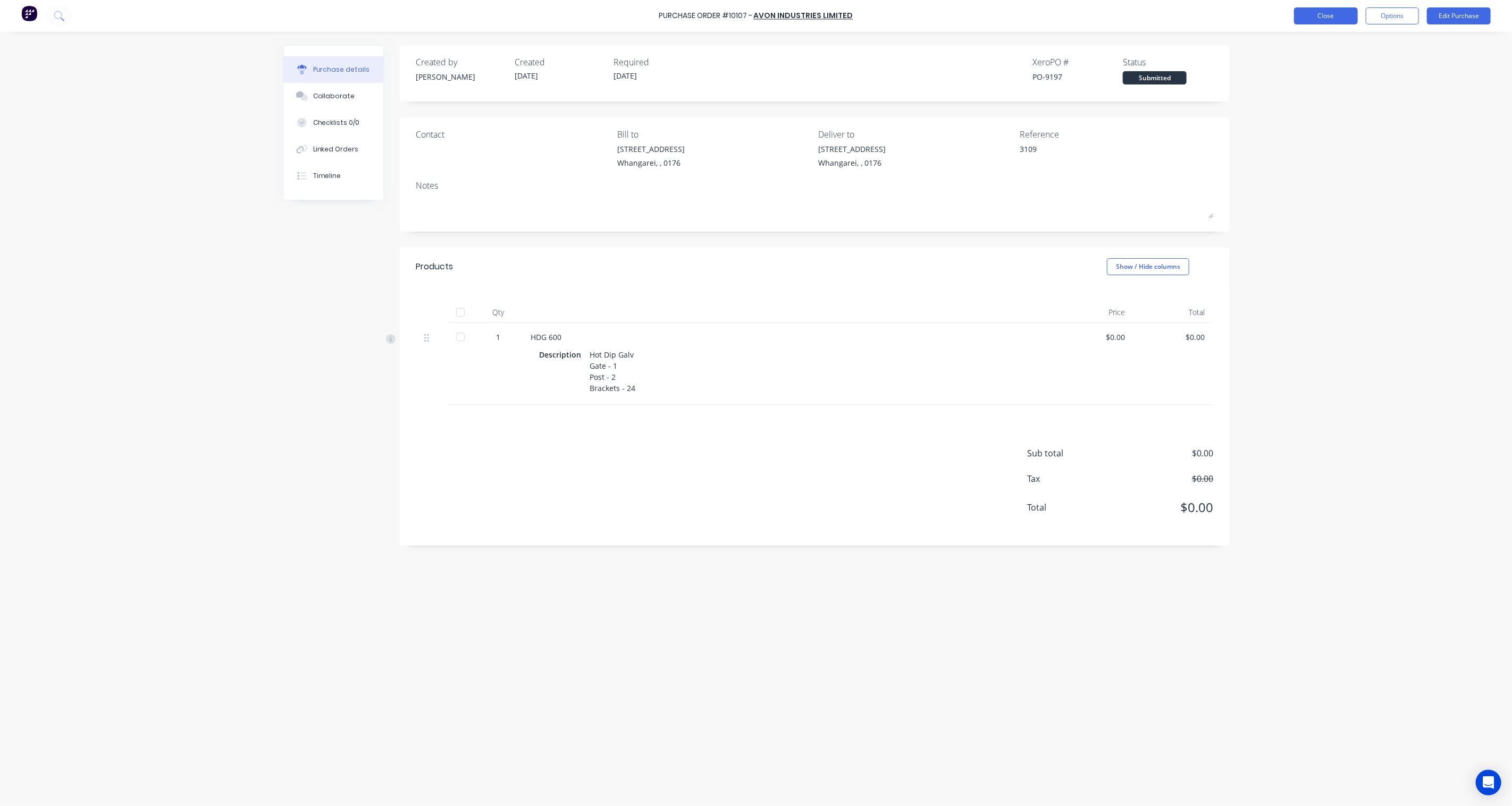
click at [1305, 22] on button "Close" at bounding box center [1326, 16] width 64 height 17
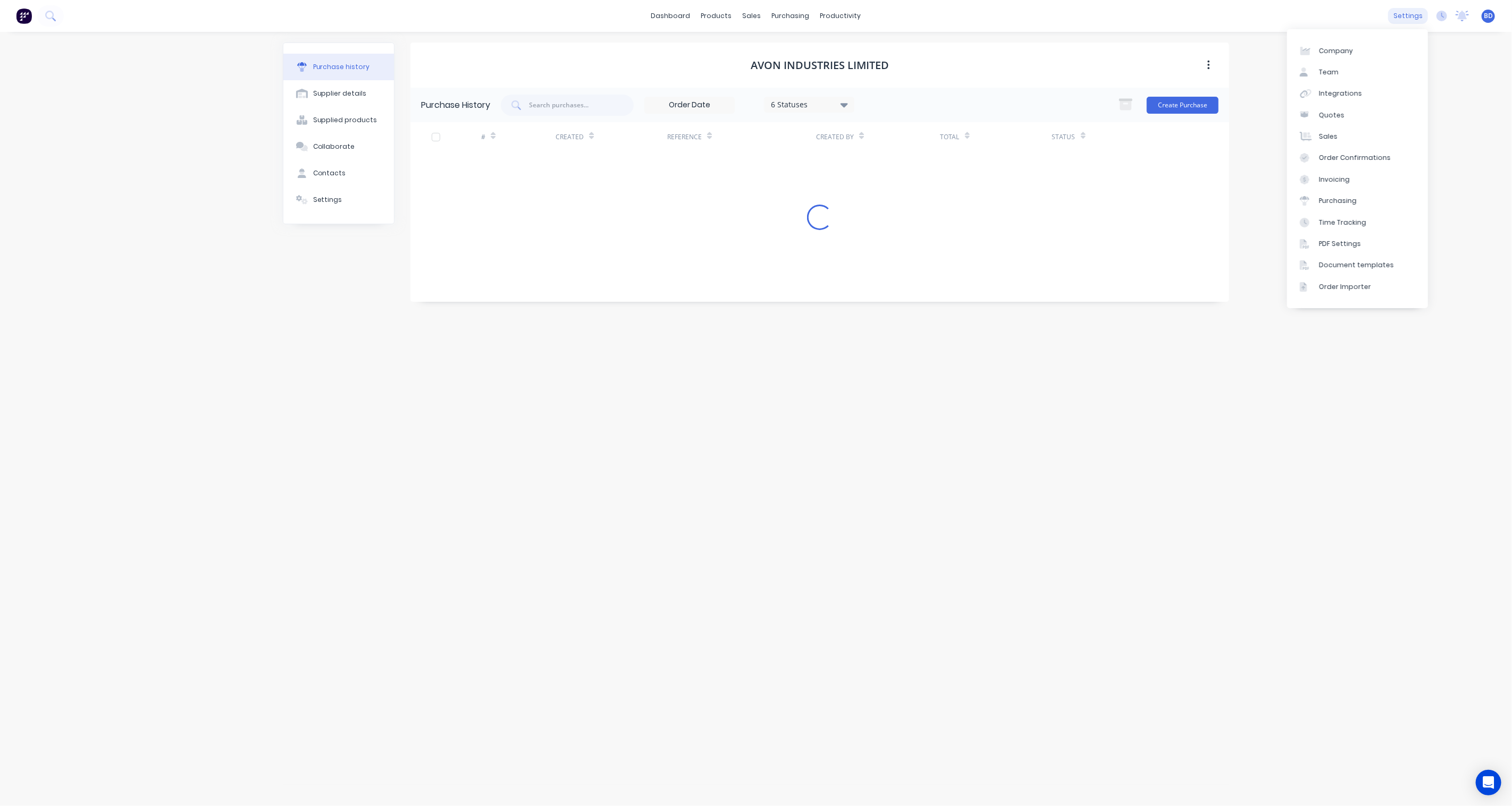
click at [1408, 14] on div "settings" at bounding box center [1408, 16] width 40 height 16
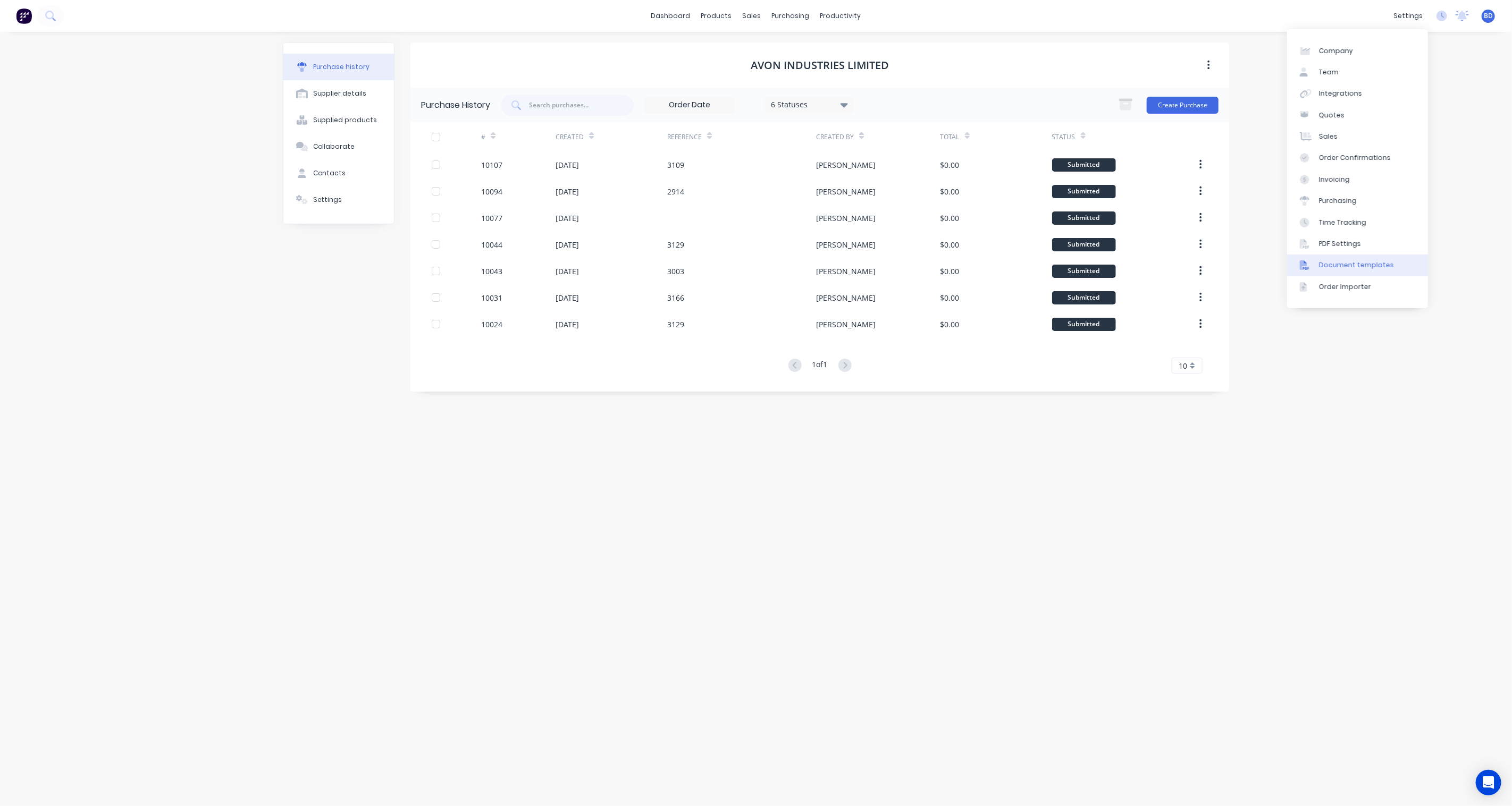
click at [1353, 261] on div "Document templates" at bounding box center [1356, 265] width 75 height 9
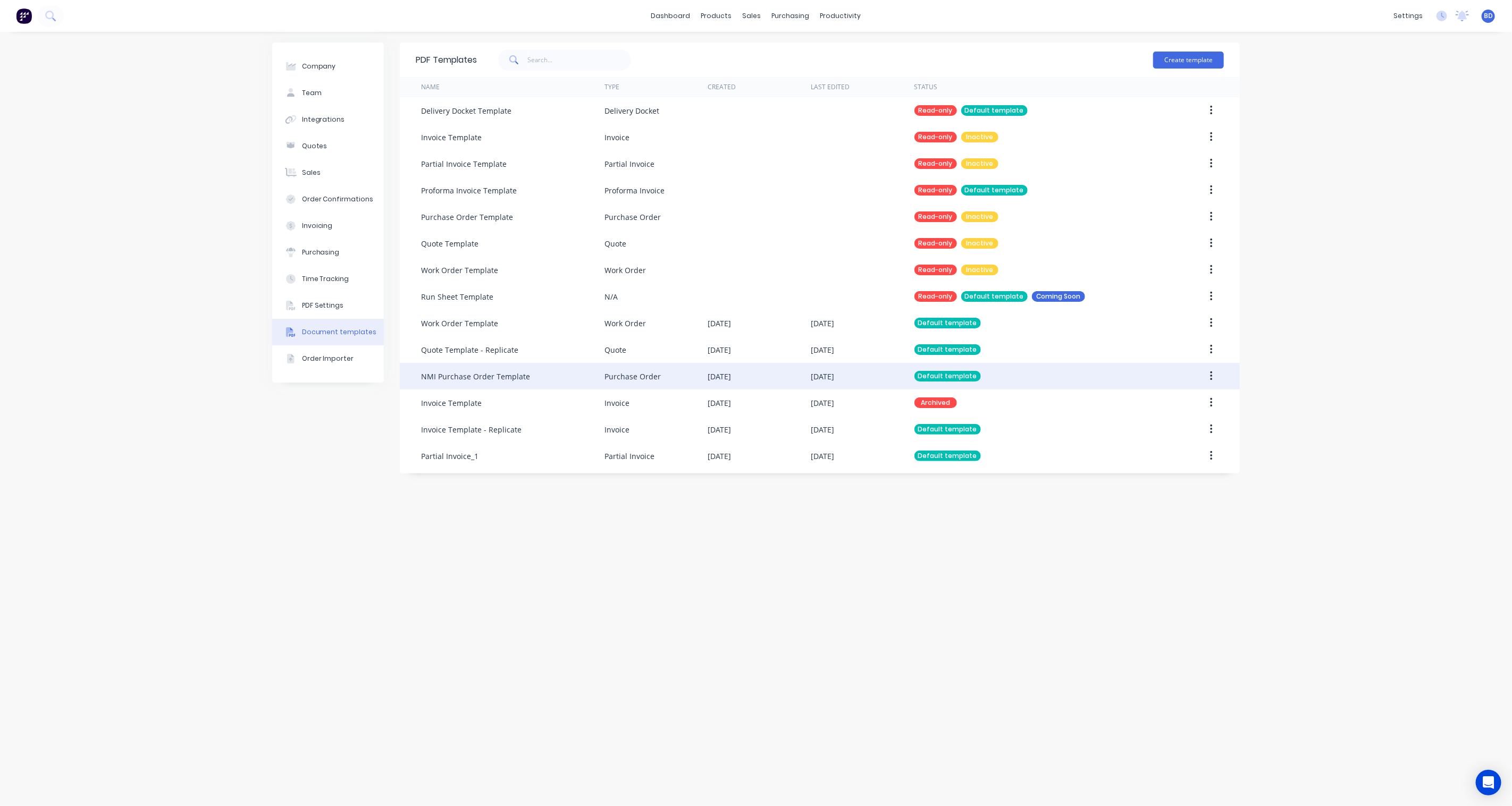
click at [1215, 375] on button "button" at bounding box center [1211, 376] width 25 height 19
click at [1165, 402] on div "Edit" at bounding box center [1173, 404] width 82 height 16
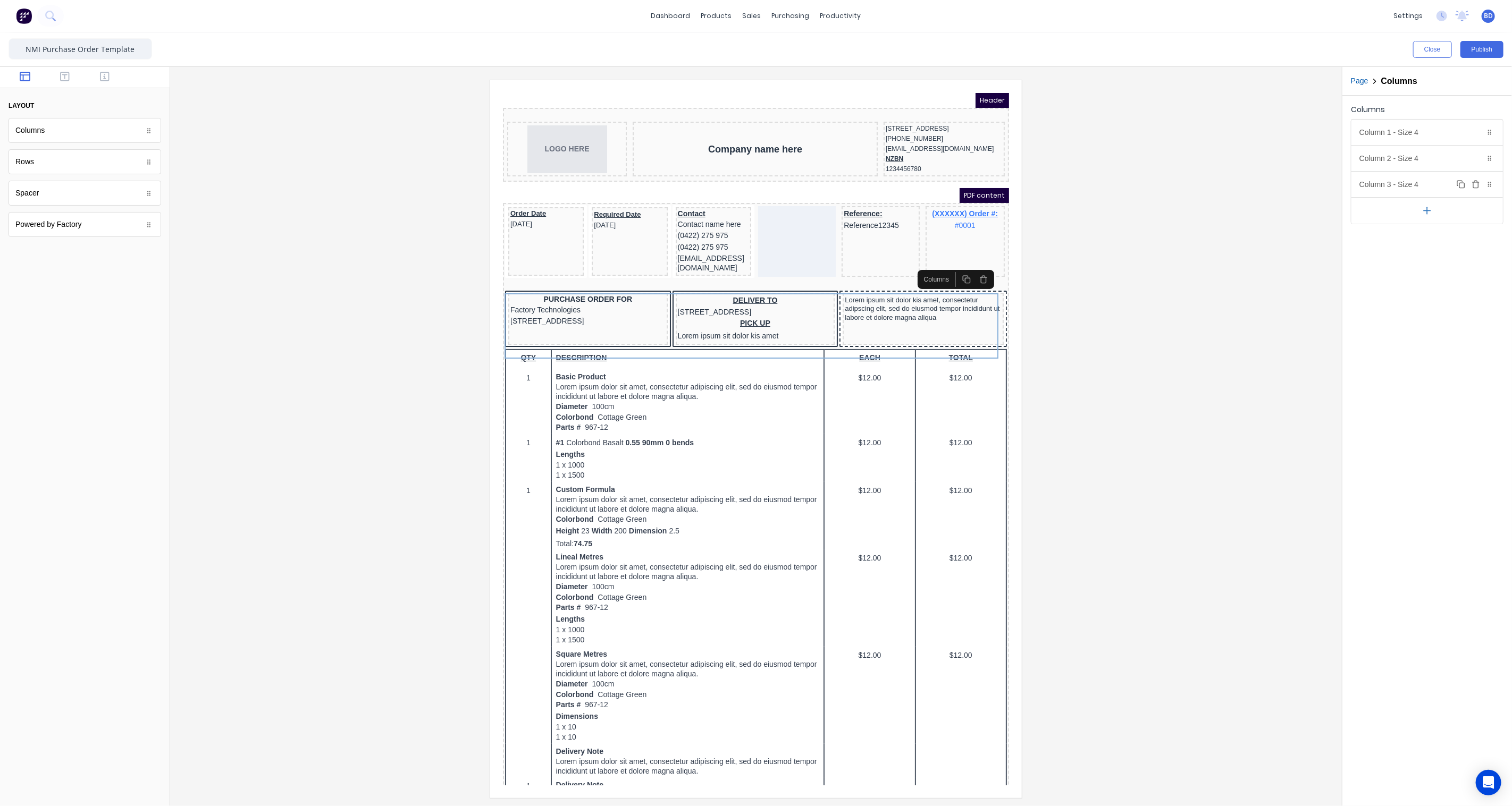
click at [1418, 184] on div "Column 3 - Size 4 Duplicate Delete" at bounding box center [1427, 184] width 152 height 25
click at [1377, 357] on button "Solid" at bounding box center [1376, 357] width 34 height 20
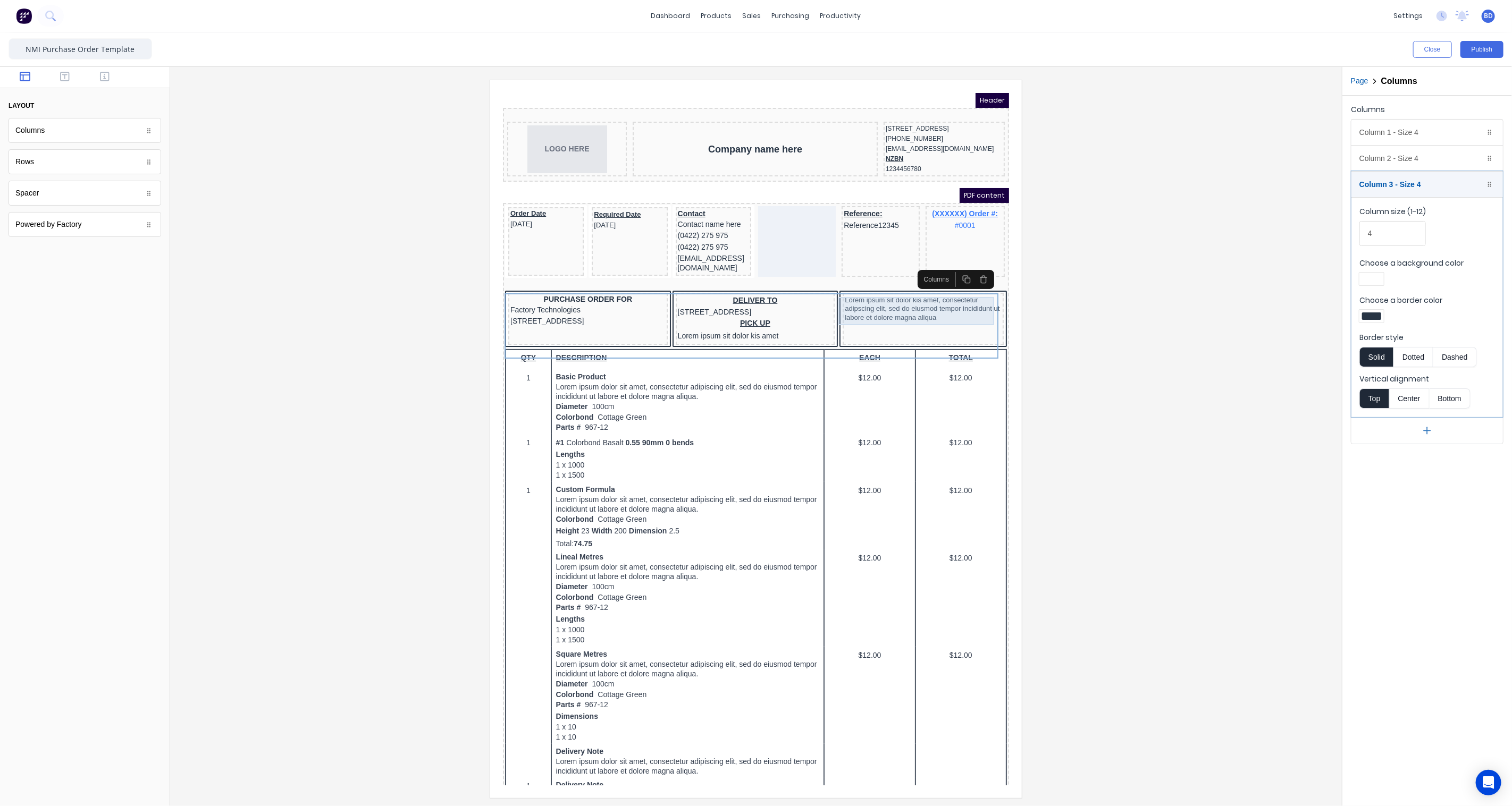
click at [839, 298] on div "Lorem ipsum sit dolor kis amet, consectetur adipscing elit, sed do eiusmod temp…" at bounding box center [909, 296] width 157 height 28
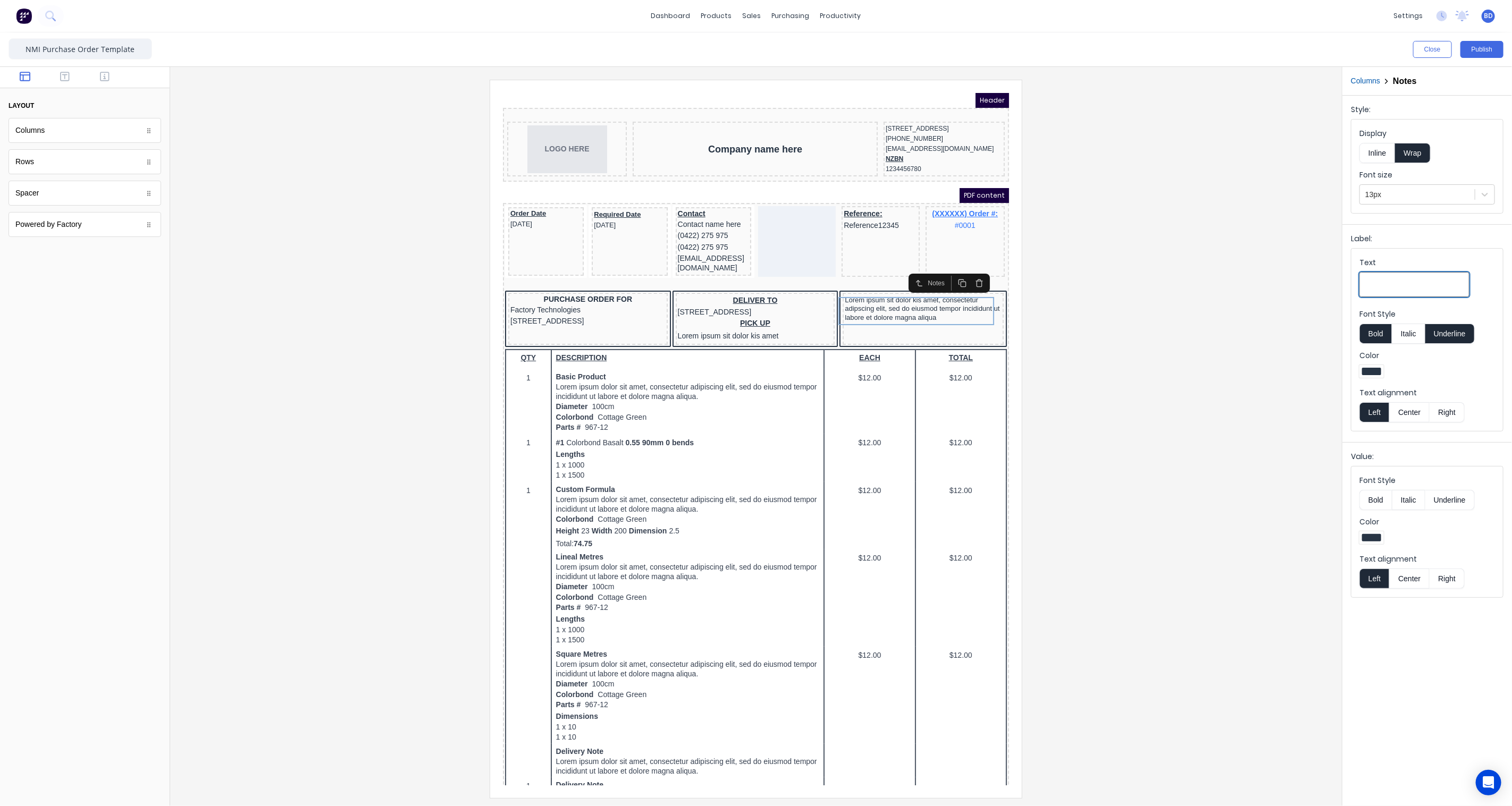
click at [1411, 282] on input "Text" at bounding box center [1414, 284] width 110 height 25
type input "Notes:"
click at [1101, 242] on div at bounding box center [756, 438] width 1155 height 718
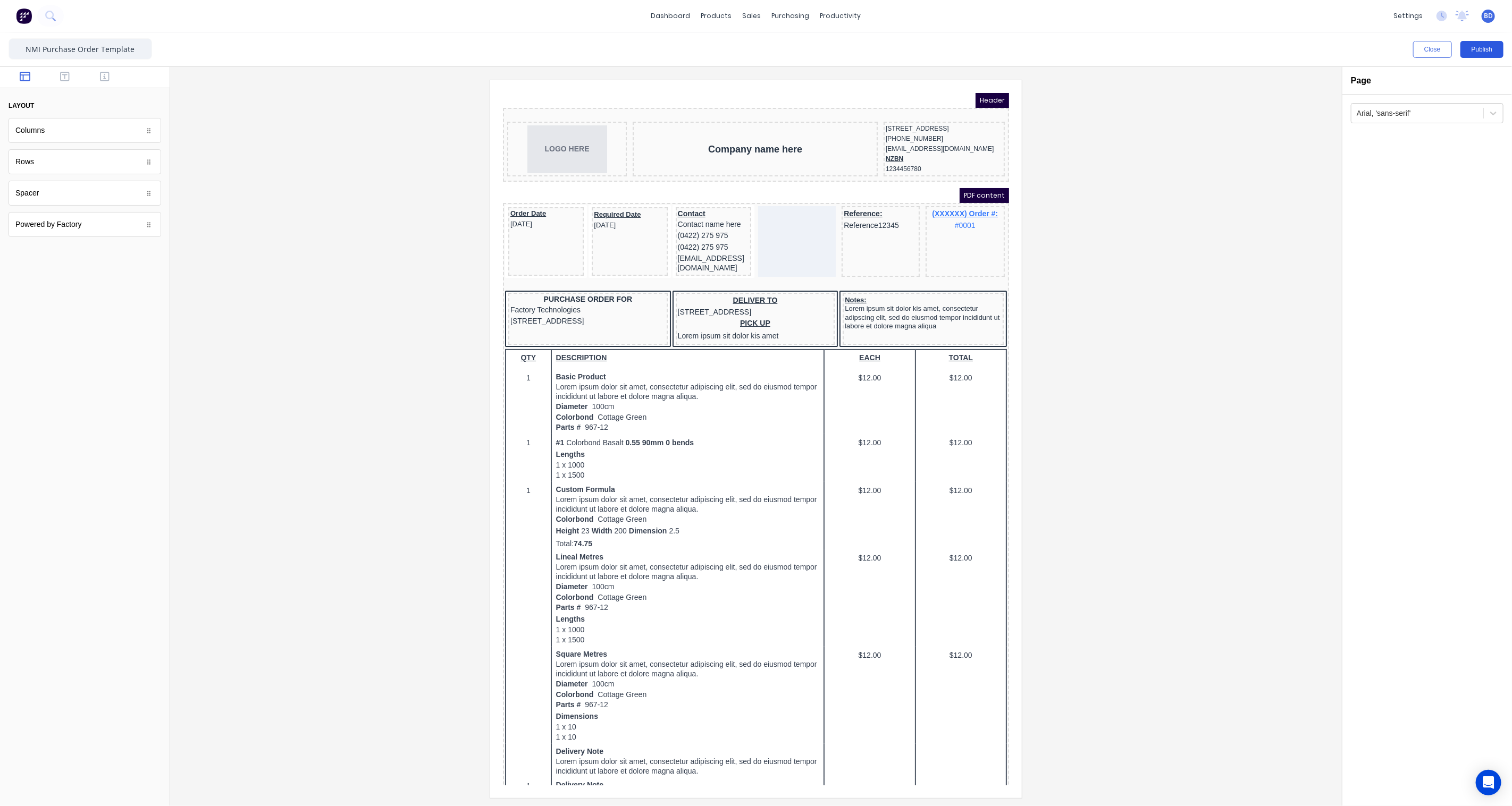
click at [1483, 53] on button "Publish" at bounding box center [1482, 49] width 43 height 17
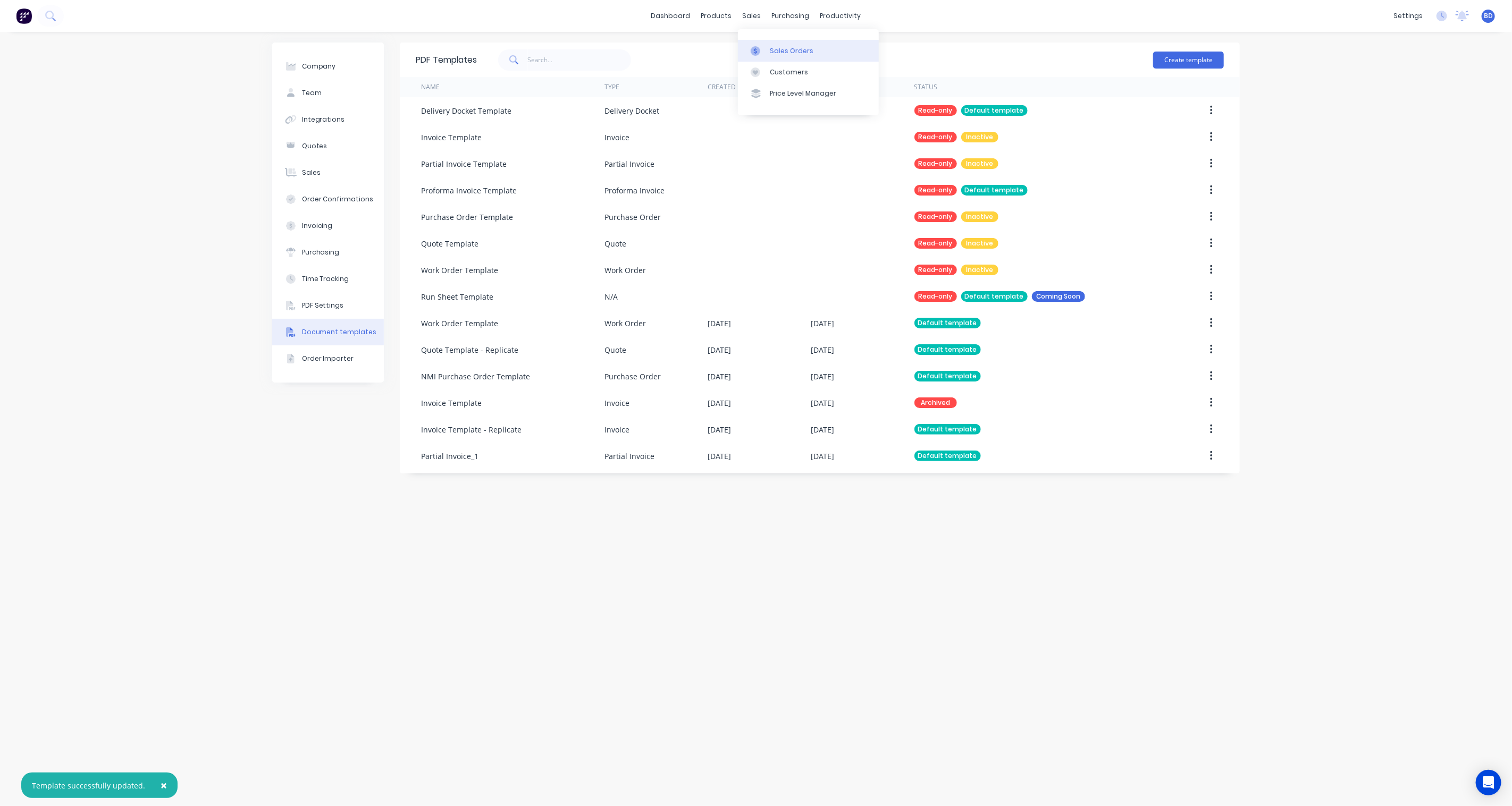
click at [780, 45] on link "Sales Orders" at bounding box center [808, 50] width 141 height 21
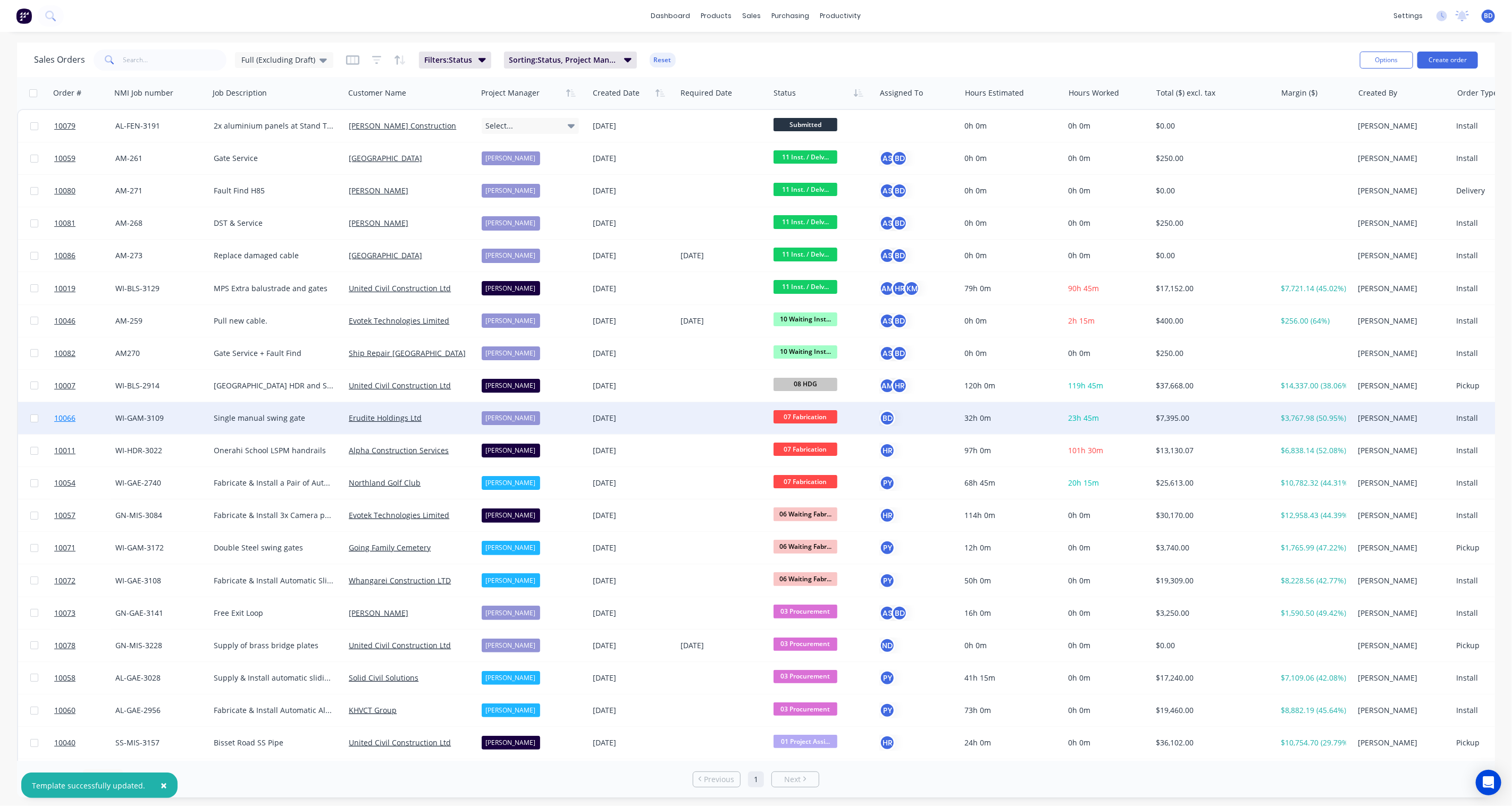
click at [65, 418] on span "10066" at bounding box center [65, 418] width 21 height 11
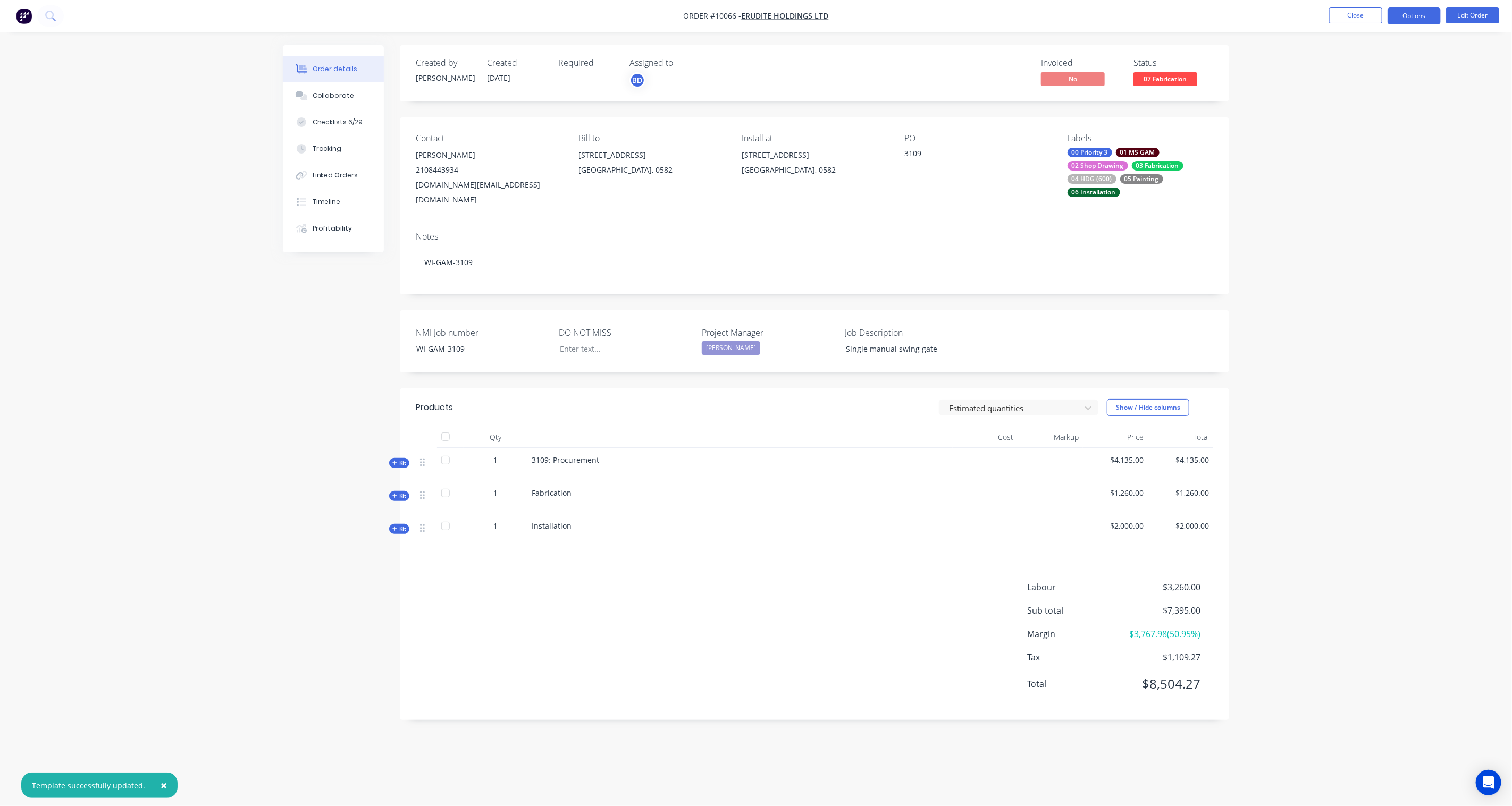
click at [1415, 14] on button "Options" at bounding box center [1414, 16] width 53 height 17
click at [1308, 155] on div "Order details Collaborate Checklists 6/29 Tracking Linked Orders Timeline Profi…" at bounding box center [756, 403] width 1512 height 806
click at [326, 183] on button "Linked Orders" at bounding box center [333, 175] width 101 height 27
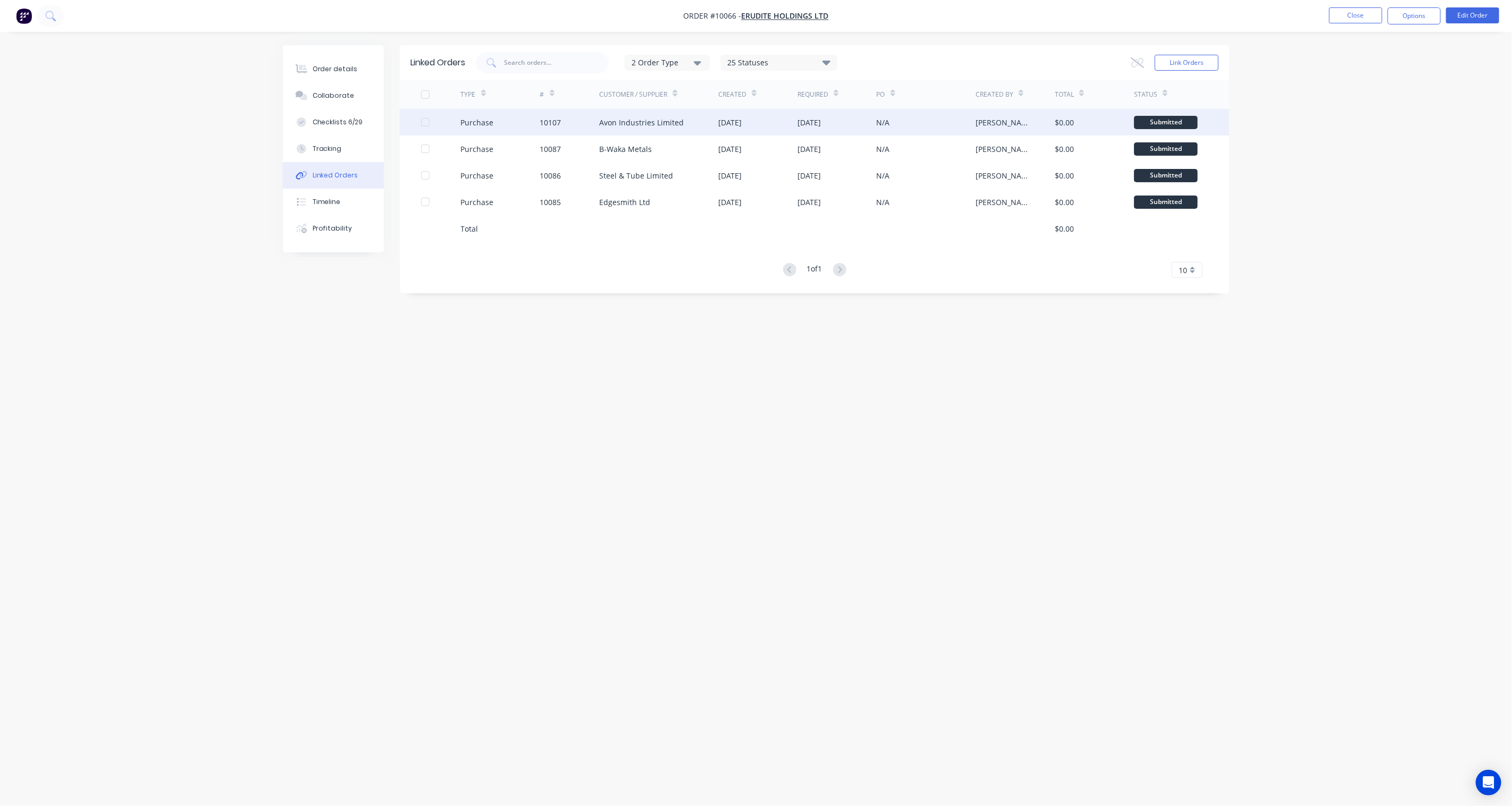
click at [632, 120] on div "Avon Industries Limited" at bounding box center [641, 122] width 84 height 11
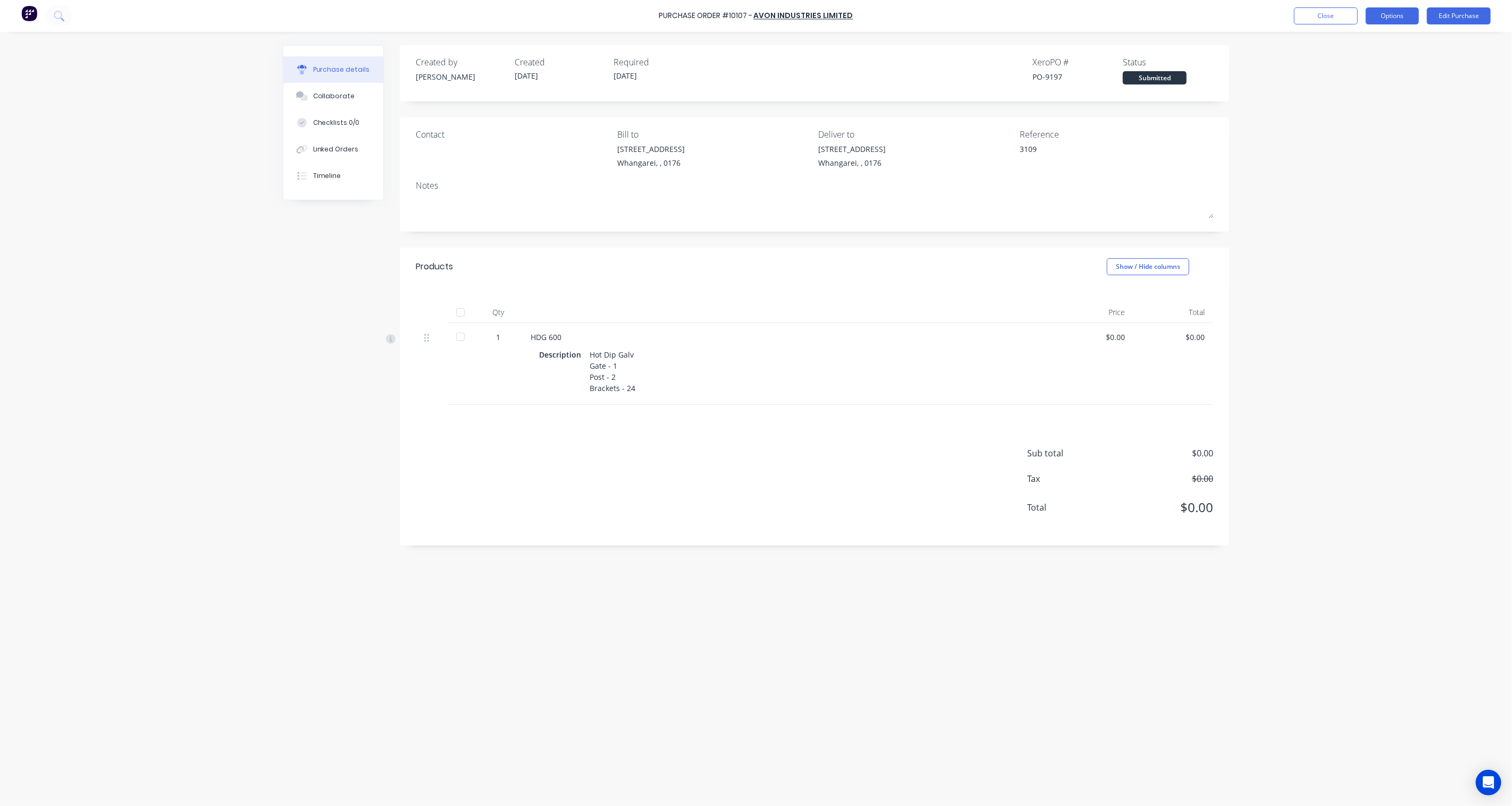
click at [1399, 24] on button "Options" at bounding box center [1393, 16] width 53 height 17
click at [1367, 48] on div "Print / Email" at bounding box center [1369, 43] width 82 height 16
click at [1364, 83] on div "Without pricing" at bounding box center [1369, 86] width 82 height 16
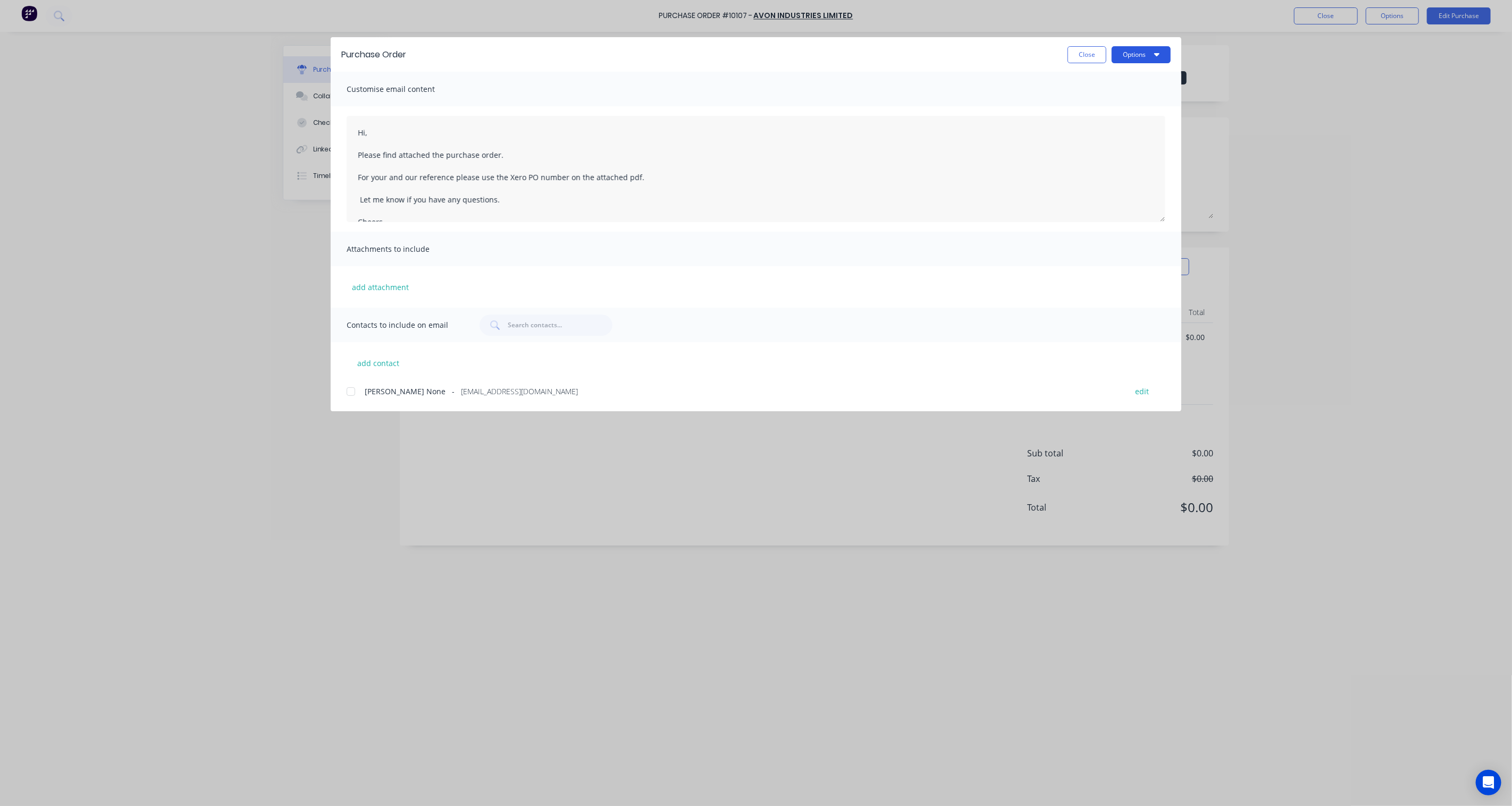
click at [1163, 54] on button "Options" at bounding box center [1141, 54] width 59 height 17
click at [1104, 81] on div "Preview" at bounding box center [1120, 81] width 82 height 16
click at [1082, 65] on div "Purchase Order Close Options" at bounding box center [755, 55] width 850 height 35
click at [1082, 57] on button "Close" at bounding box center [1086, 54] width 39 height 17
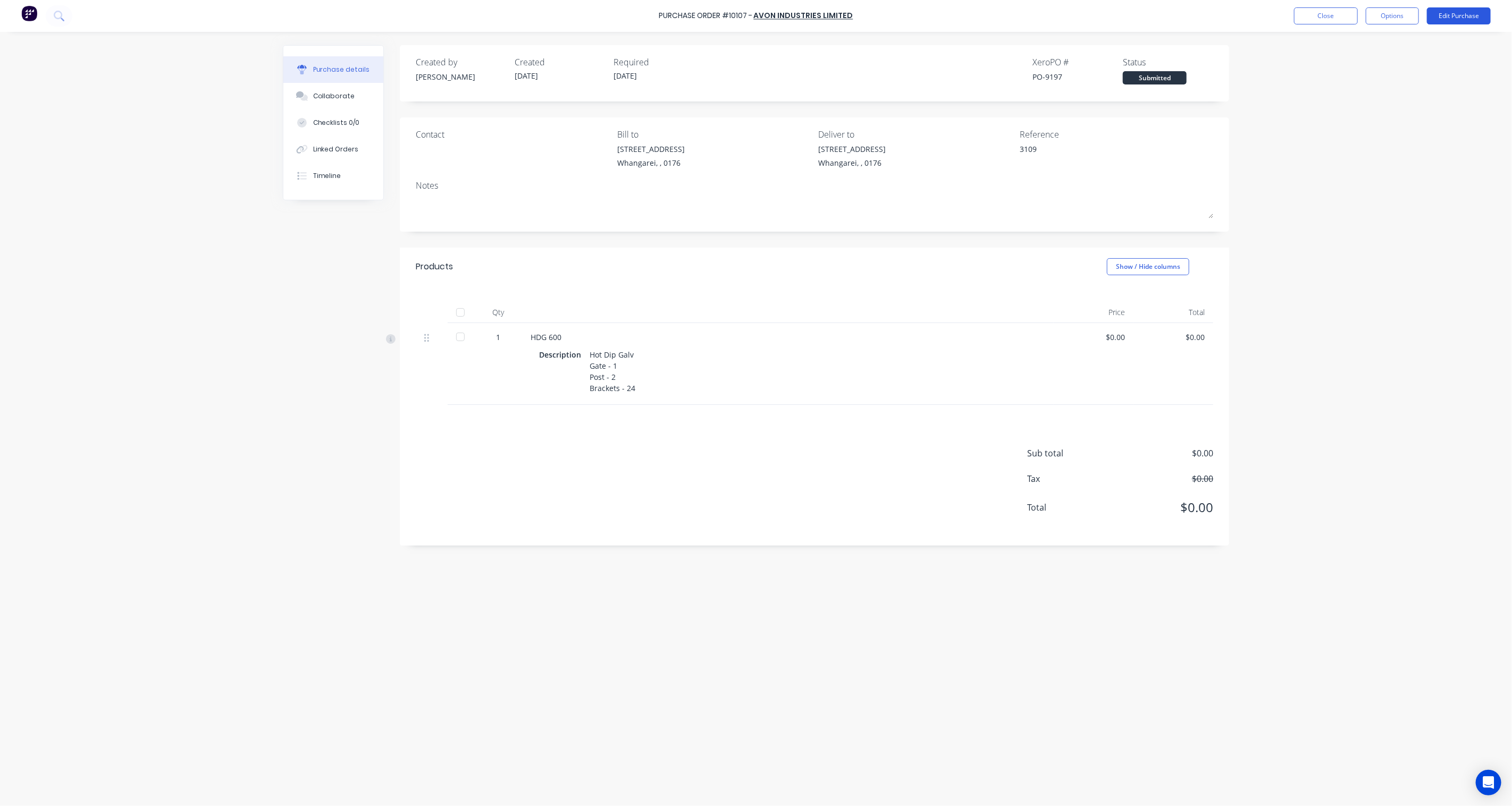
click at [1458, 19] on button "Edit Purchase" at bounding box center [1459, 16] width 64 height 17
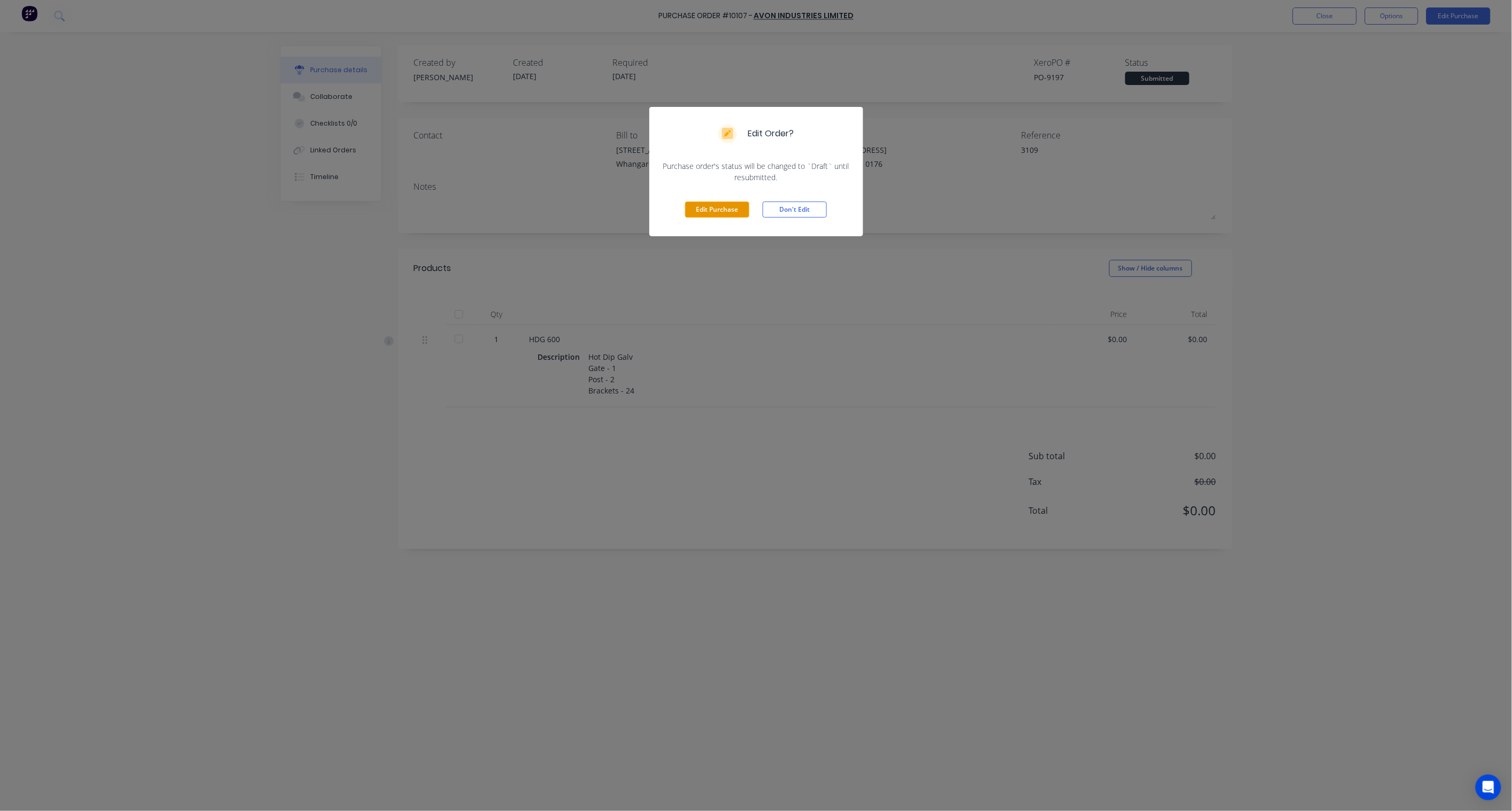
click at [733, 212] on button "Edit Purchase" at bounding box center [717, 210] width 64 height 16
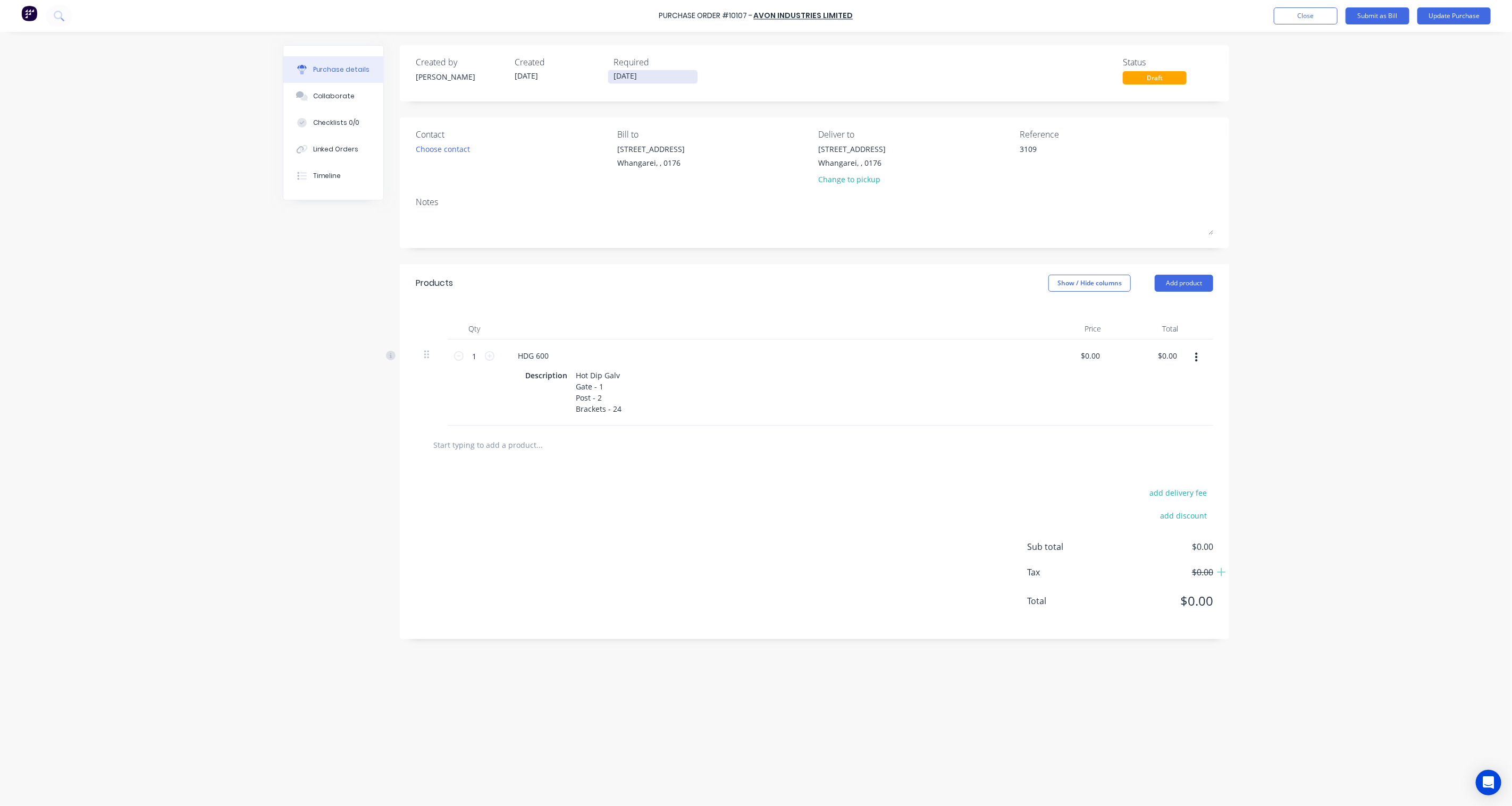
click at [645, 75] on input "[DATE]" at bounding box center [653, 76] width 89 height 13
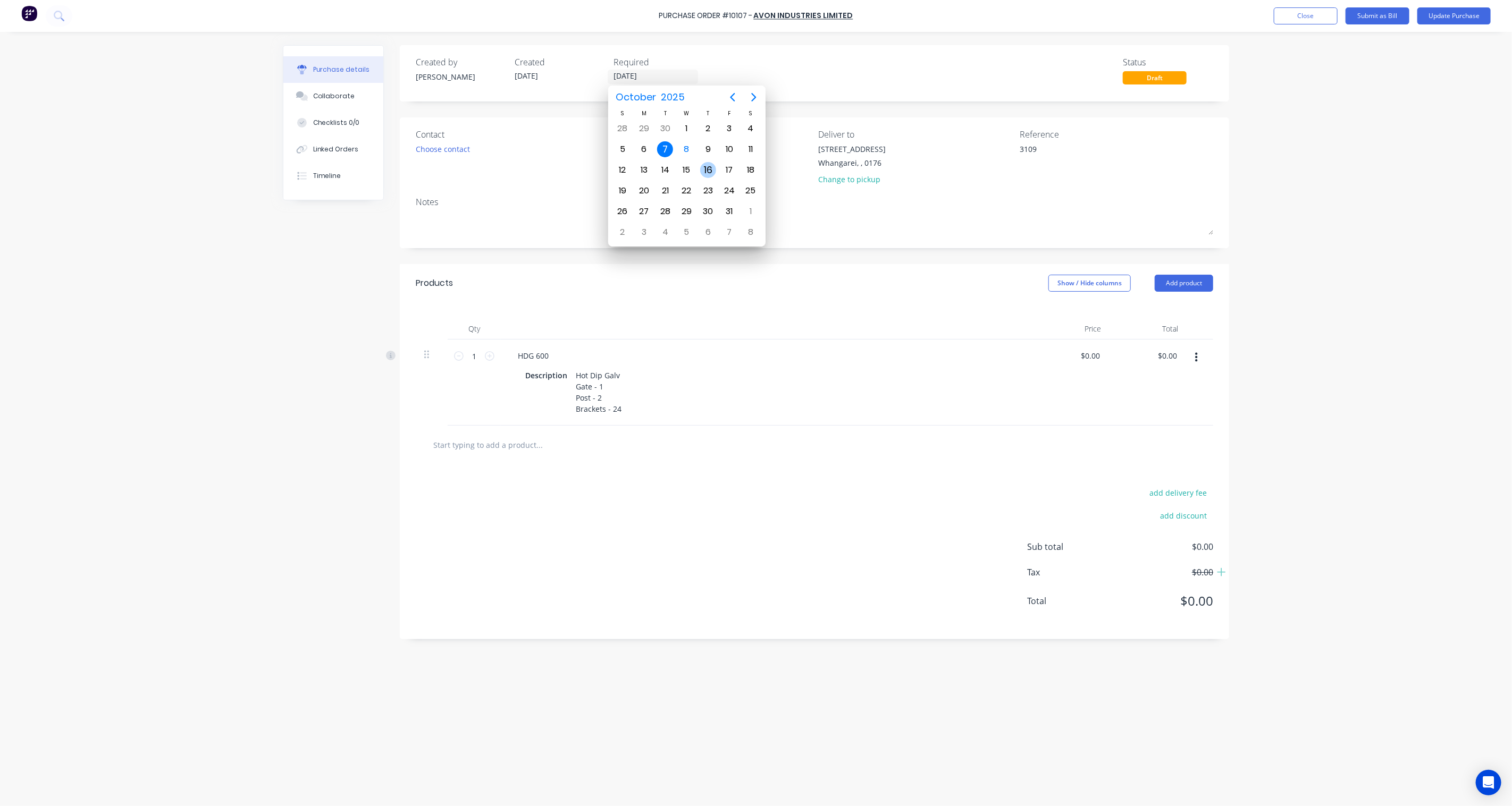
click at [708, 166] on div "16" at bounding box center [708, 170] width 16 height 16
type textarea "x"
type input "[DATE]"
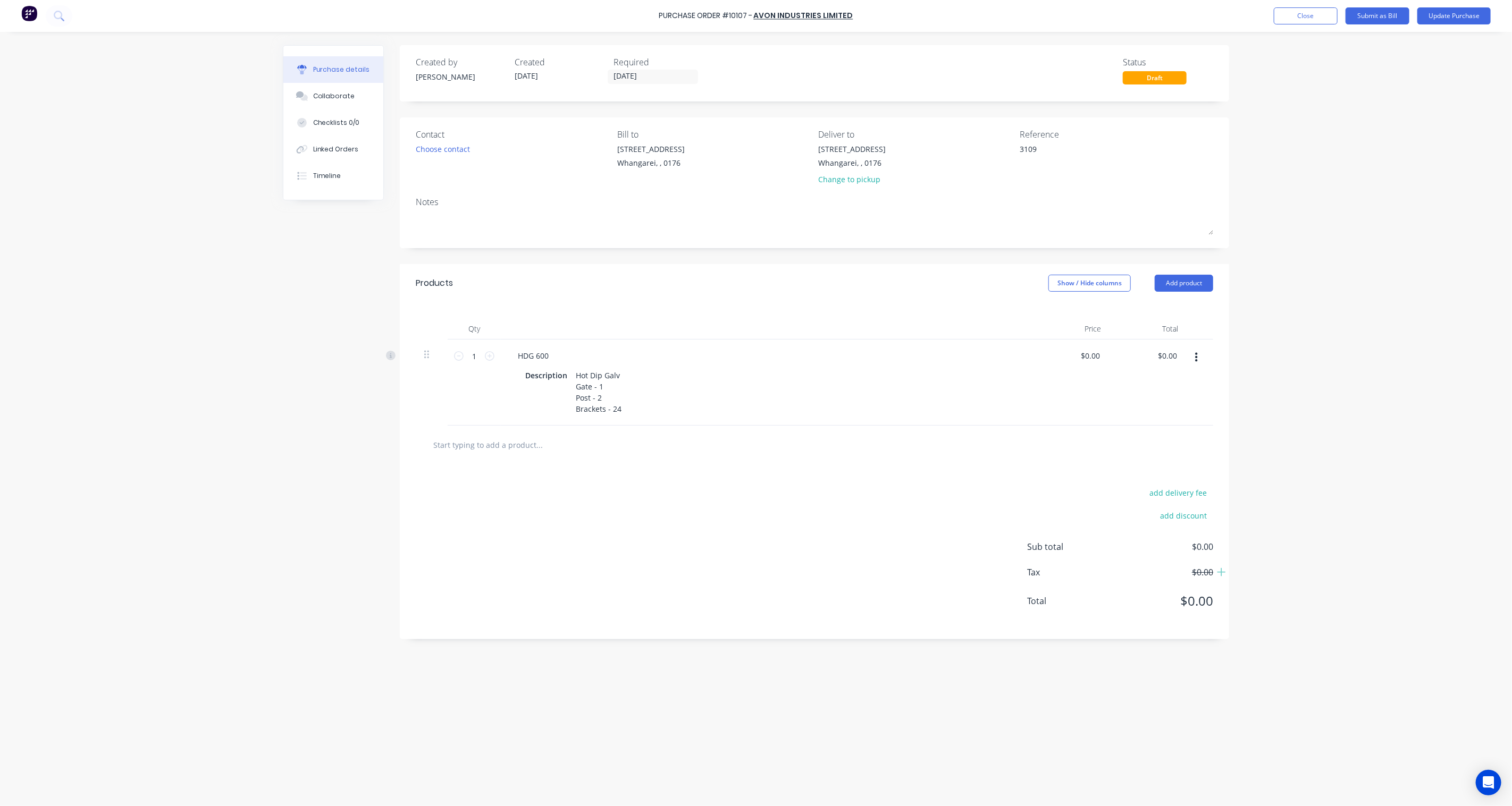
click at [770, 274] on div "Products Show / Hide columns Add product" at bounding box center [814, 283] width 829 height 38
click at [1444, 13] on button "Update Purchase" at bounding box center [1454, 16] width 73 height 17
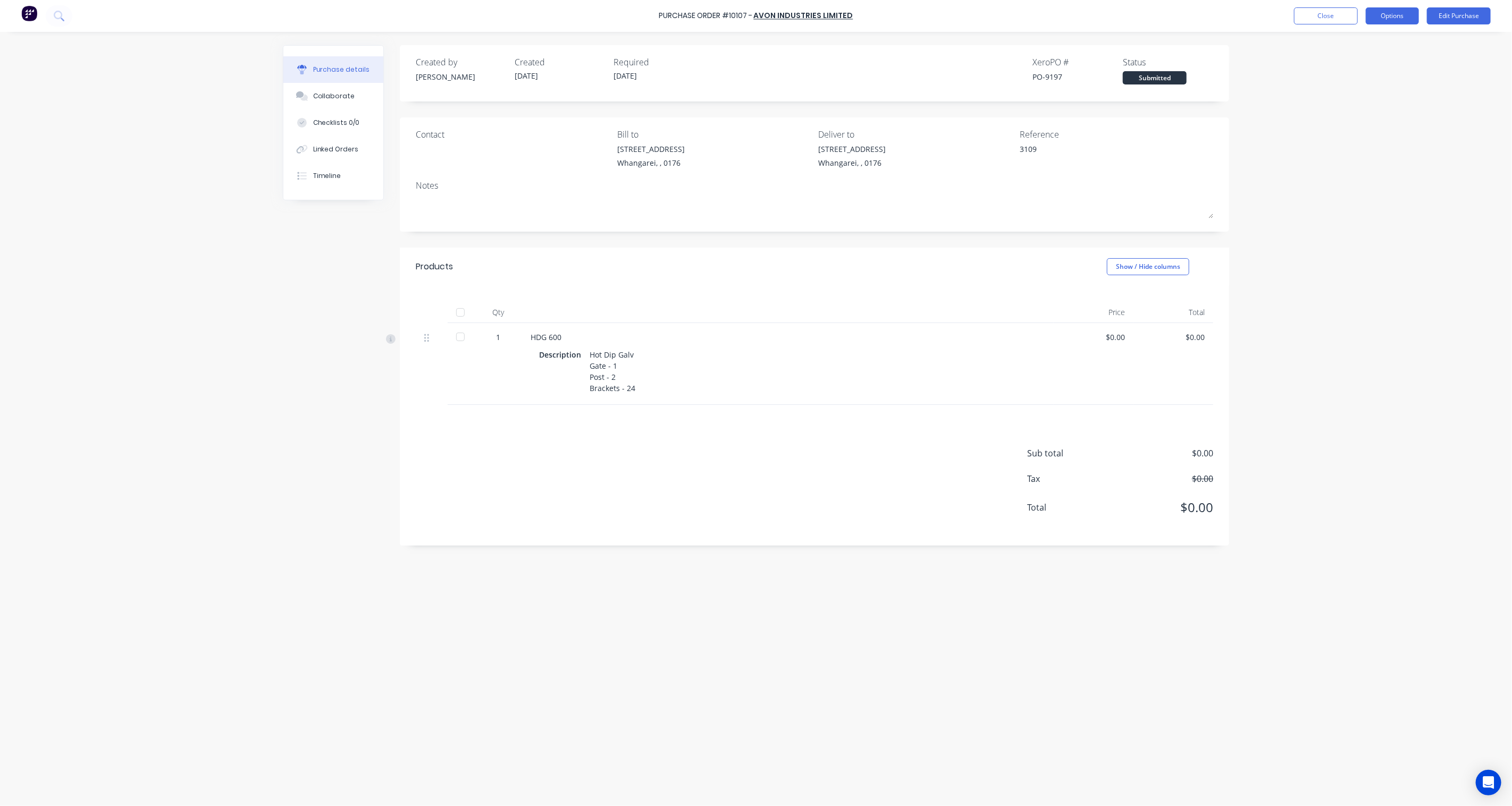
click at [1388, 14] on button "Options" at bounding box center [1393, 16] width 53 height 17
click at [1372, 40] on div "Print / Email" at bounding box center [1369, 43] width 82 height 16
click at [1366, 86] on div "Without pricing" at bounding box center [1369, 86] width 82 height 16
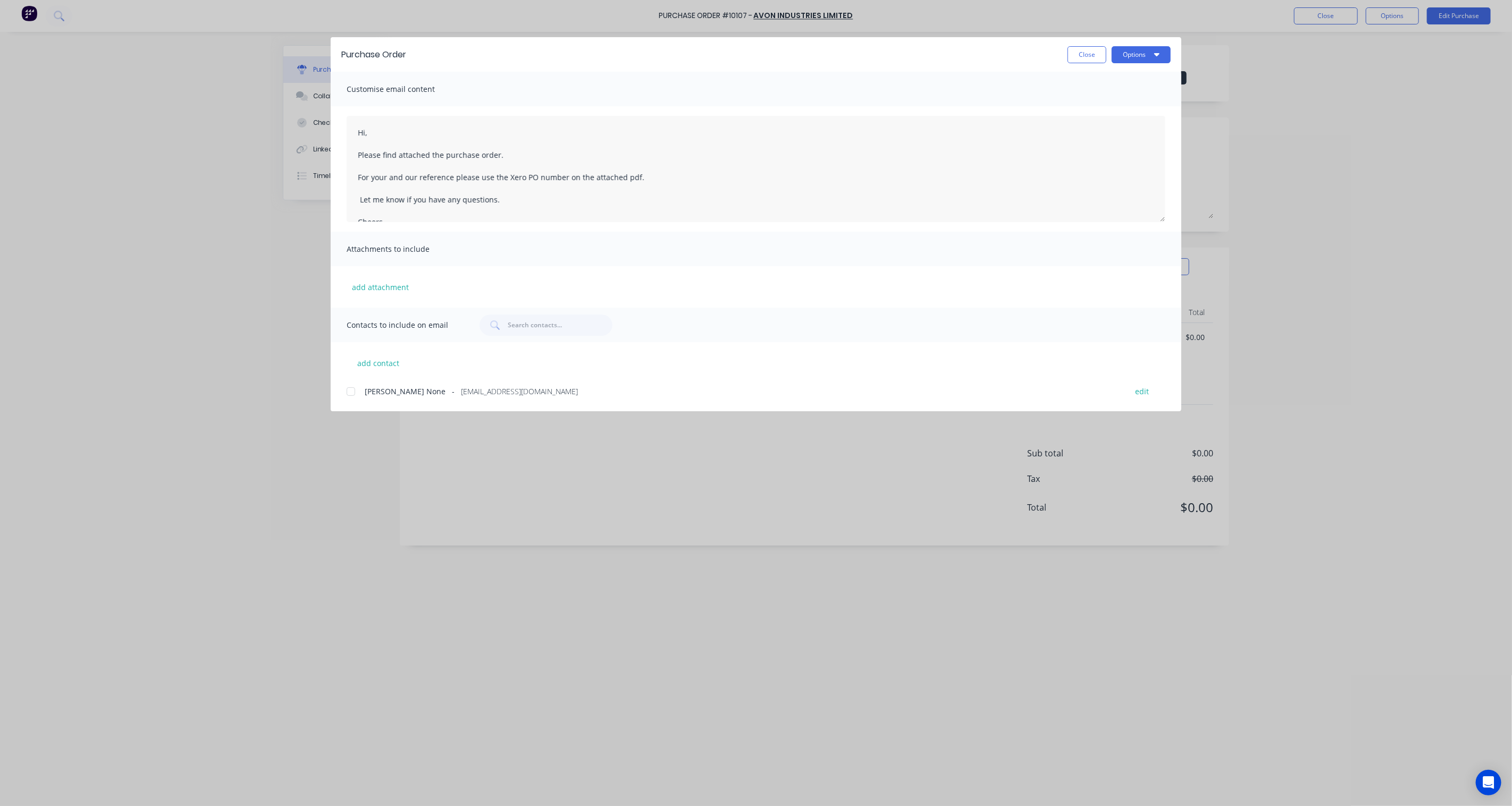
click at [350, 391] on div at bounding box center [351, 392] width 21 height 21
click at [1140, 54] on button "Options" at bounding box center [1141, 54] width 59 height 17
click at [1108, 85] on div "Preview" at bounding box center [1120, 81] width 82 height 16
click at [1152, 53] on button "Options" at bounding box center [1141, 54] width 59 height 17
click at [1107, 125] on div "Email" at bounding box center [1120, 124] width 82 height 16
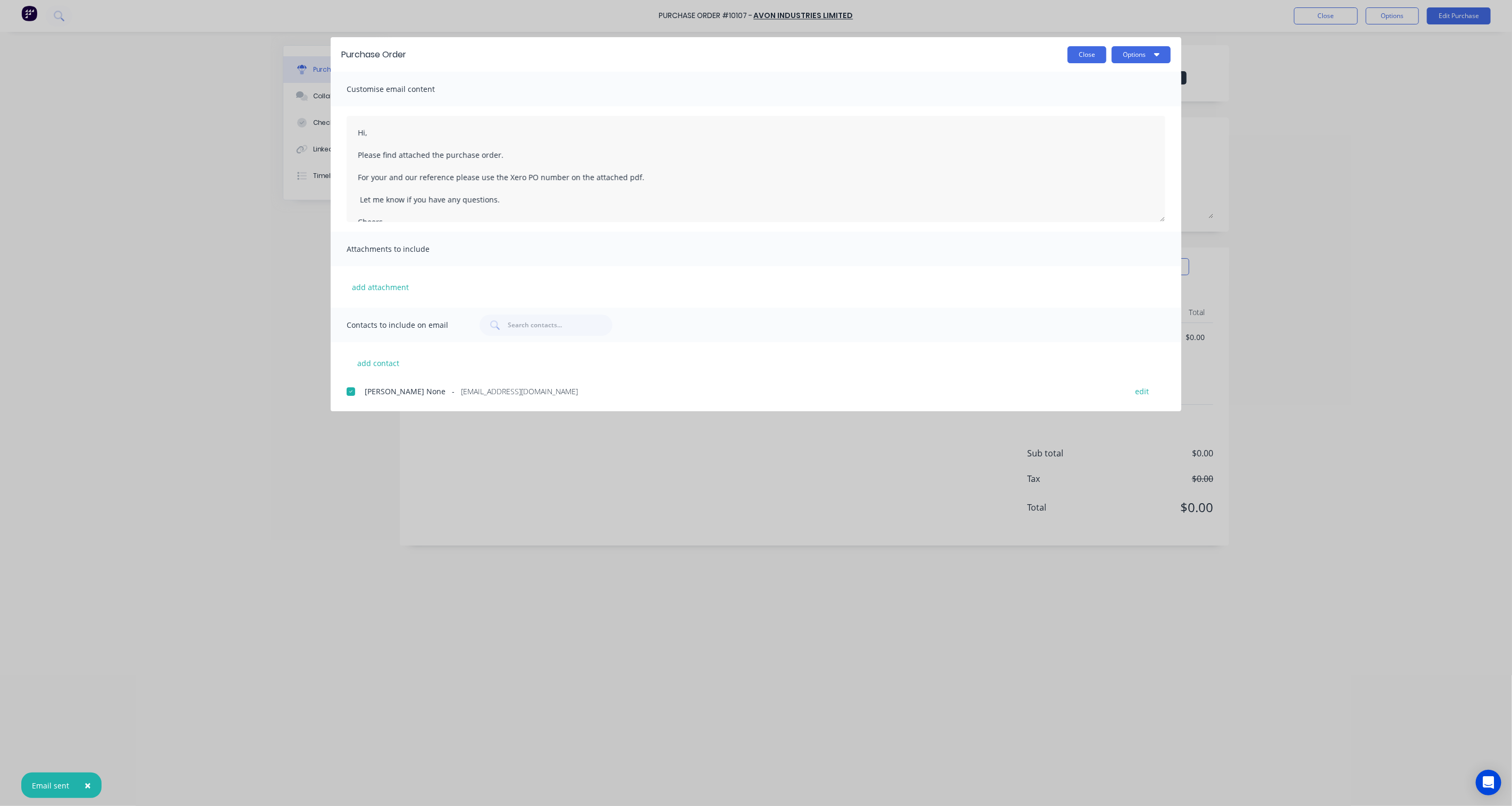
click at [1088, 55] on button "Close" at bounding box center [1086, 54] width 39 height 17
type textarea "x"
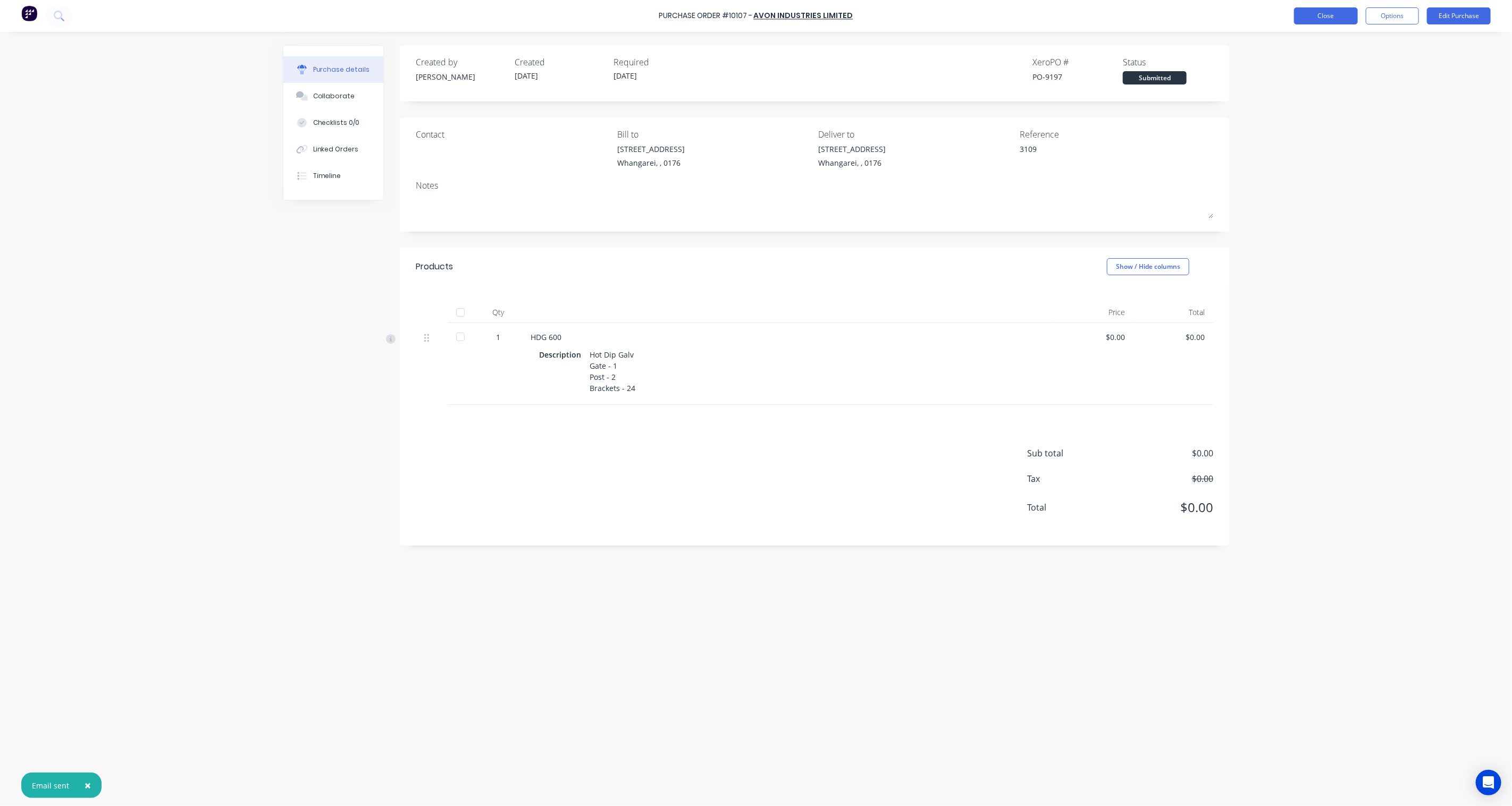
click at [1327, 18] on button "Close" at bounding box center [1326, 16] width 64 height 17
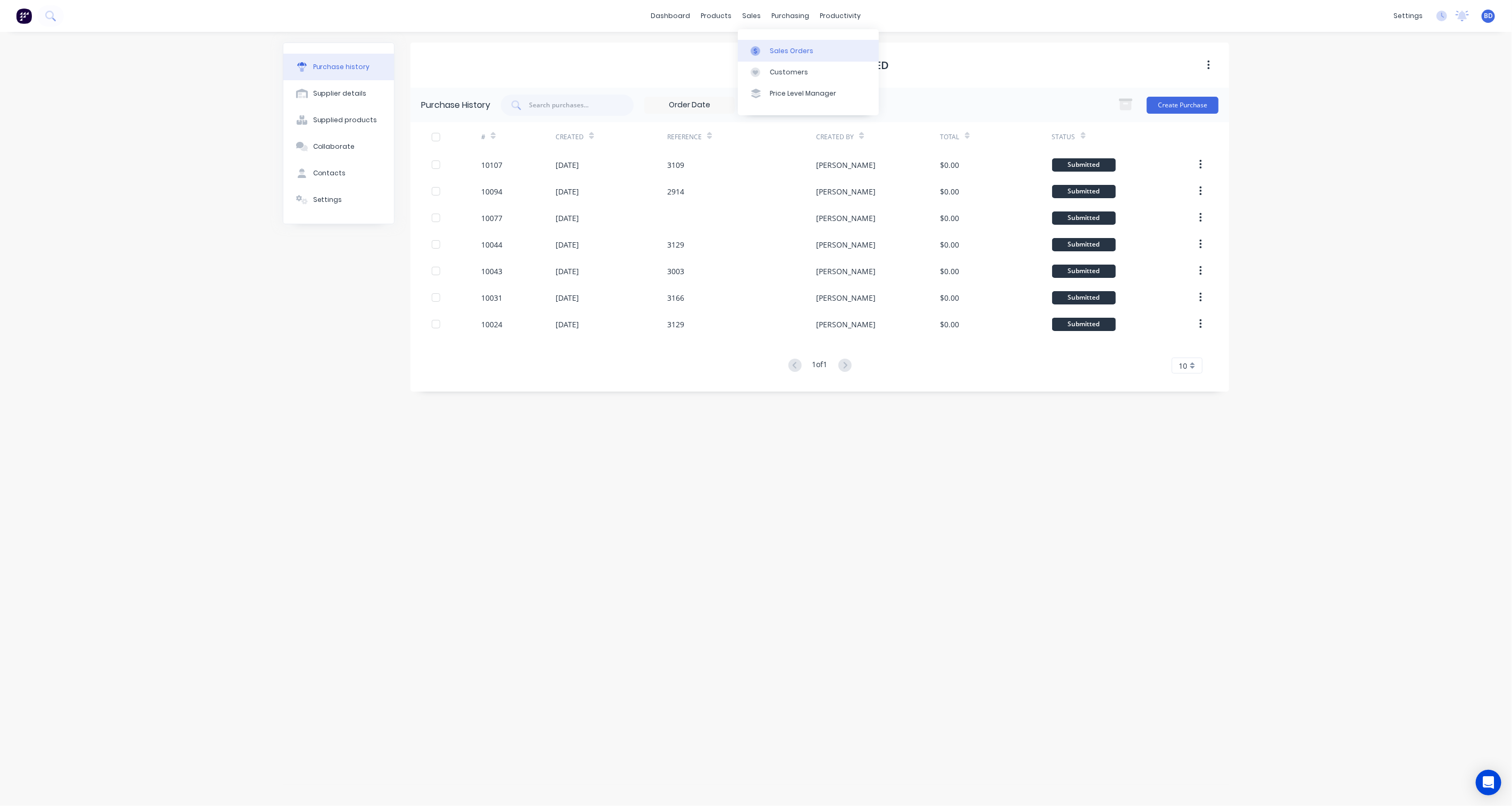
click at [765, 48] on div at bounding box center [758, 50] width 16 height 9
